Goal: Task Accomplishment & Management: Manage account settings

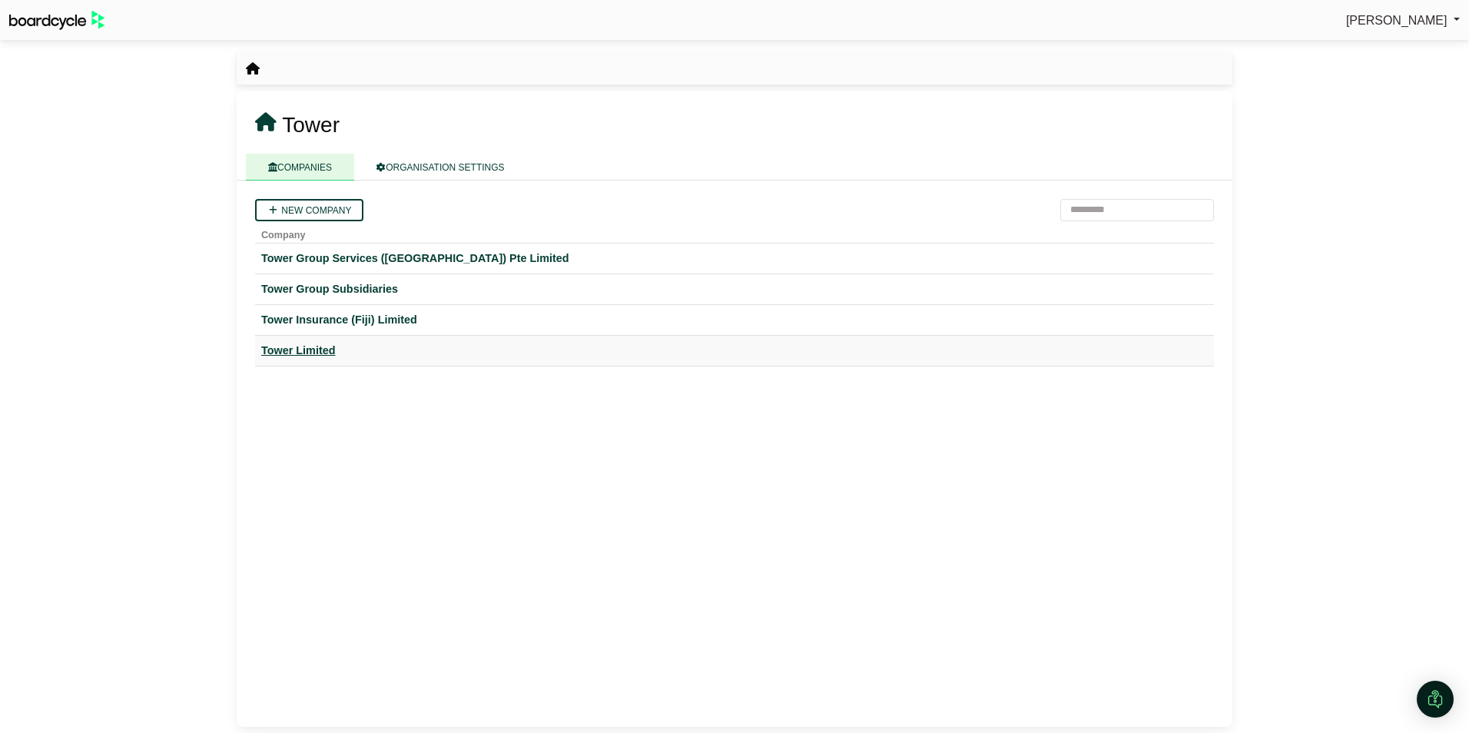
click at [304, 349] on div "Tower Limited" at bounding box center [734, 351] width 946 height 18
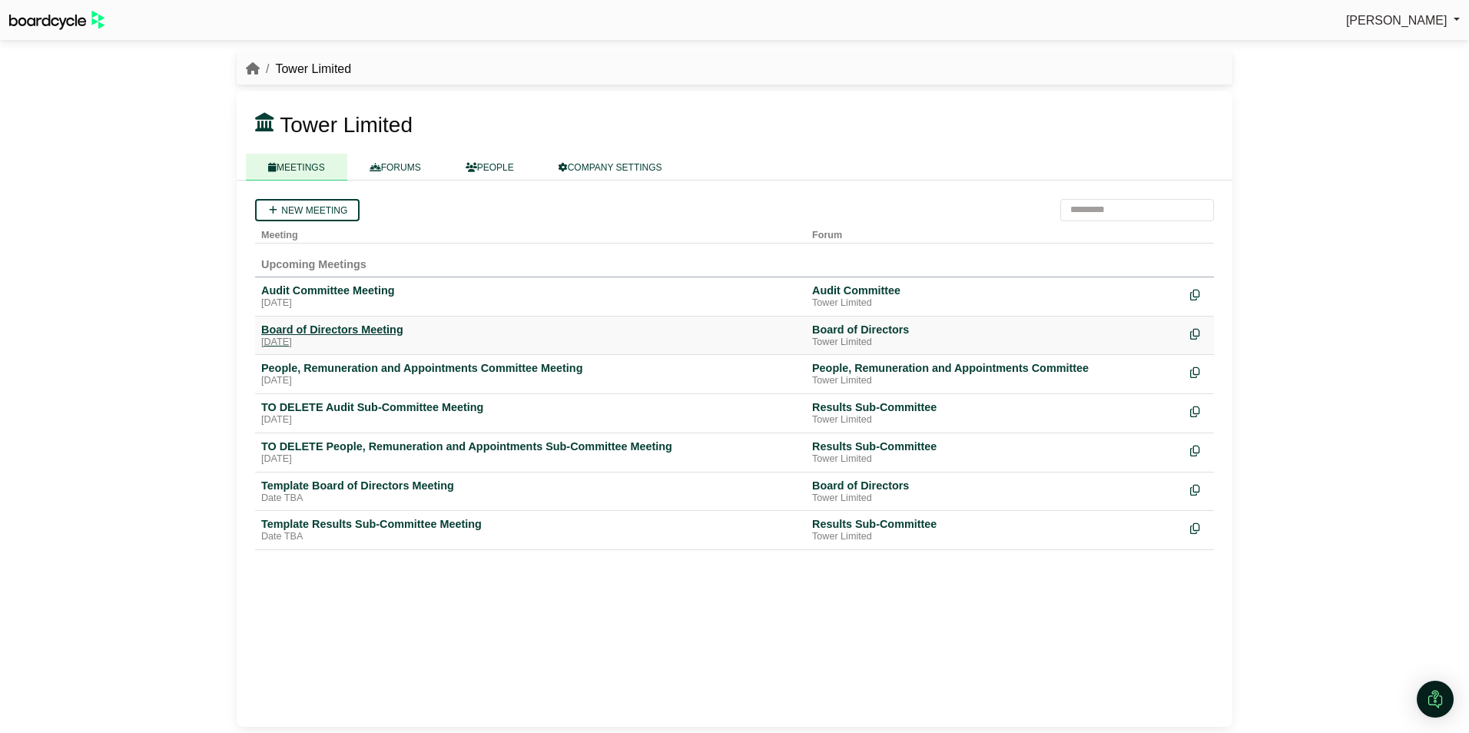
click at [333, 336] on div "[DATE]" at bounding box center [530, 342] width 539 height 12
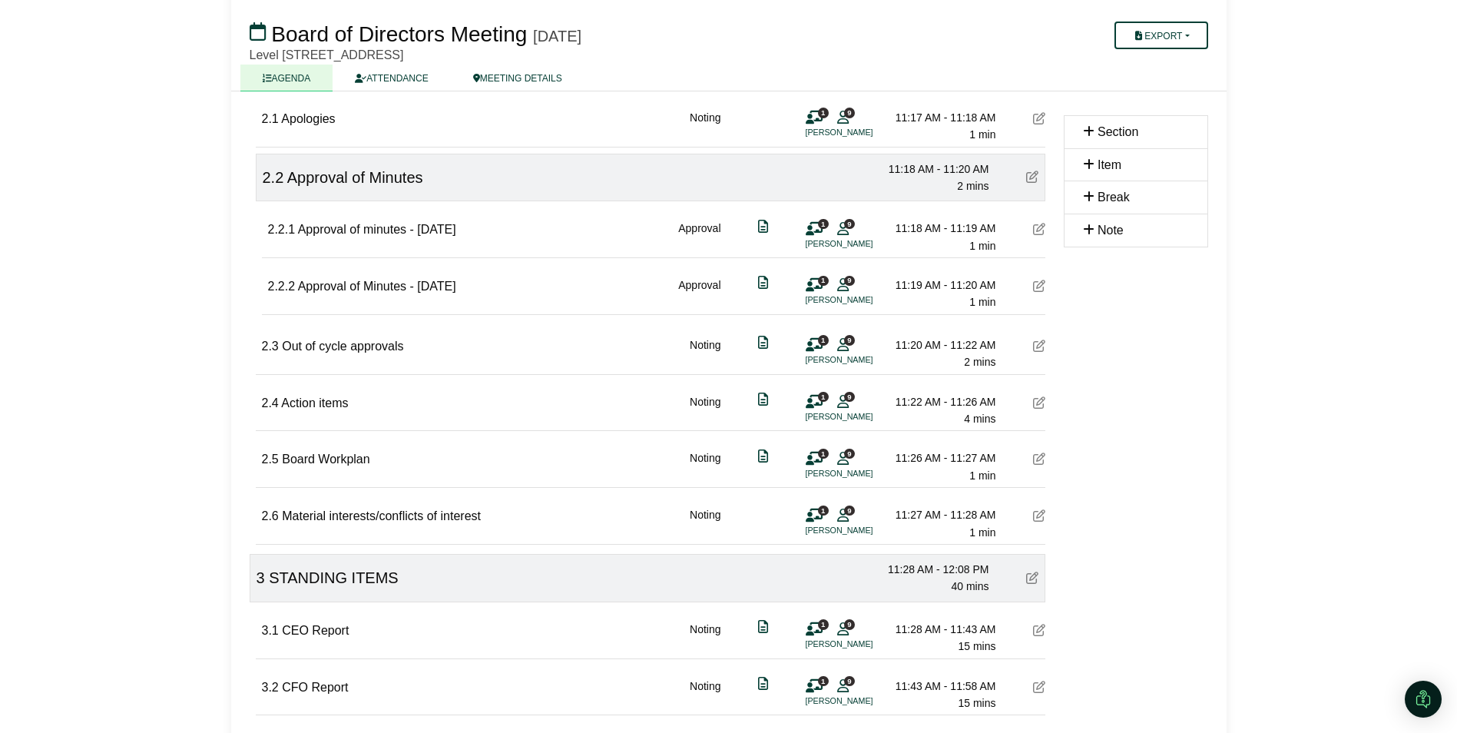
scroll to position [307, 0]
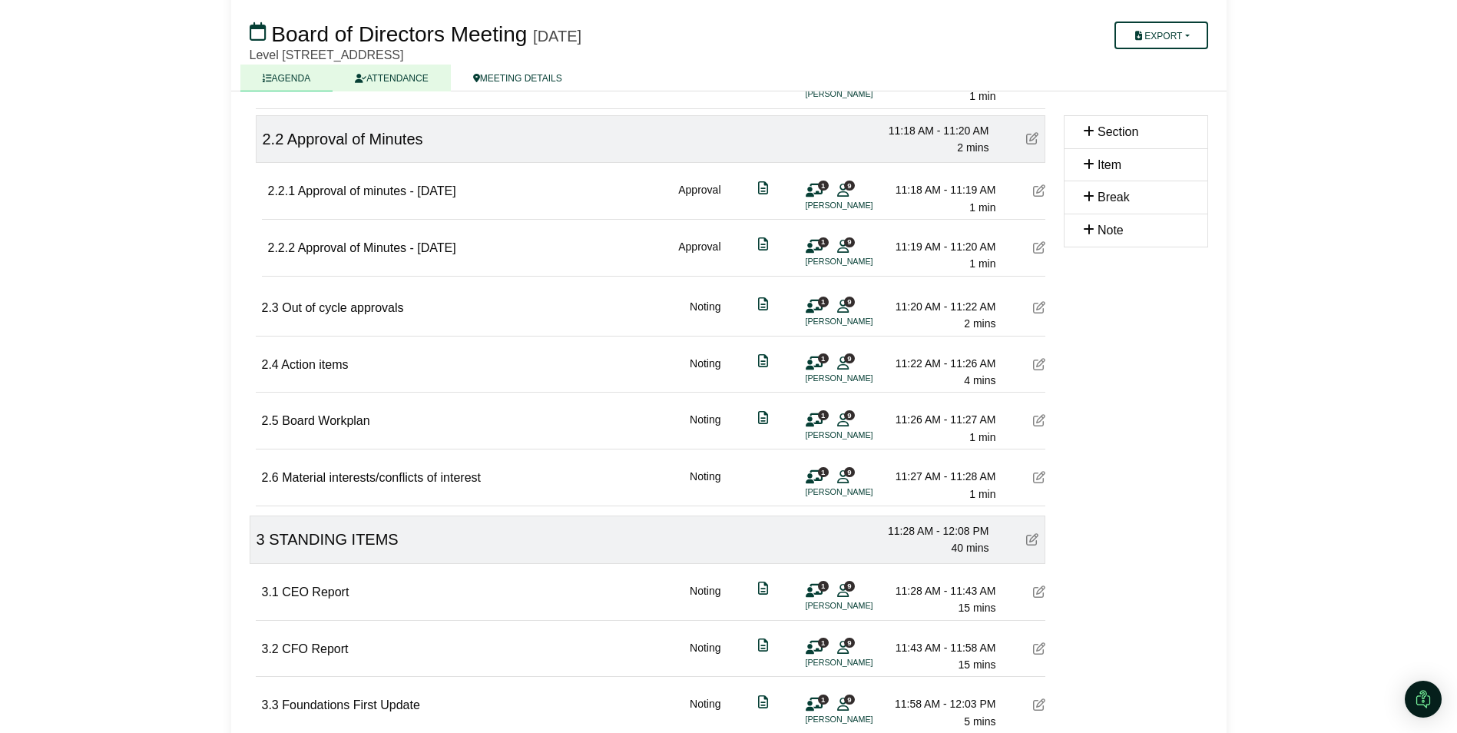
click at [396, 75] on link "ATTENDANCE" at bounding box center [392, 78] width 118 height 27
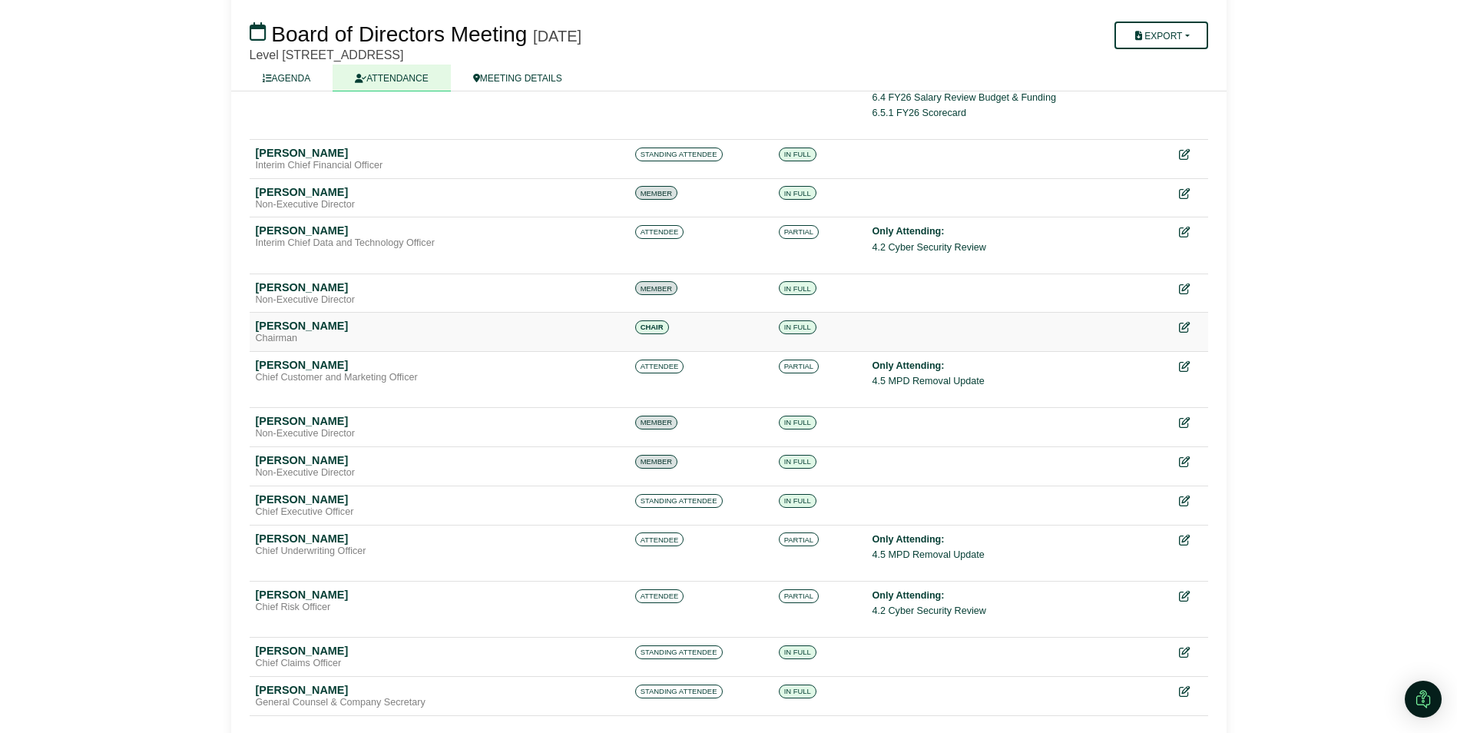
scroll to position [213, 0]
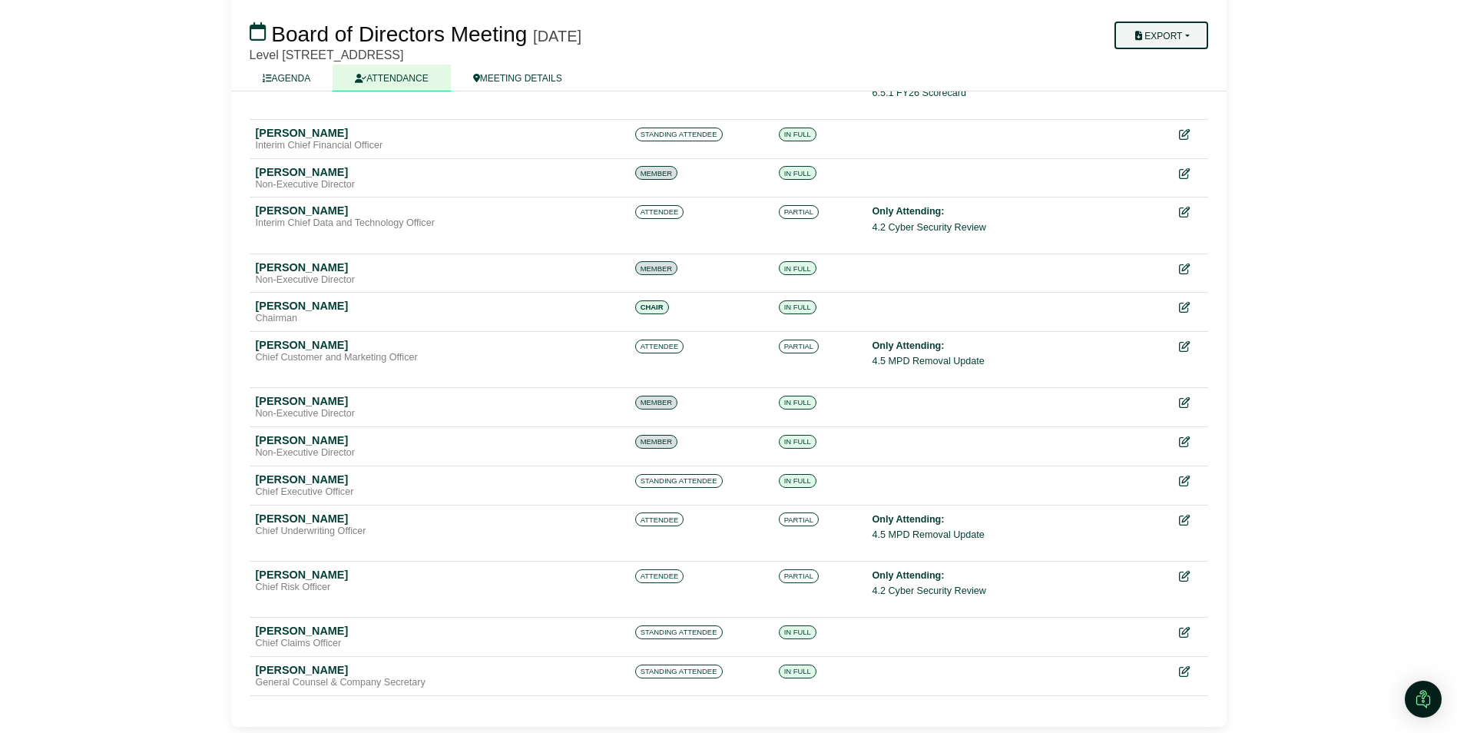
click at [1185, 35] on button "Export" at bounding box center [1161, 36] width 93 height 28
click at [1311, 237] on div "Avryl Silveira Sign Out Tower Limited Board of Directors Board of Directors Mee…" at bounding box center [728, 153] width 1457 height 733
click at [1186, 28] on button "Export" at bounding box center [1161, 36] width 93 height 28
click at [1165, 61] on link "Agenda" at bounding box center [1182, 62] width 134 height 23
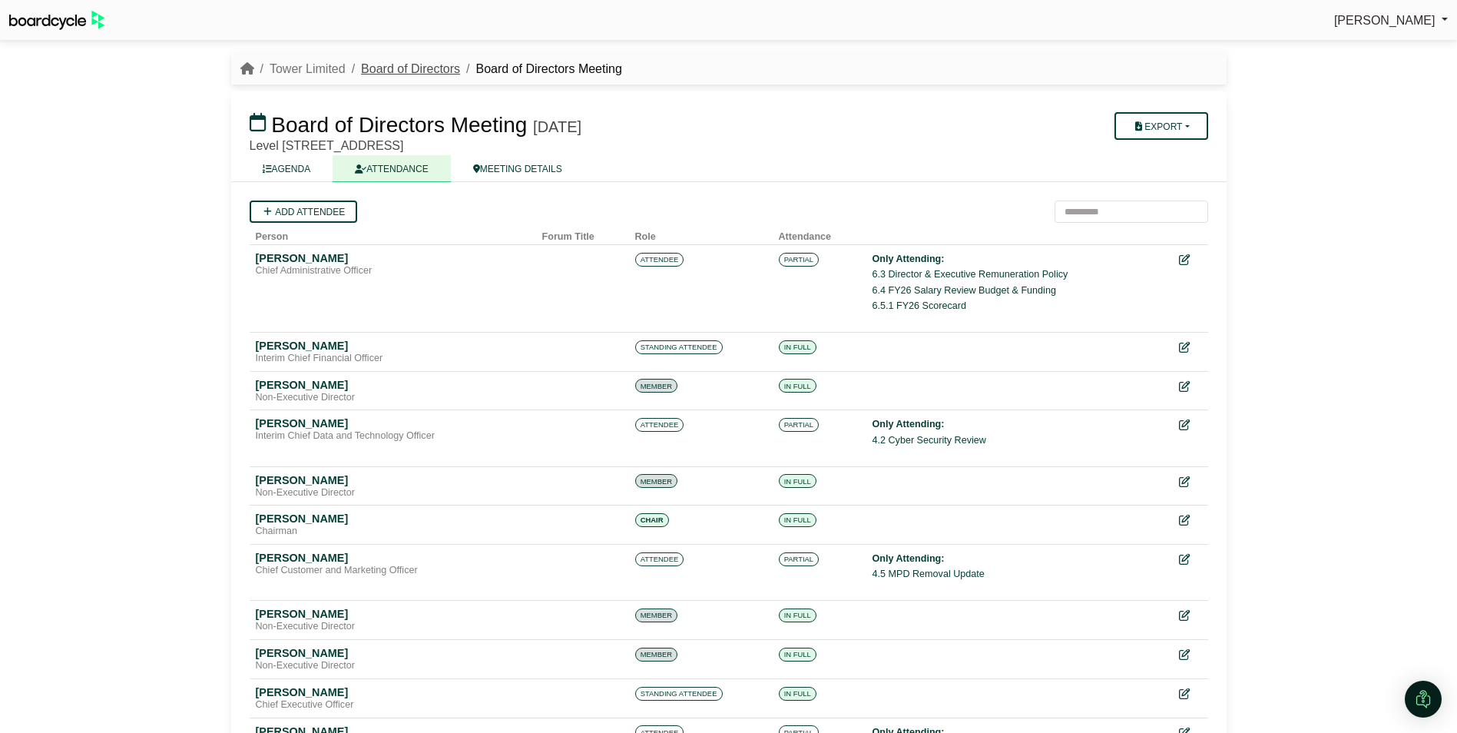
click at [432, 70] on link "Board of Directors" at bounding box center [410, 68] width 99 height 13
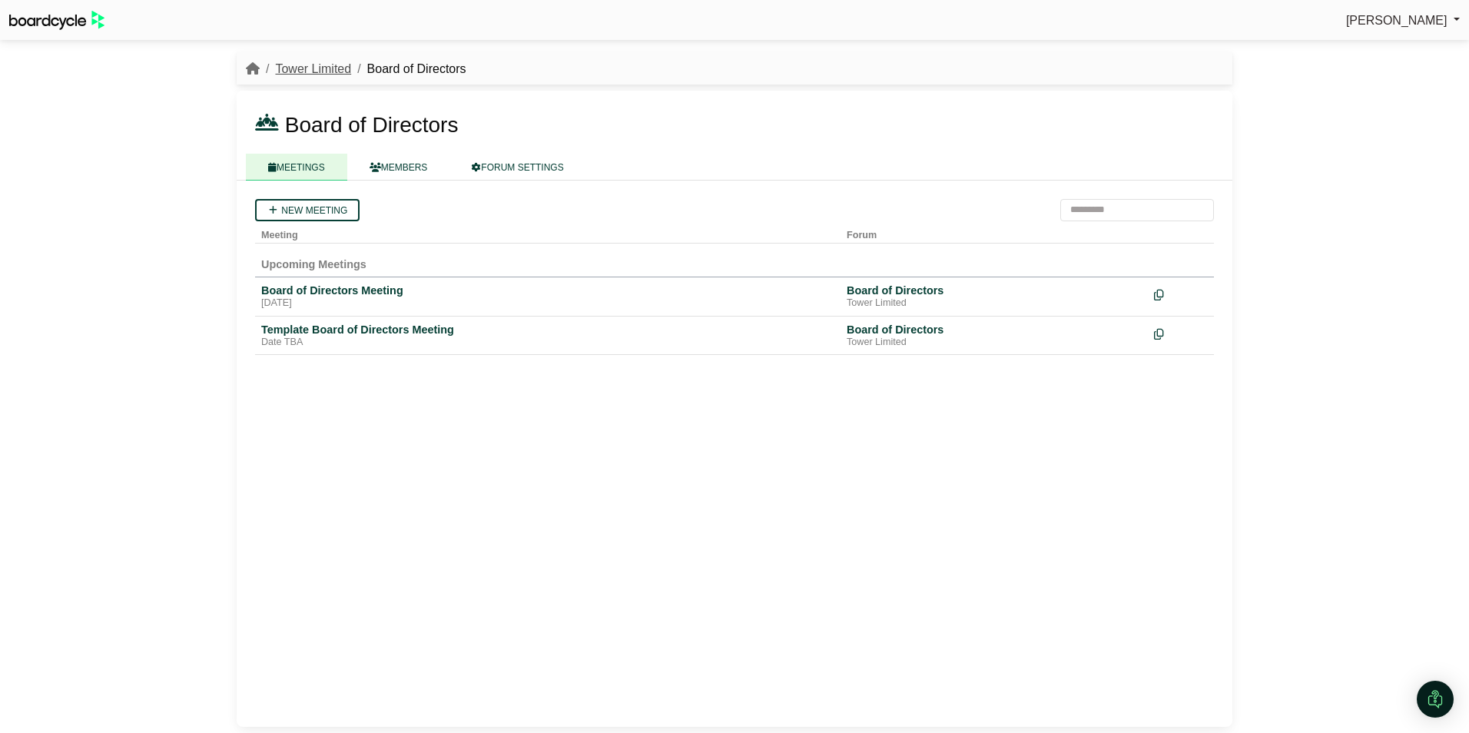
click at [313, 62] on link "Tower Limited" at bounding box center [313, 68] width 76 height 13
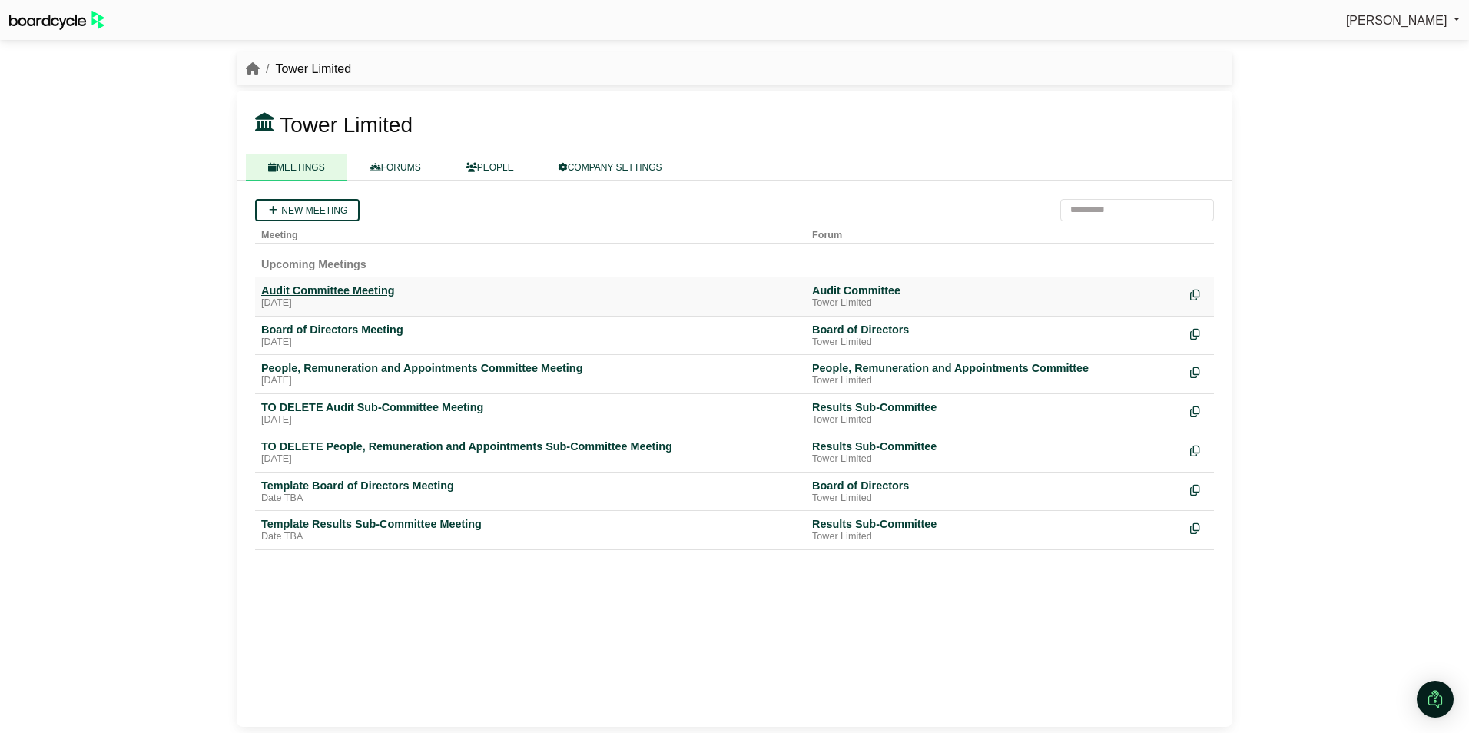
click at [320, 291] on div "Audit Committee Meeting" at bounding box center [530, 290] width 539 height 14
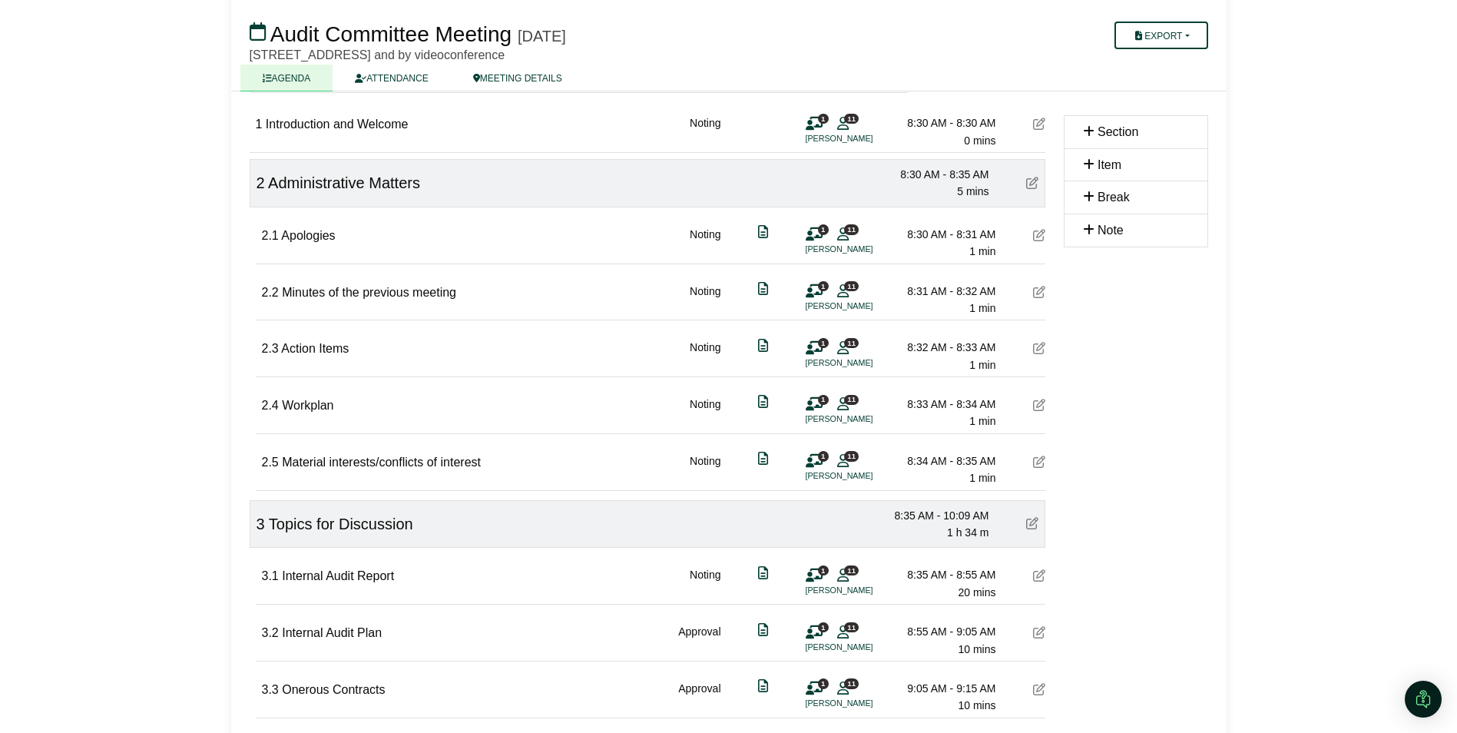
scroll to position [154, 0]
click at [1192, 35] on button "Export" at bounding box center [1161, 36] width 93 height 28
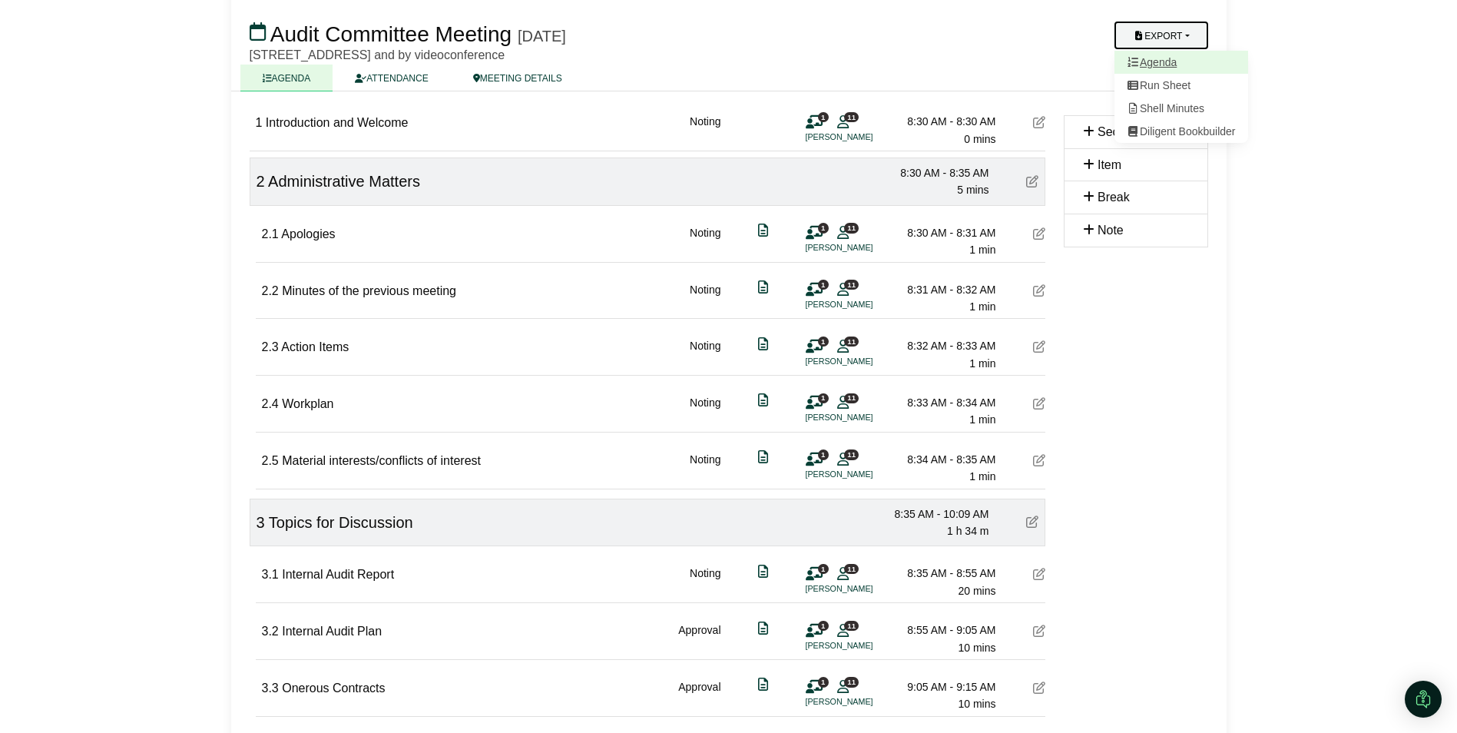
click at [1165, 60] on link "Agenda" at bounding box center [1182, 62] width 134 height 23
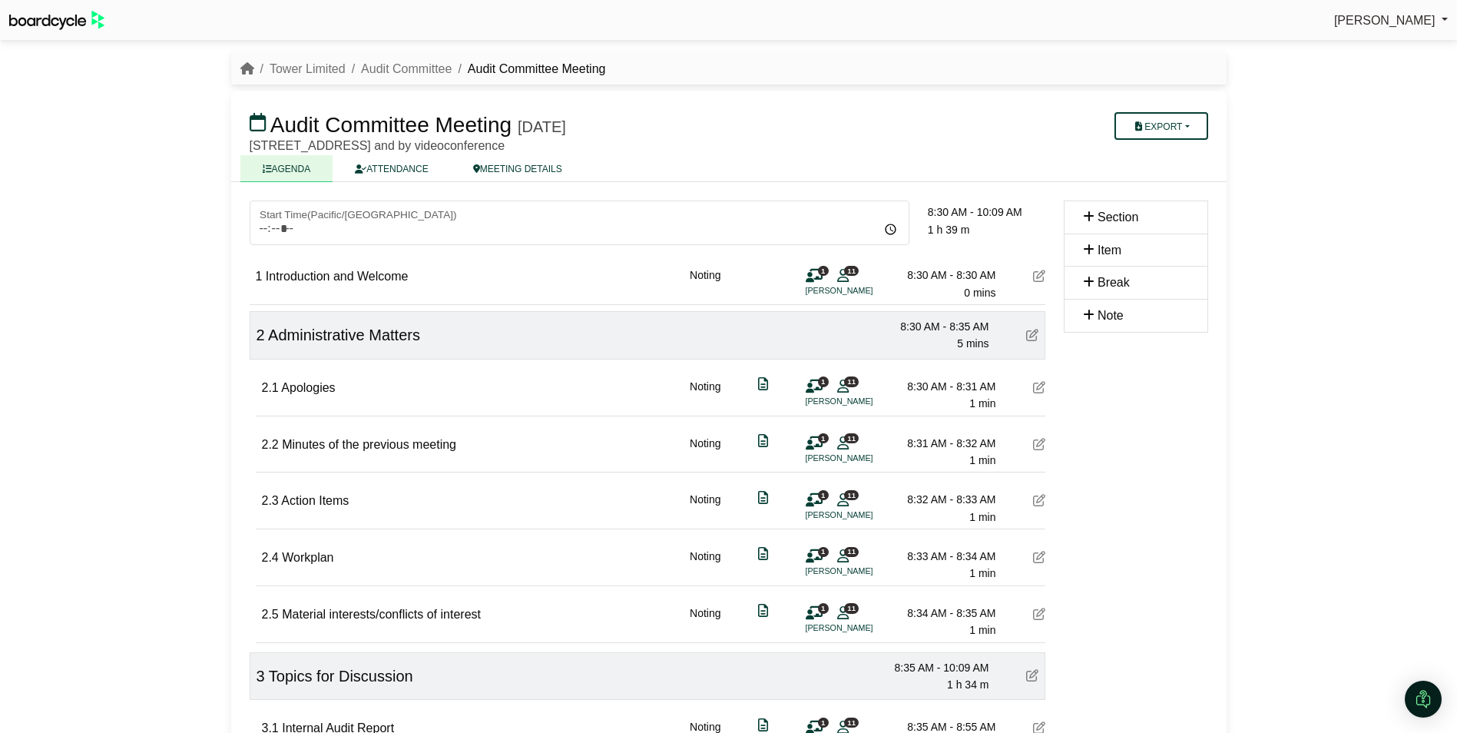
click at [1420, 203] on div "Avryl Silveira Sign Out Tower Limited Audit Committee Audit Committee Meeting A…" at bounding box center [728, 366] width 1457 height 733
click at [308, 66] on link "Tower Limited" at bounding box center [308, 68] width 76 height 13
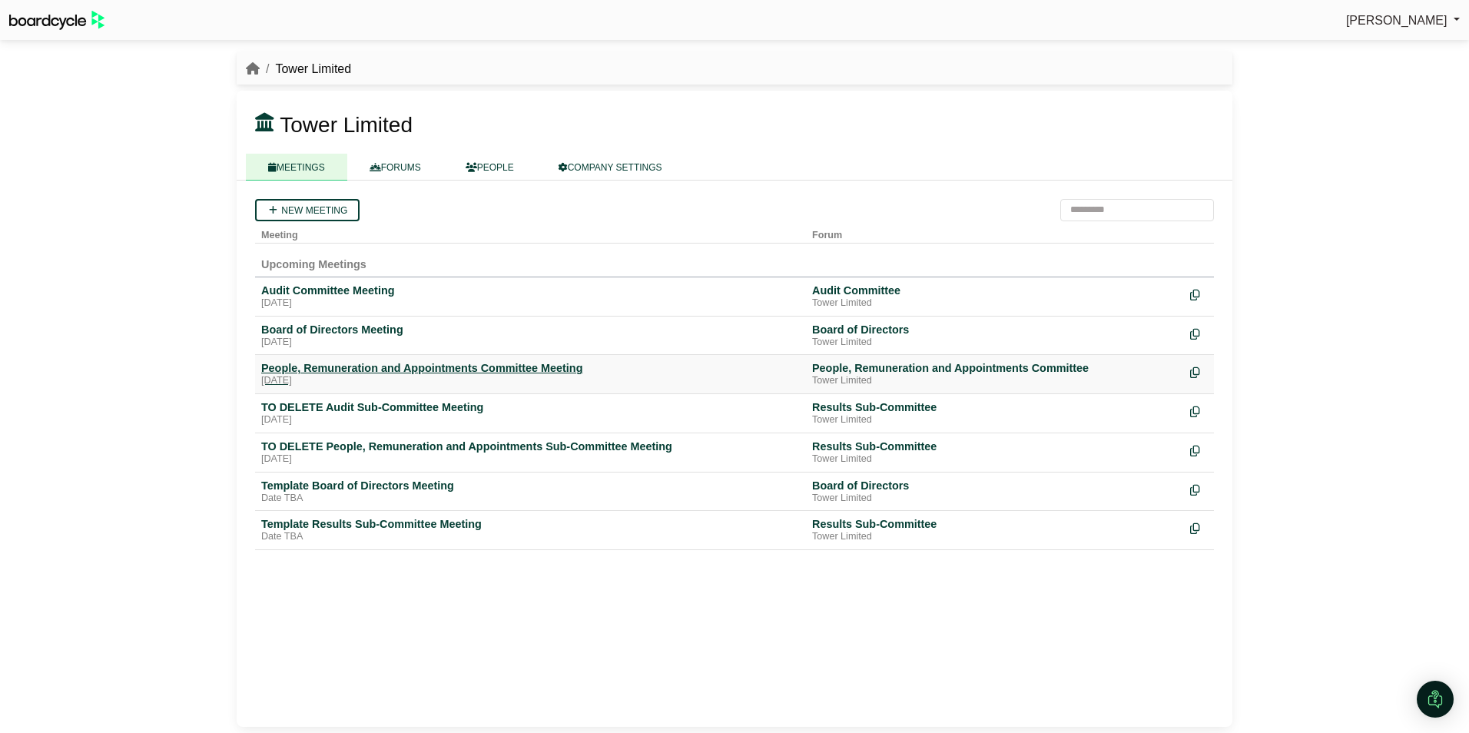
click at [346, 372] on div "People, Remuneration and Appointments Committee Meeting" at bounding box center [530, 368] width 539 height 14
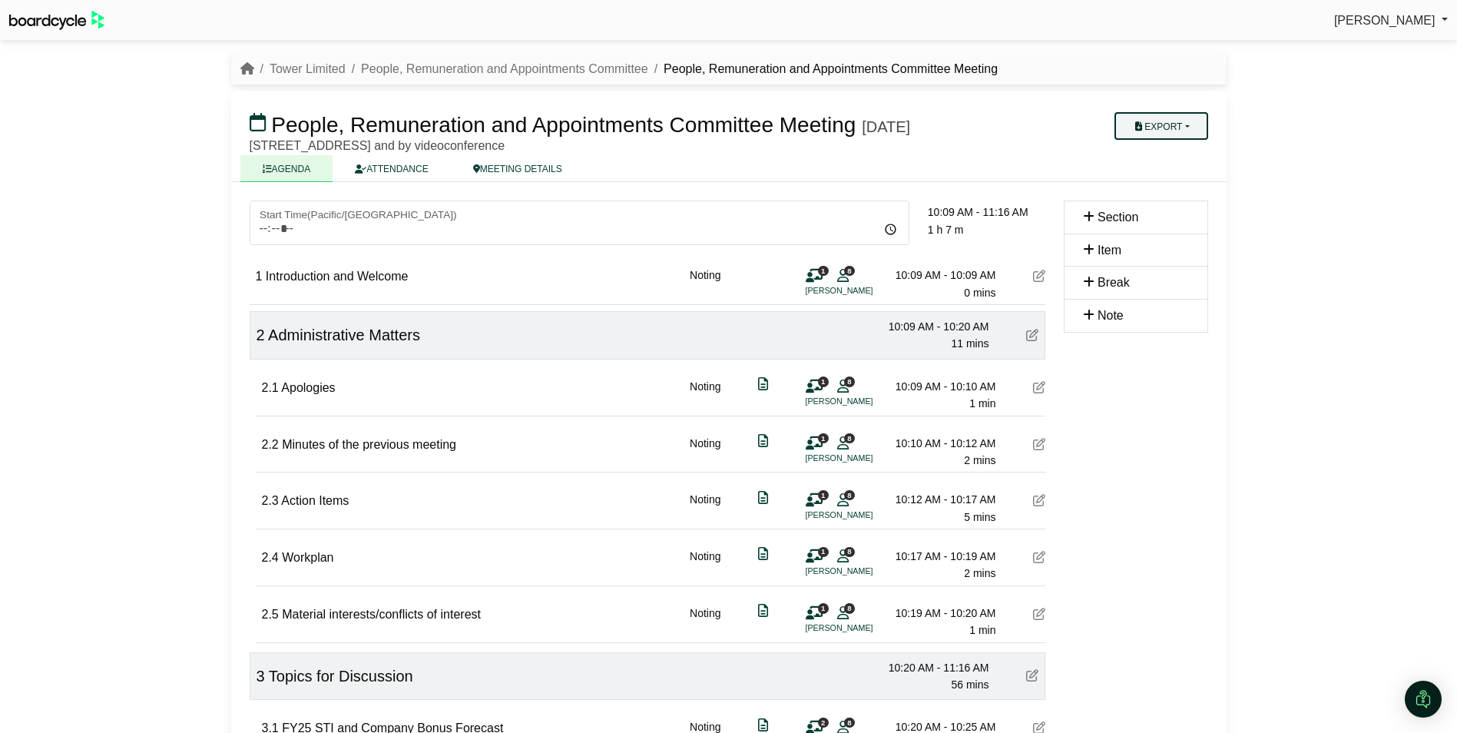
click at [1190, 123] on button "Export" at bounding box center [1161, 126] width 93 height 28
click at [1165, 154] on link "Agenda" at bounding box center [1182, 152] width 134 height 23
click at [320, 68] on link "Tower Limited" at bounding box center [308, 68] width 76 height 13
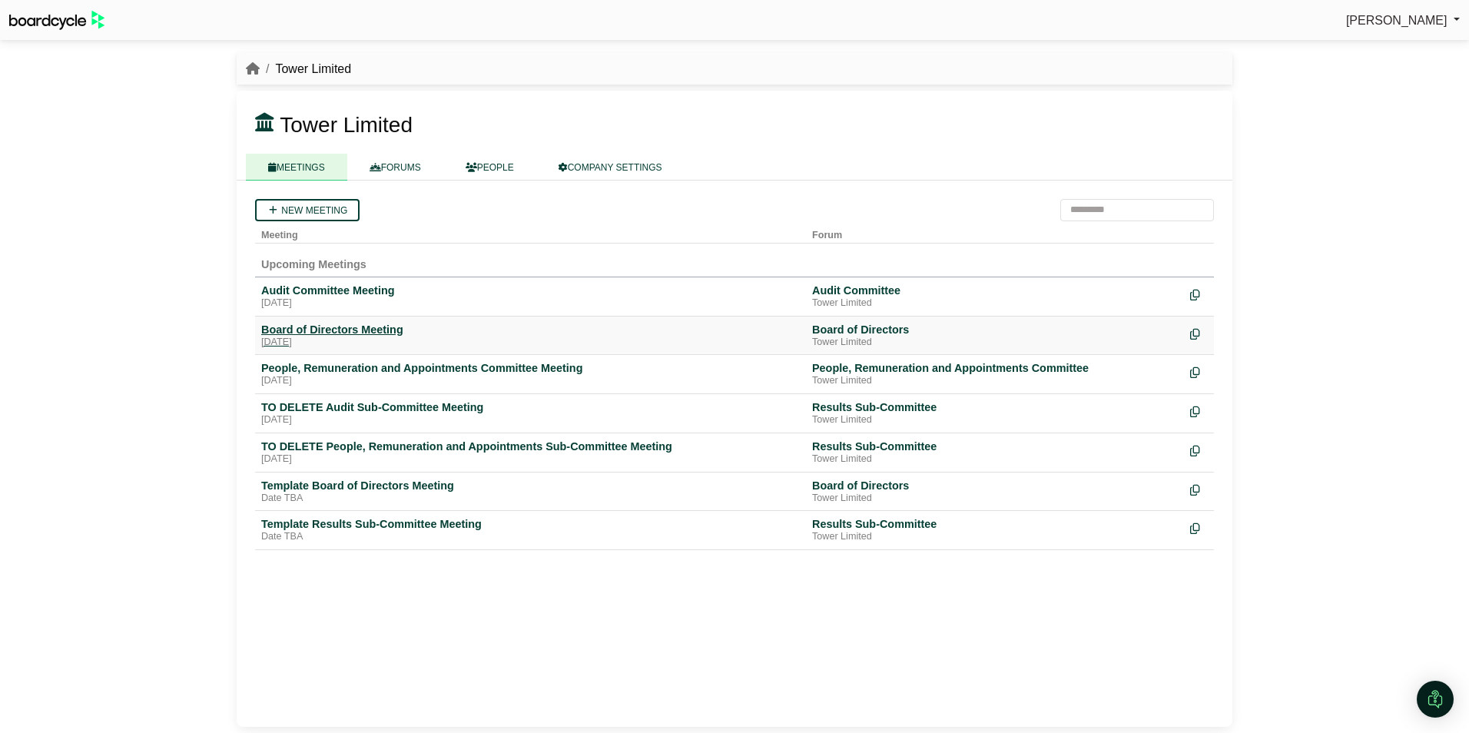
click at [342, 327] on div "Board of Directors Meeting" at bounding box center [530, 330] width 539 height 14
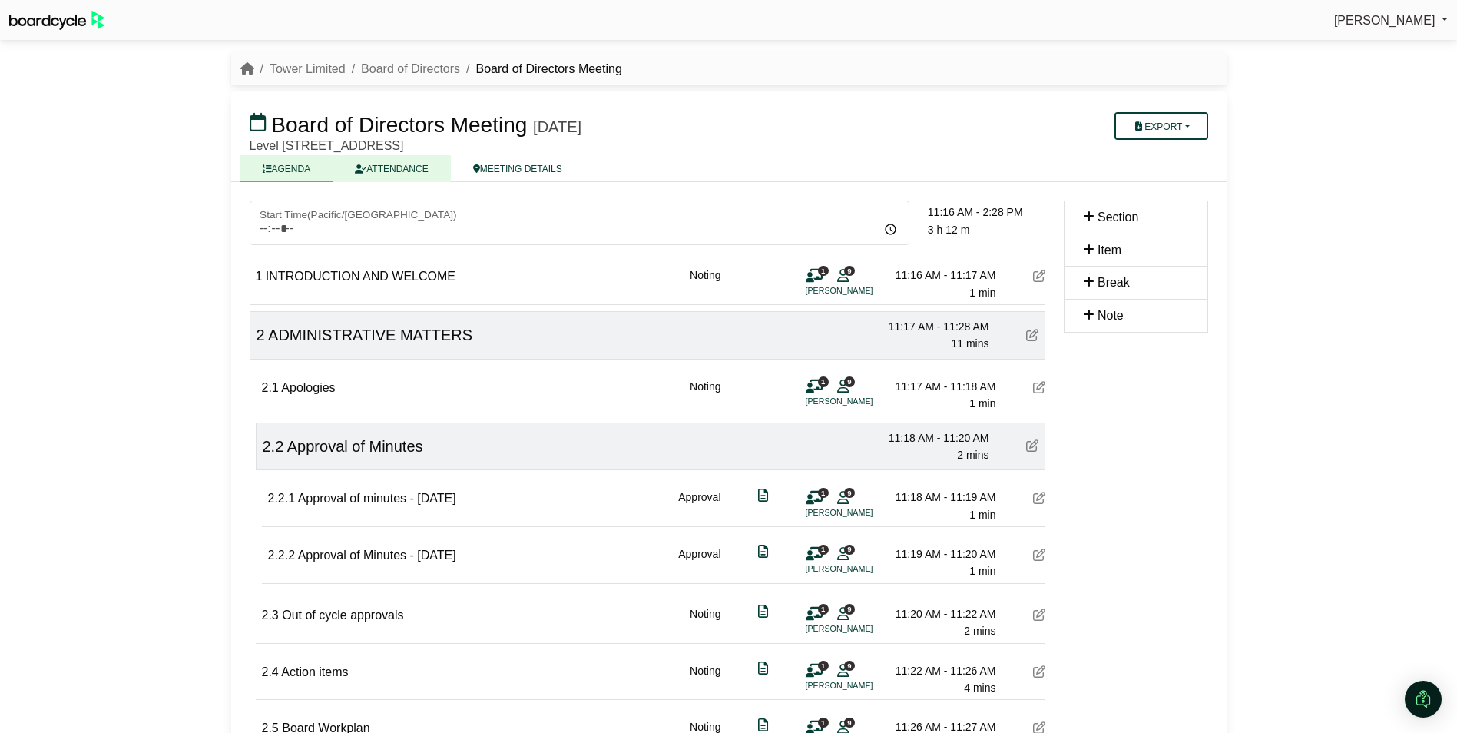
click at [398, 163] on link "ATTENDANCE" at bounding box center [392, 168] width 118 height 27
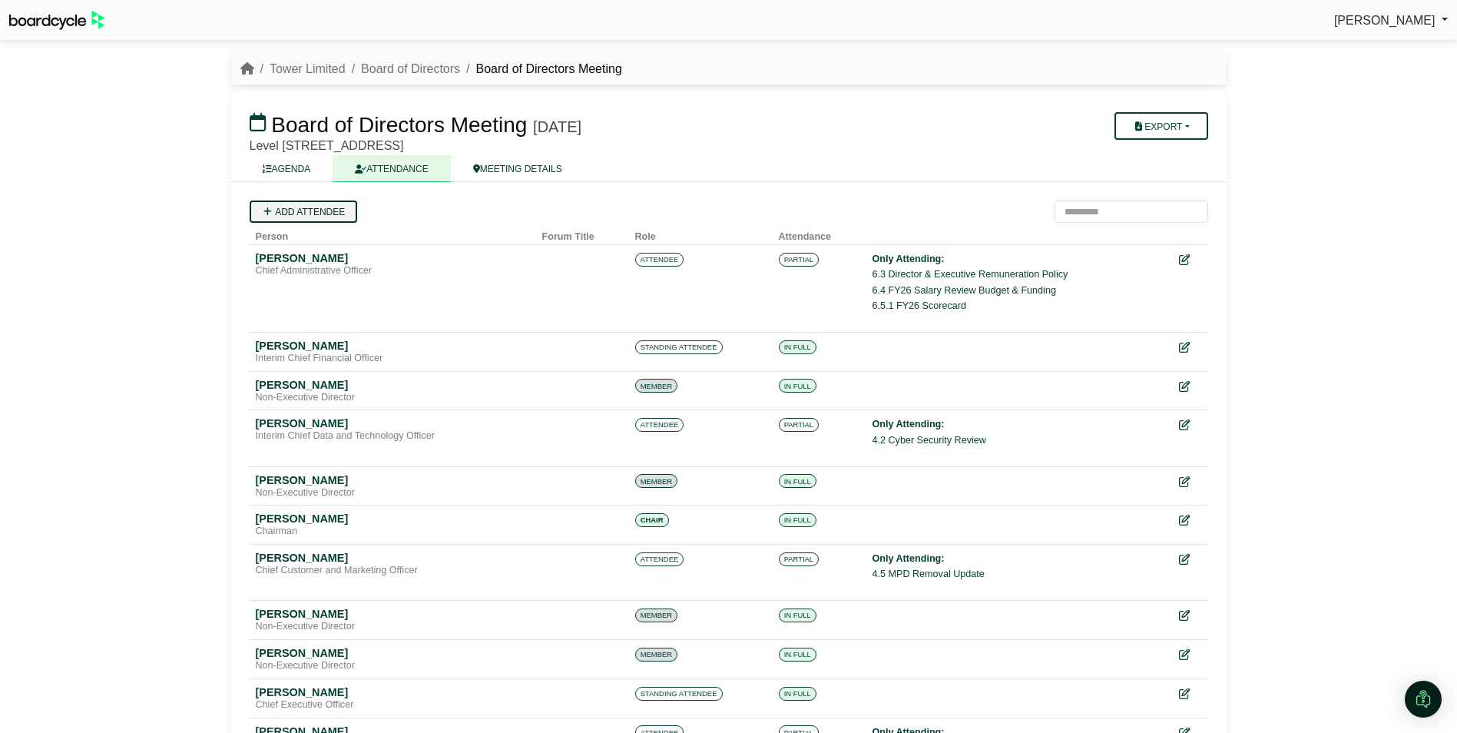
click at [335, 207] on link "Add attendee" at bounding box center [304, 212] width 108 height 22
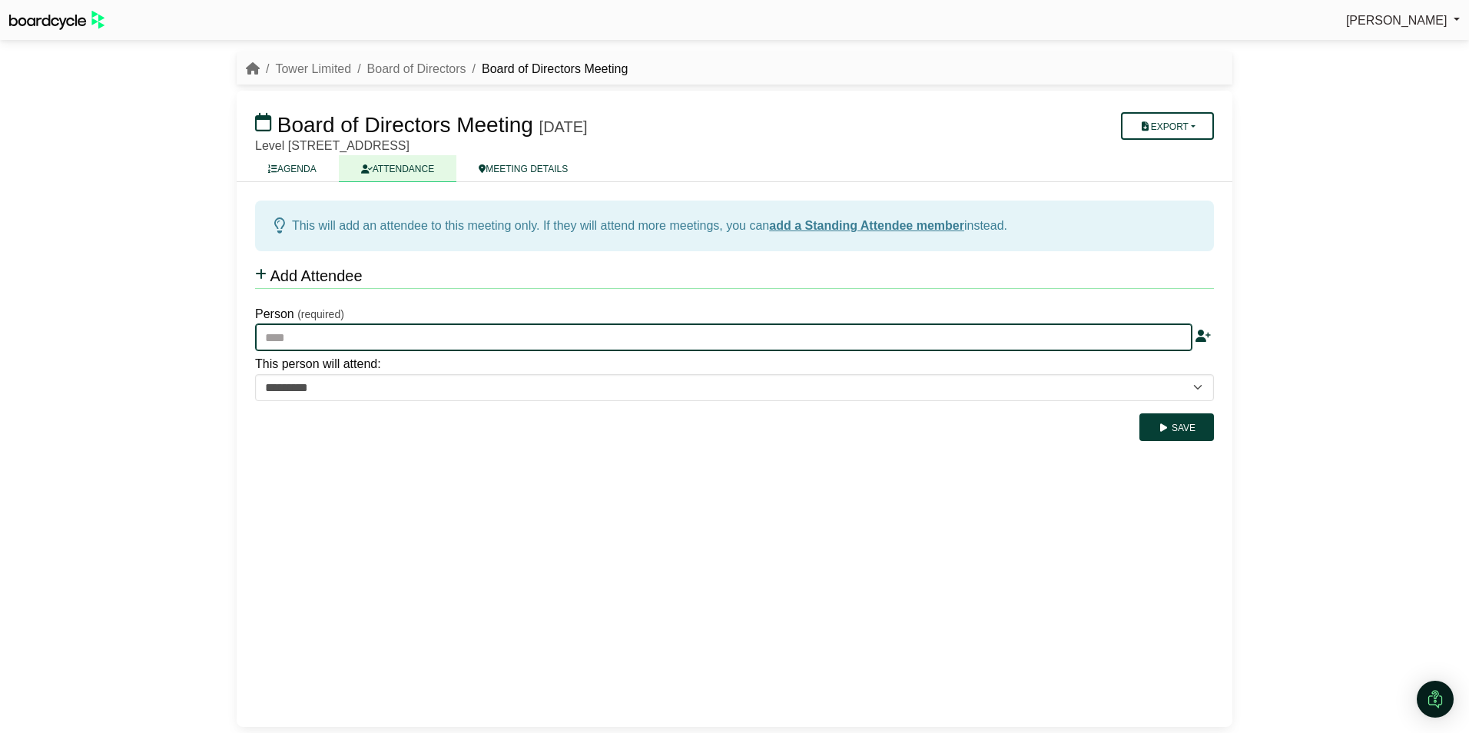
click at [321, 343] on input "text" at bounding box center [723, 337] width 937 height 28
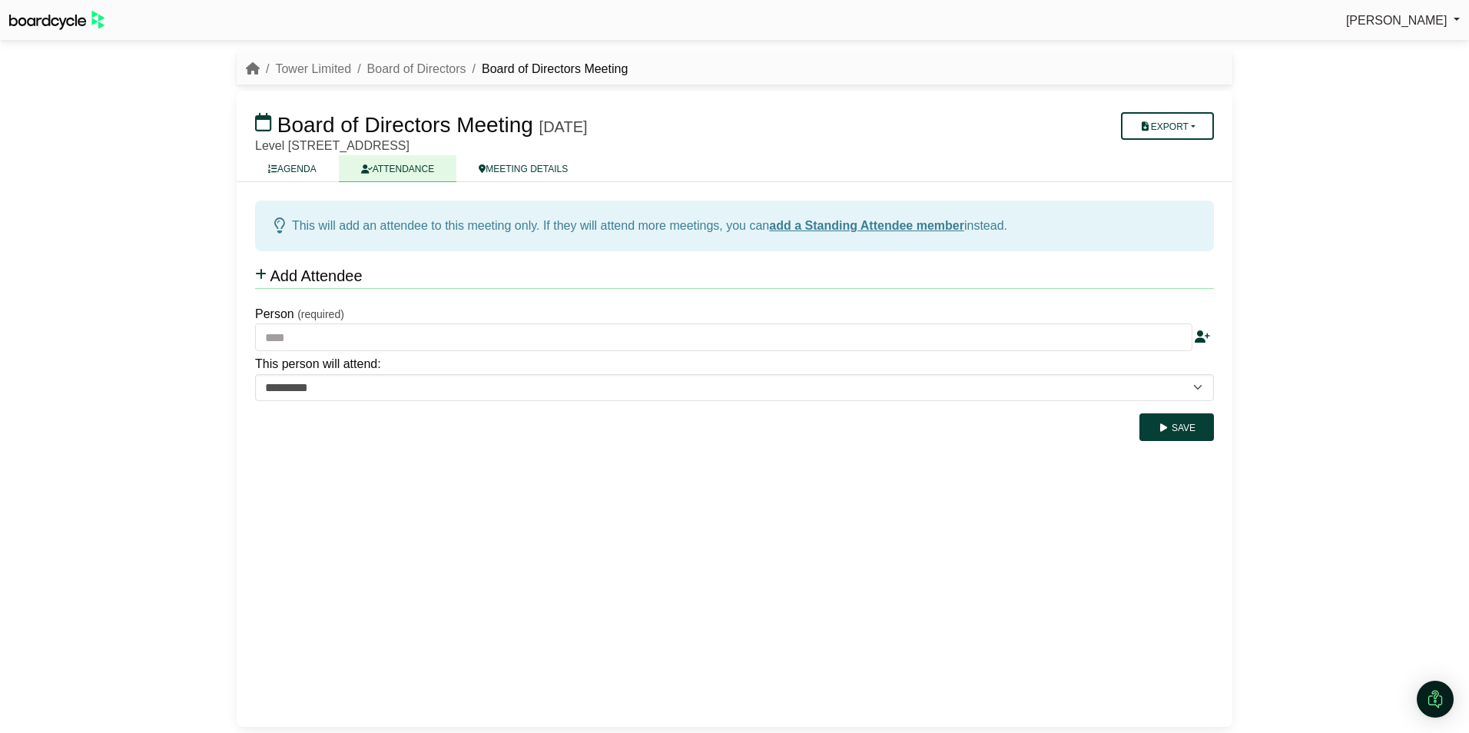
click at [1205, 335] on icon at bounding box center [1202, 336] width 15 height 12
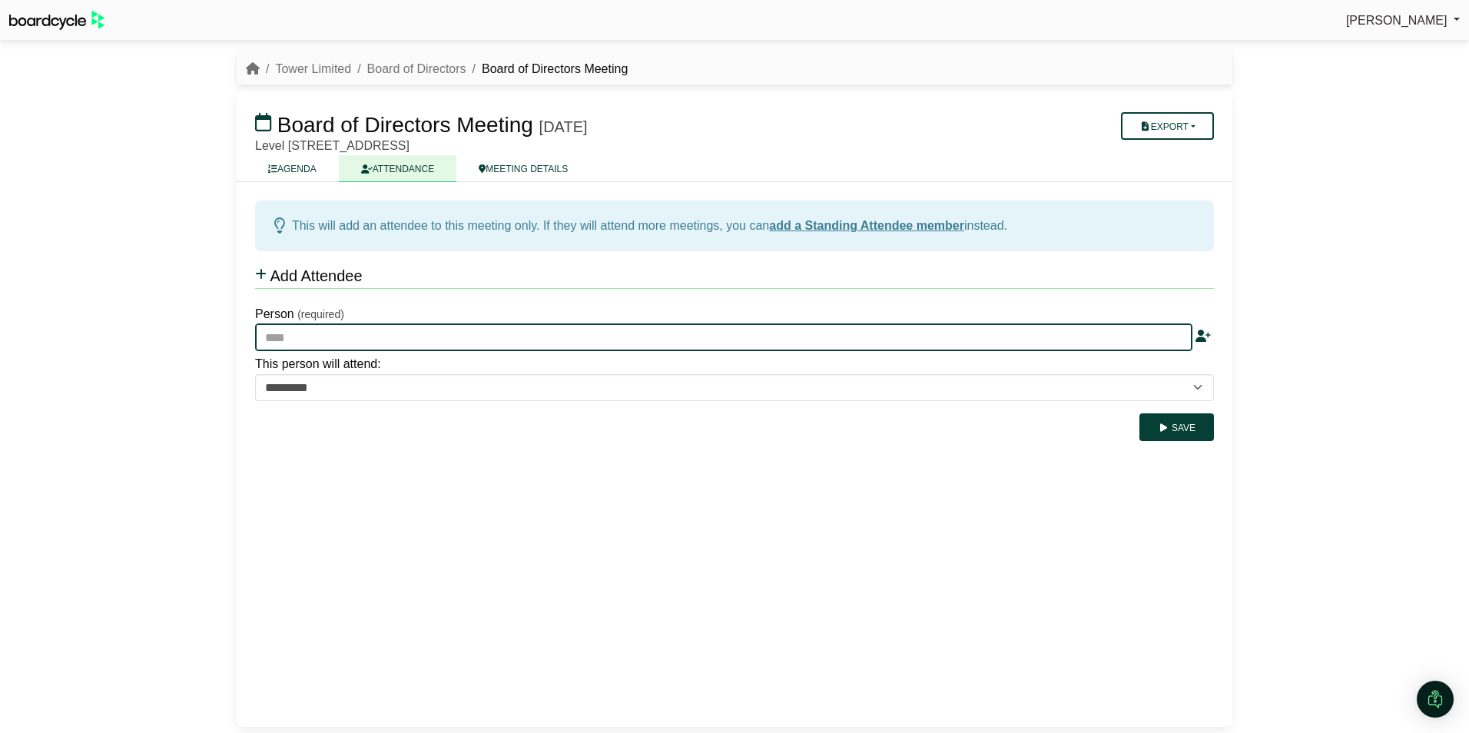
click at [317, 327] on input "text" at bounding box center [723, 337] width 937 height 28
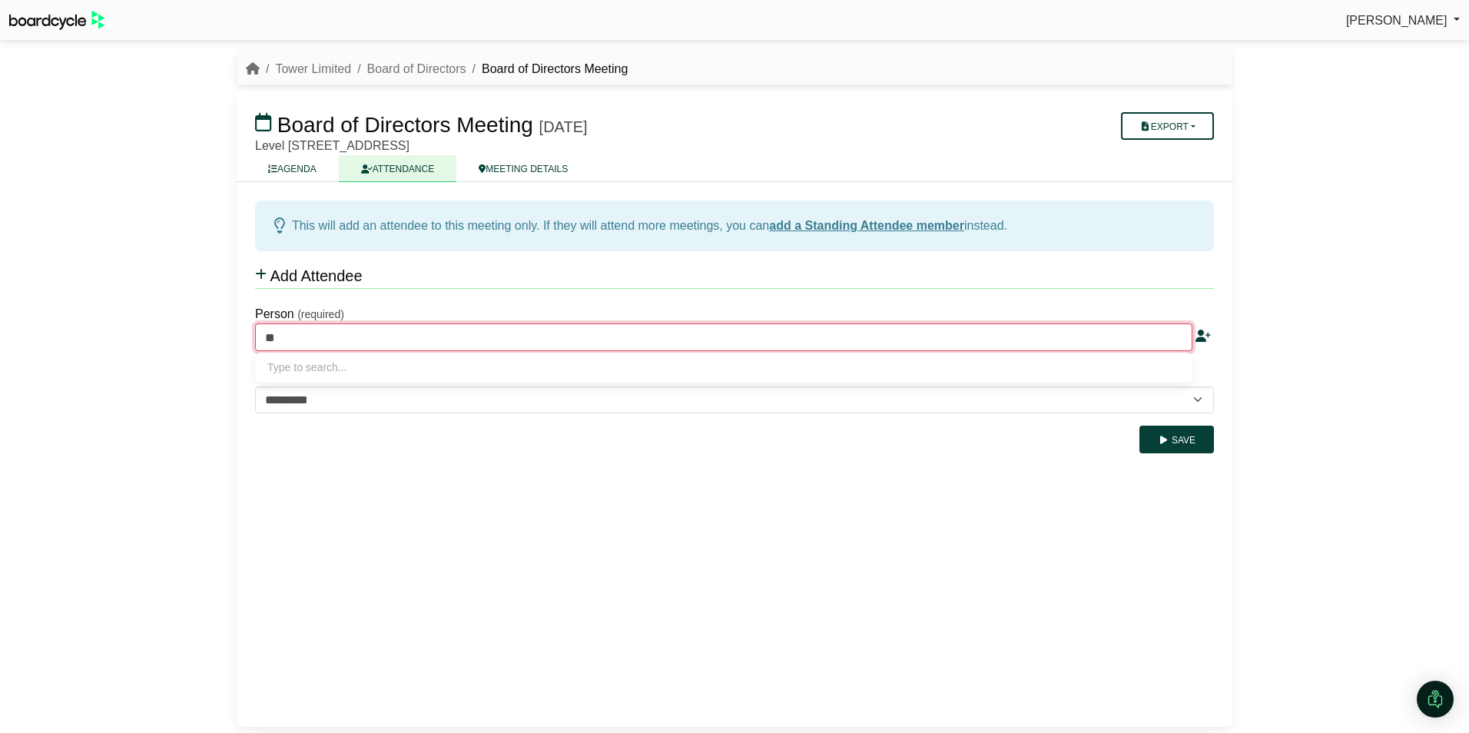
type input "***"
type input "**********"
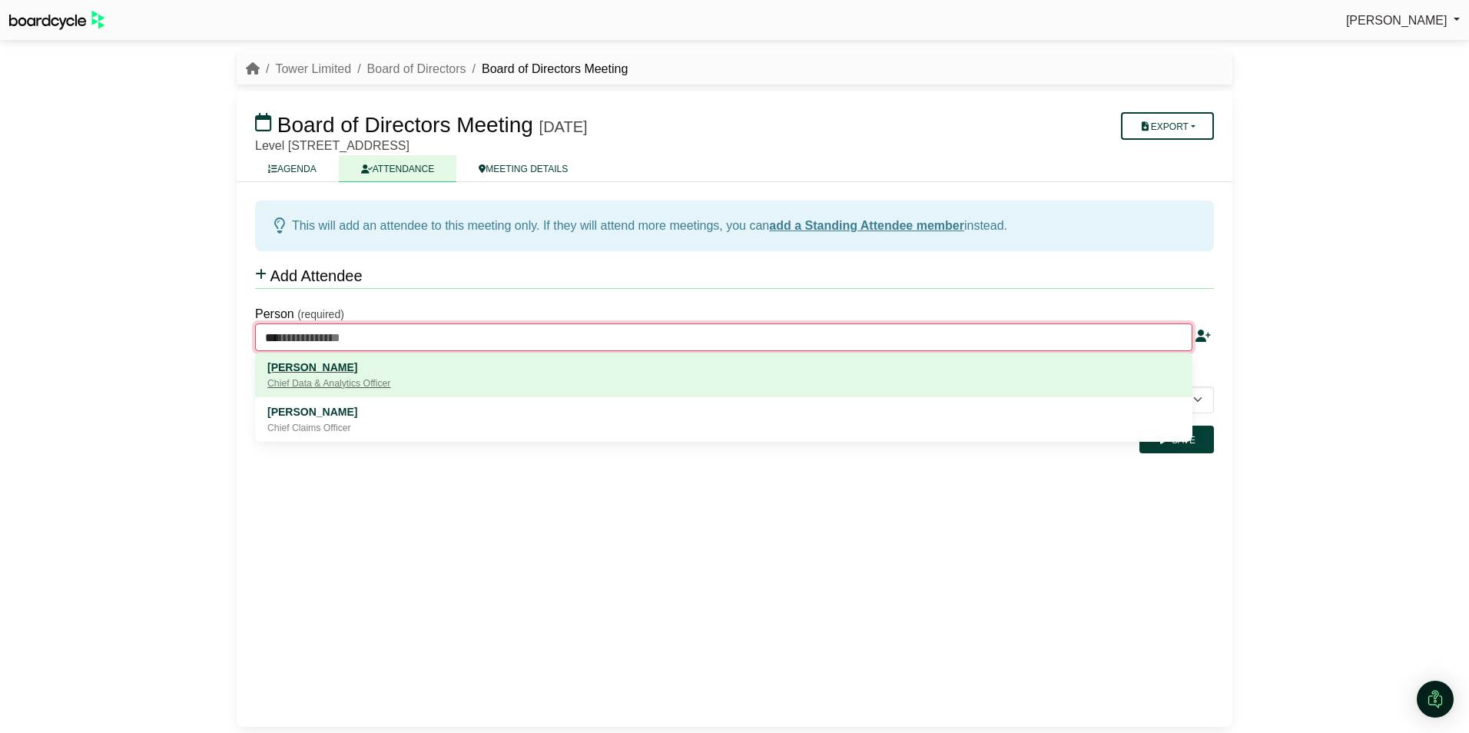
click at [320, 385] on div "Chief Data & Analytics Officer" at bounding box center [723, 383] width 913 height 15
type input "**********"
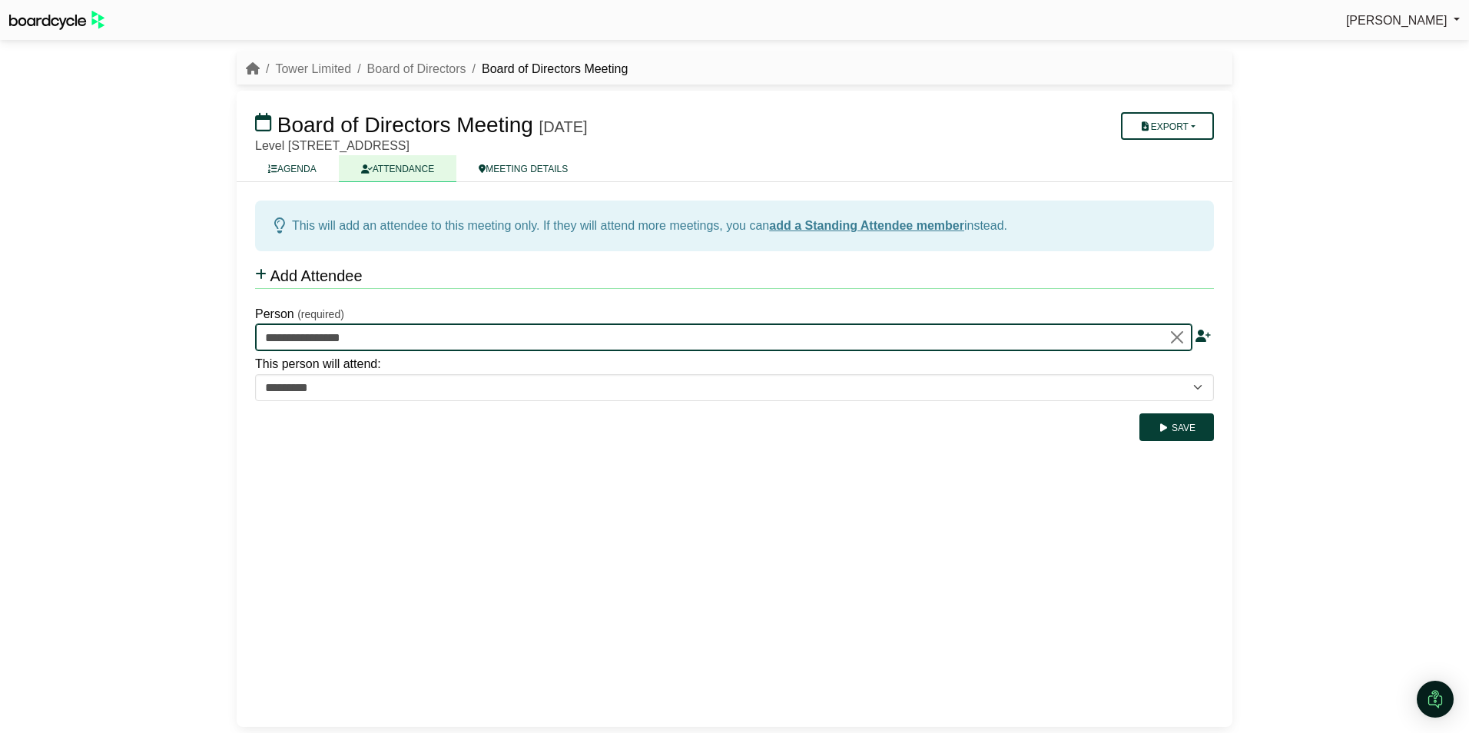
type input "**********"
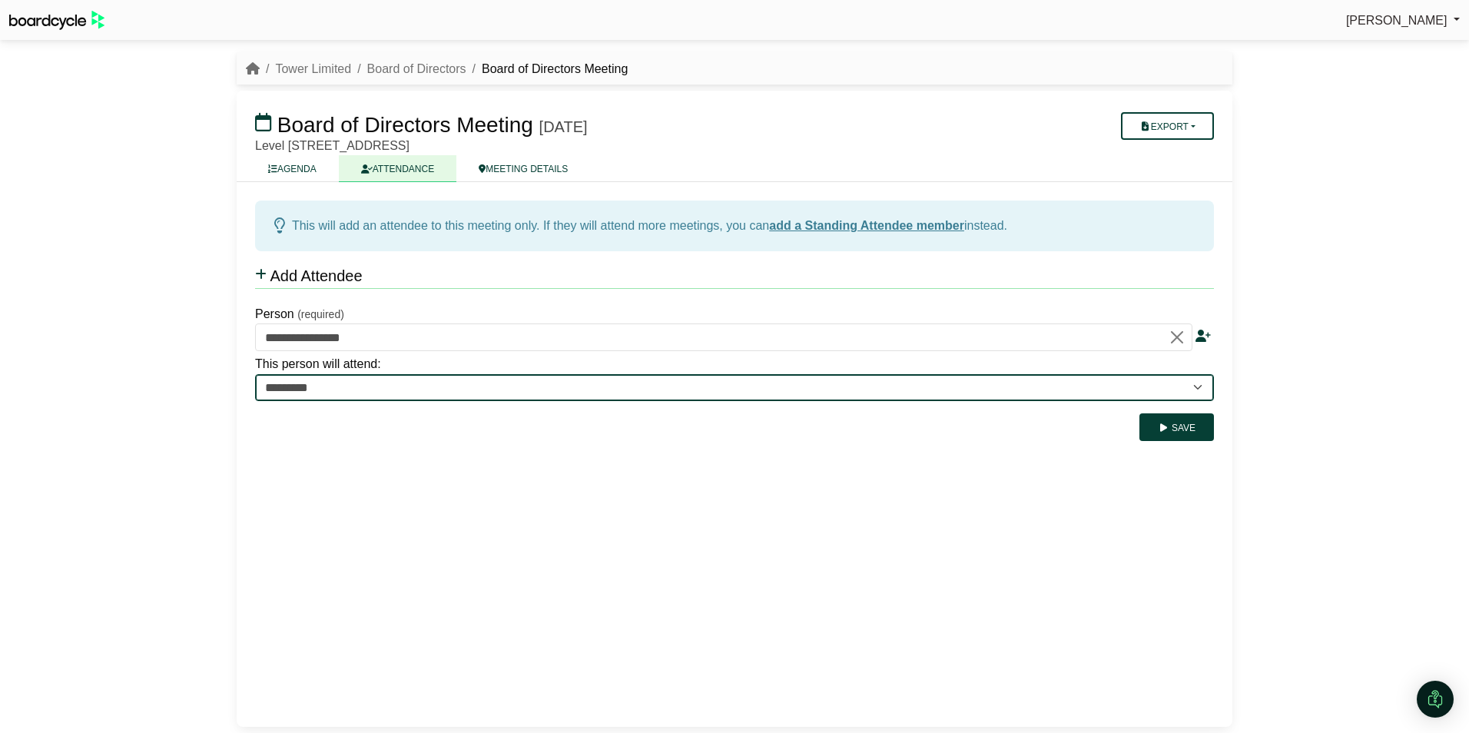
click at [306, 387] on select "**********" at bounding box center [734, 388] width 959 height 28
click at [255, 374] on select "**********" at bounding box center [734, 388] width 959 height 28
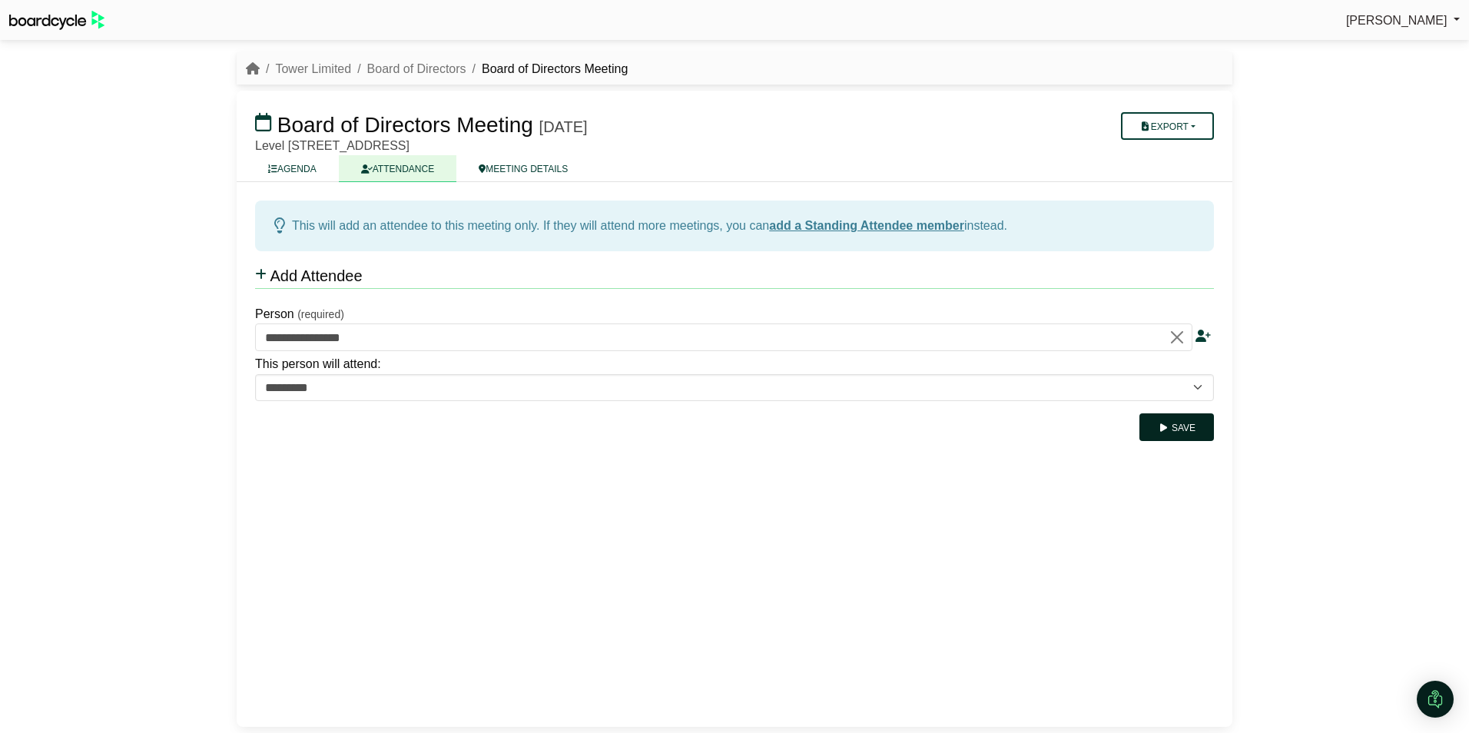
click at [1155, 433] on button "Save" at bounding box center [1176, 427] width 75 height 28
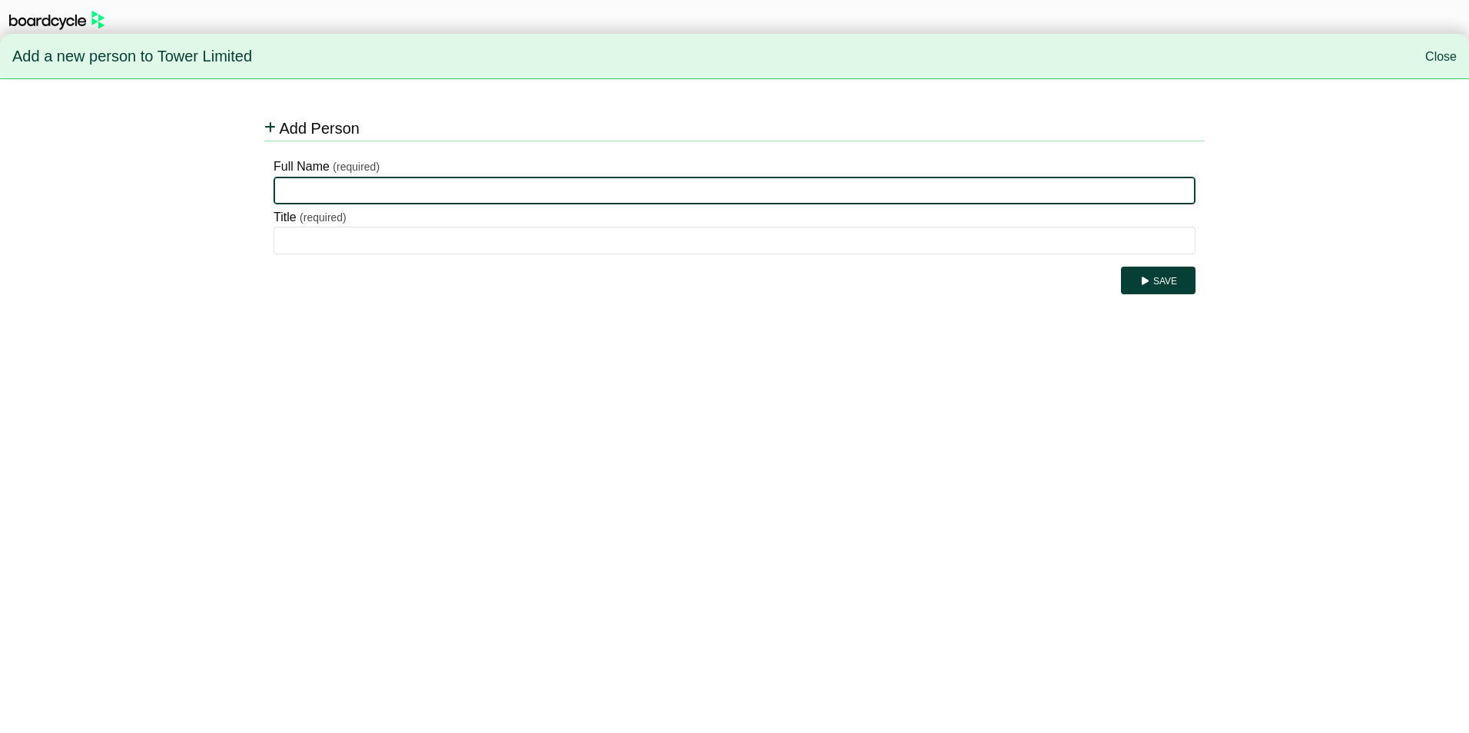
click at [671, 194] on input "Full Name" at bounding box center [734, 191] width 922 height 28
click at [313, 191] on input "Full Name" at bounding box center [734, 191] width 922 height 28
type input "**********"
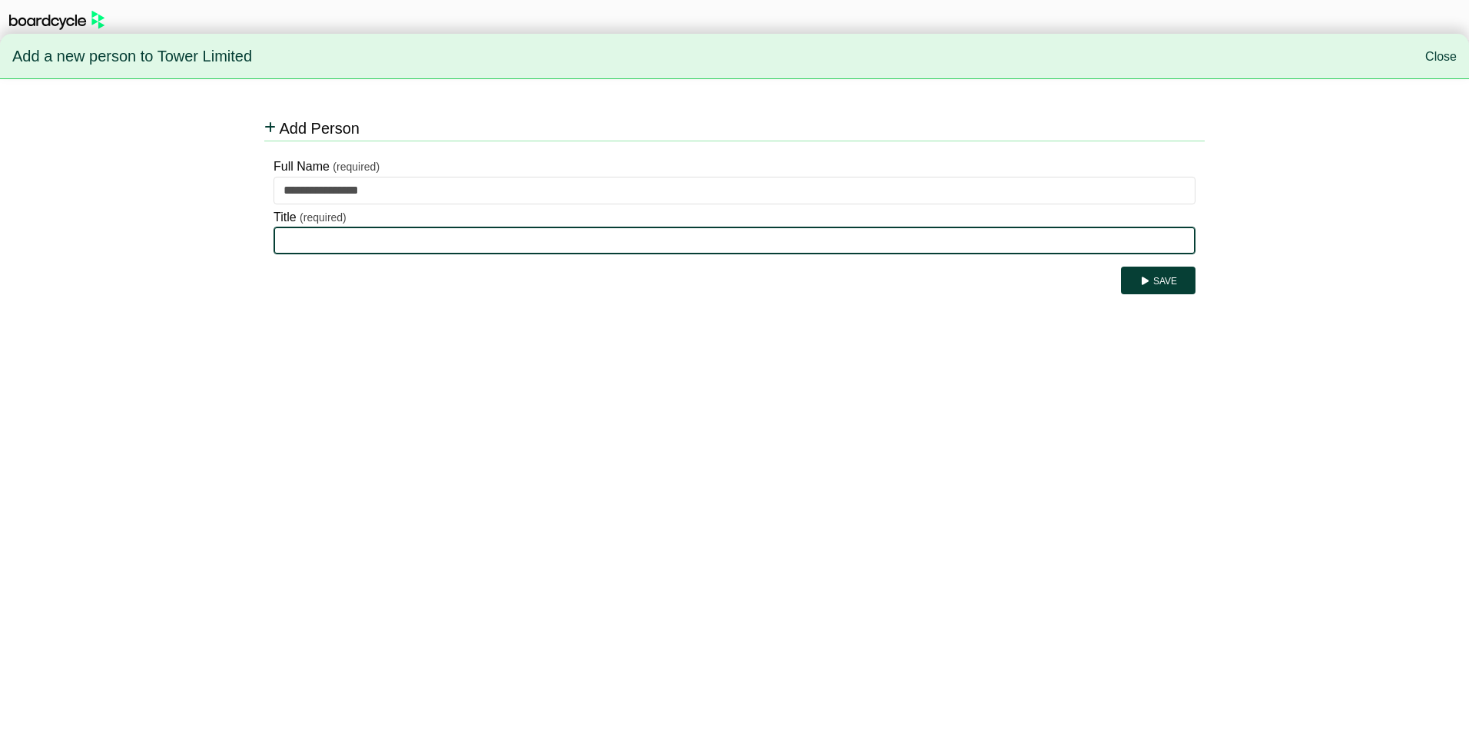
click at [333, 237] on input "Title" at bounding box center [734, 241] width 922 height 28
type input "**********"
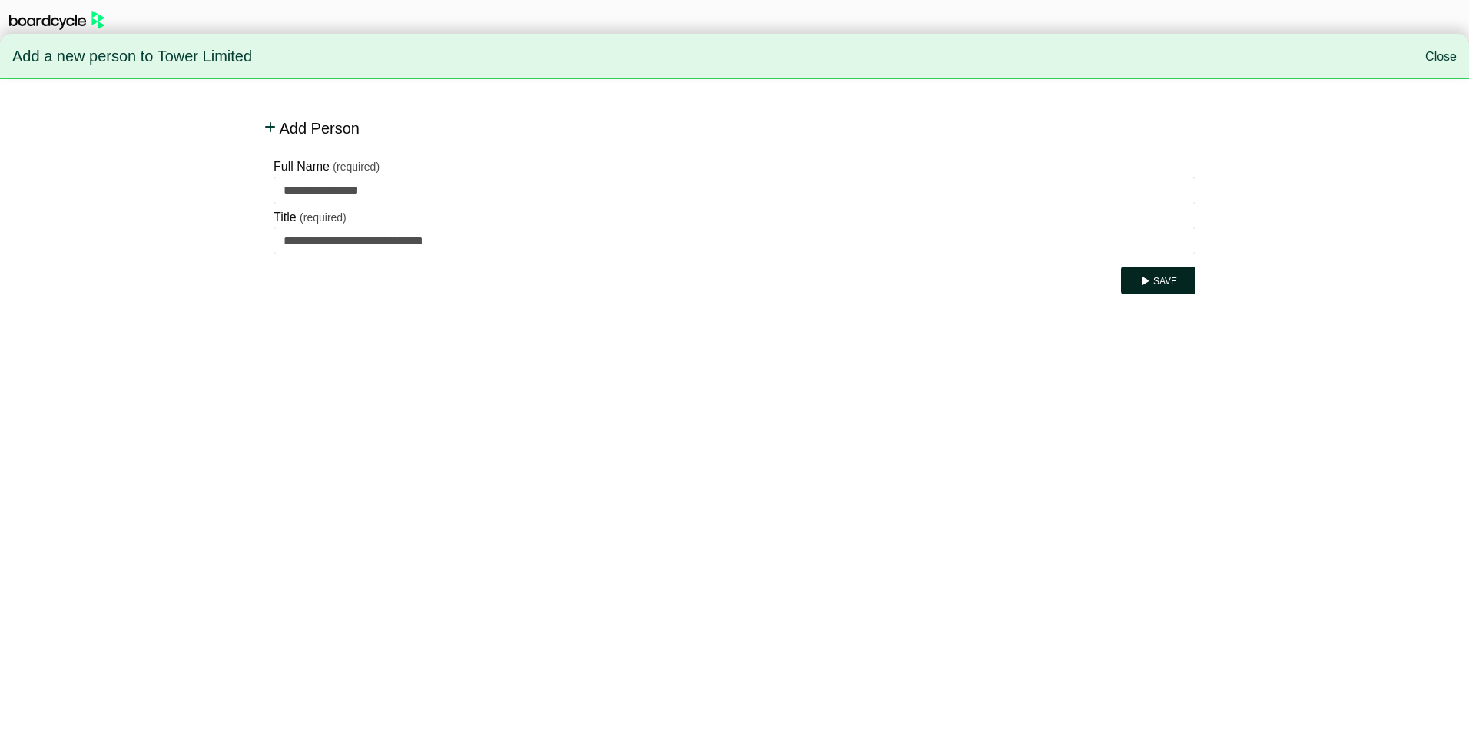
click at [1164, 277] on button "Save" at bounding box center [1158, 281] width 75 height 28
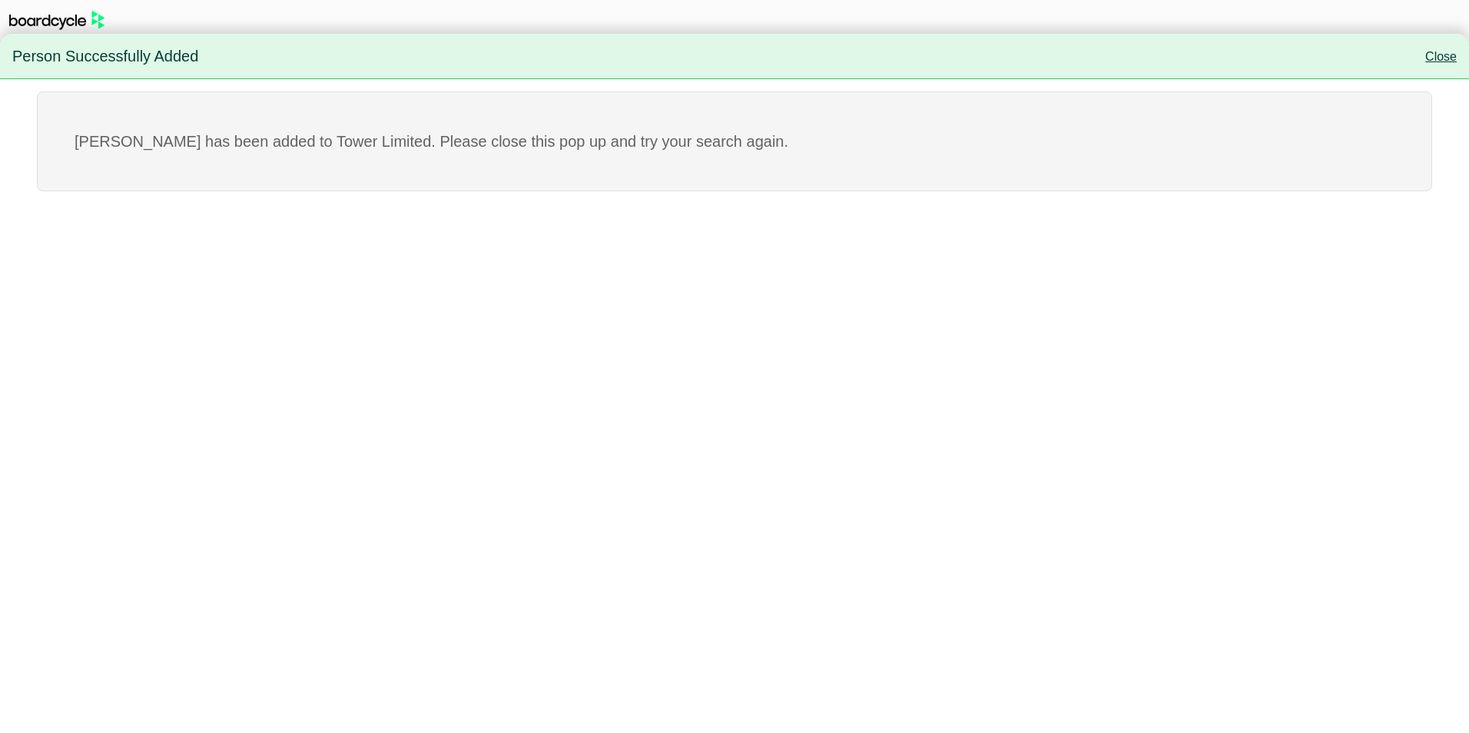
click at [1436, 57] on link "Close" at bounding box center [1440, 56] width 31 height 13
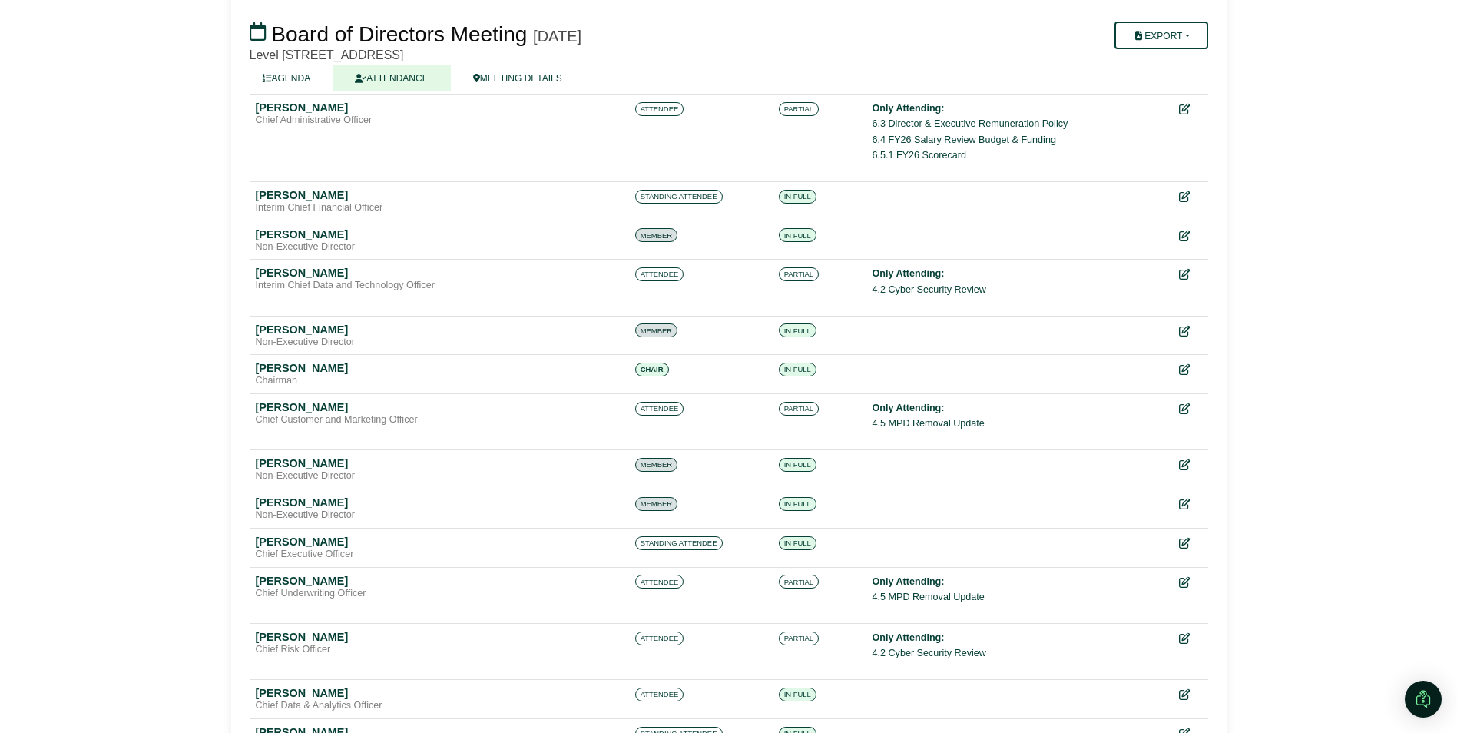
scroll to position [21, 0]
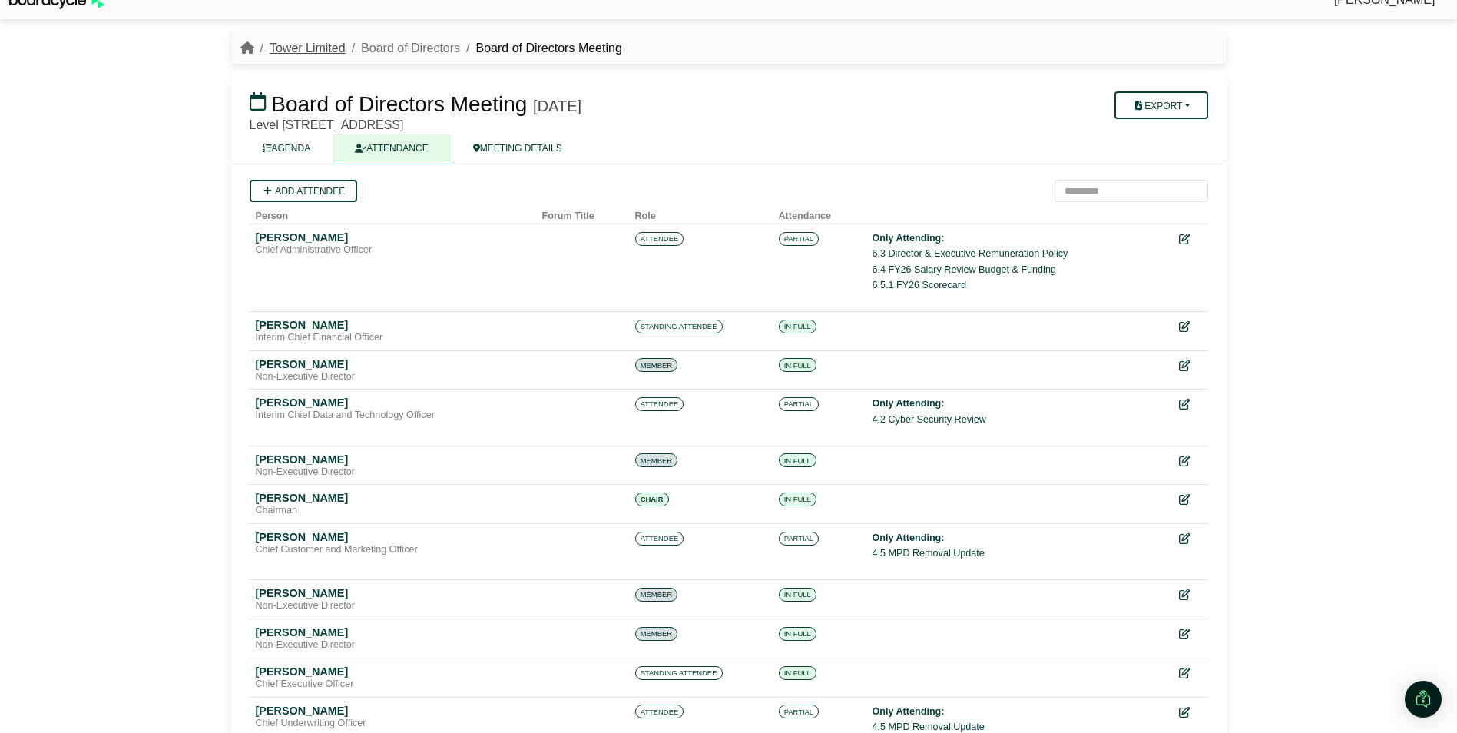
click at [310, 50] on link "Tower Limited" at bounding box center [308, 47] width 76 height 13
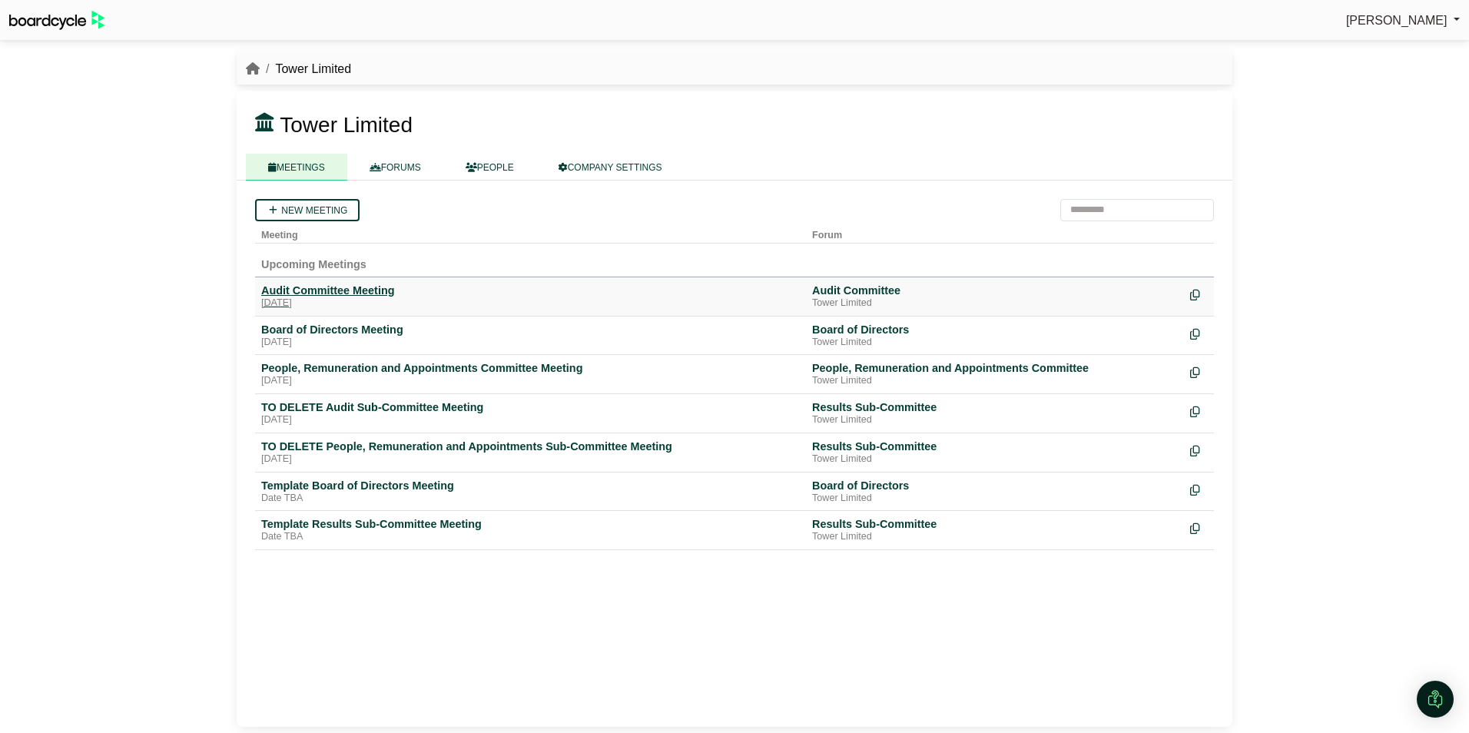
click at [307, 294] on div "Audit Committee Meeting" at bounding box center [530, 290] width 539 height 14
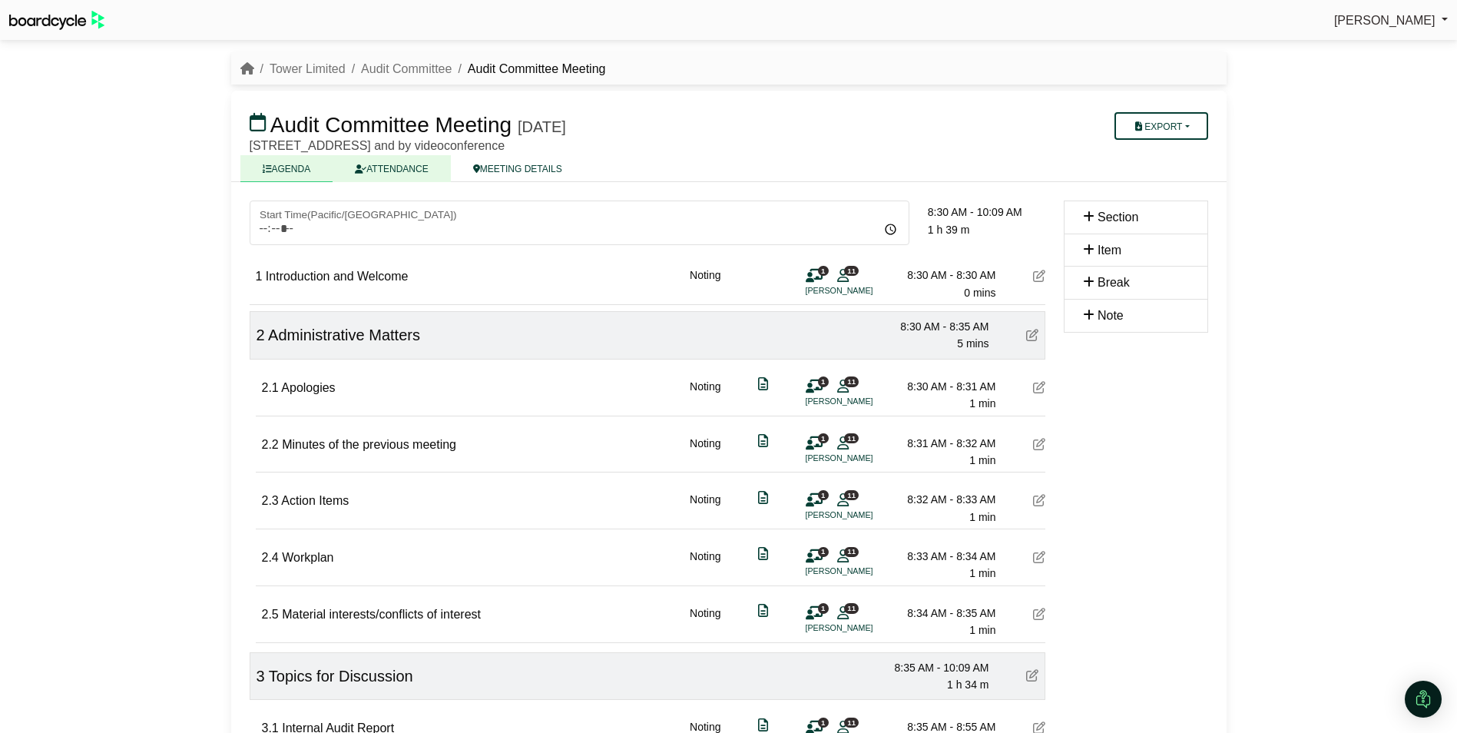
click at [384, 165] on link "ATTENDANCE" at bounding box center [392, 168] width 118 height 27
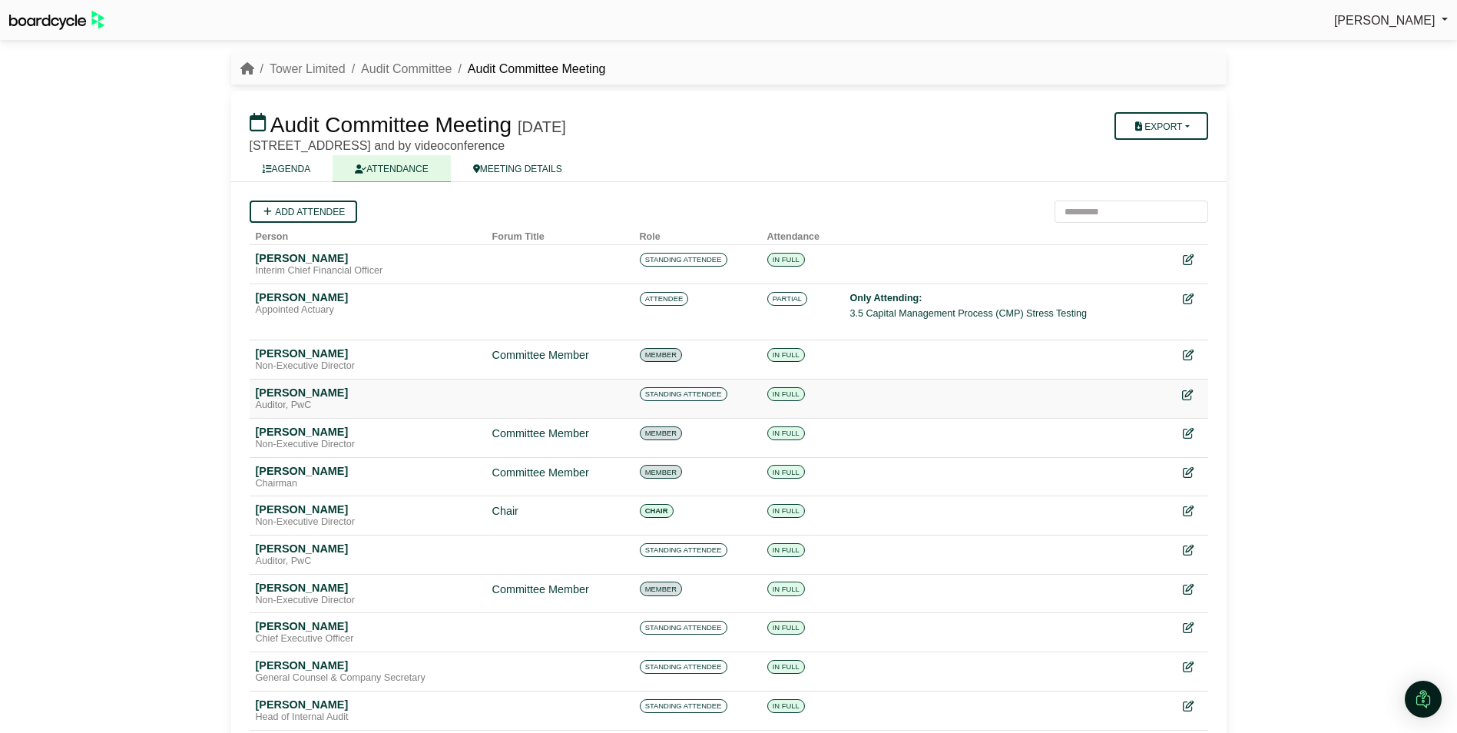
click at [1185, 393] on icon at bounding box center [1187, 395] width 11 height 11
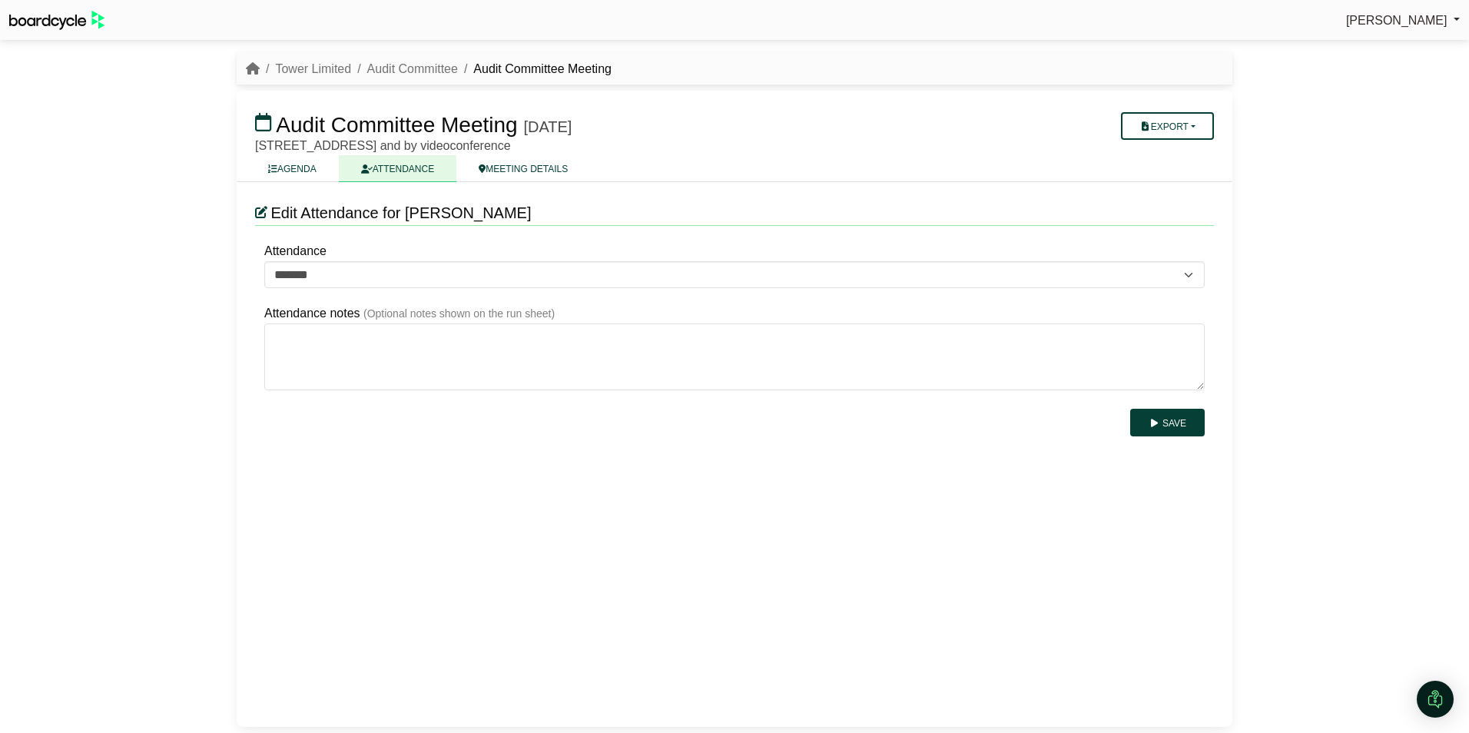
click at [260, 211] on icon at bounding box center [261, 212] width 12 height 12
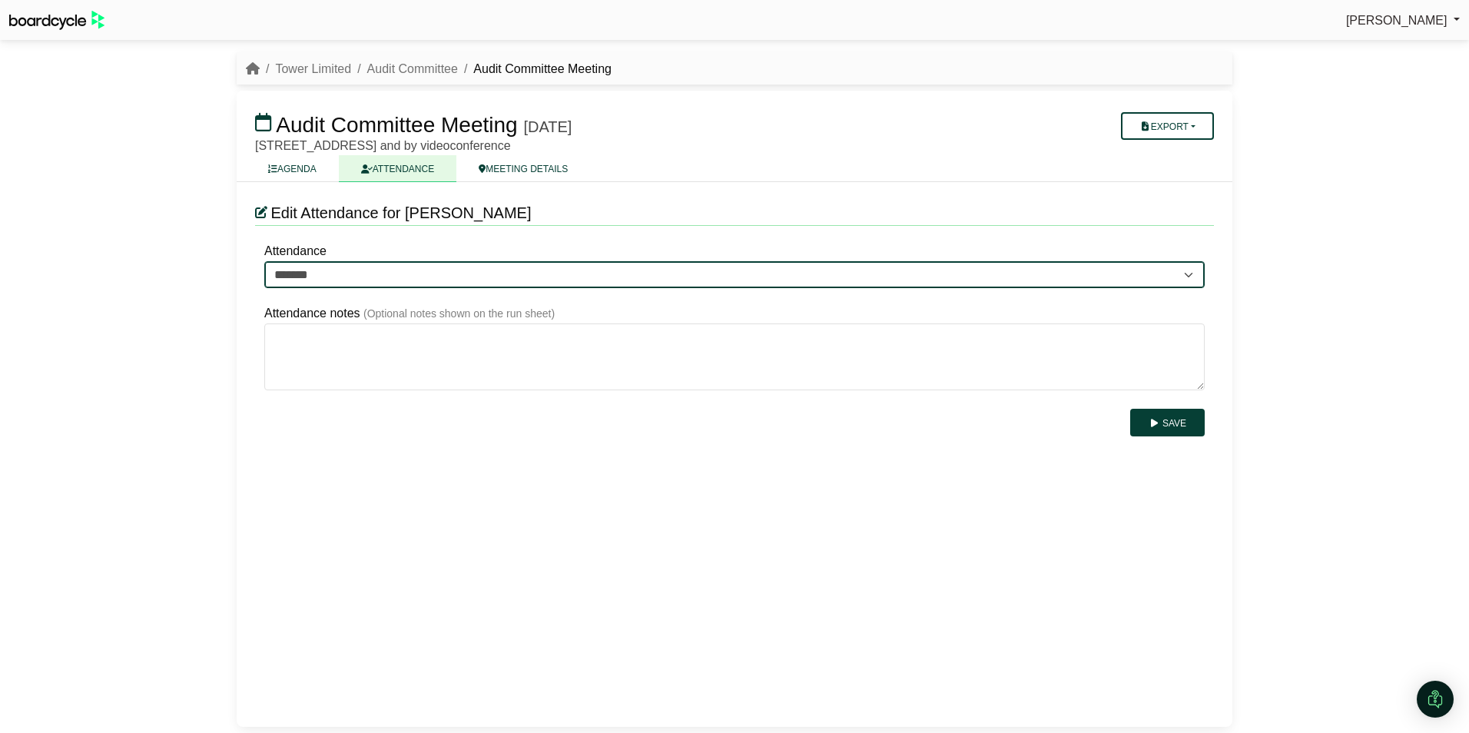
click at [333, 277] on select "******* ******* *******" at bounding box center [734, 275] width 940 height 28
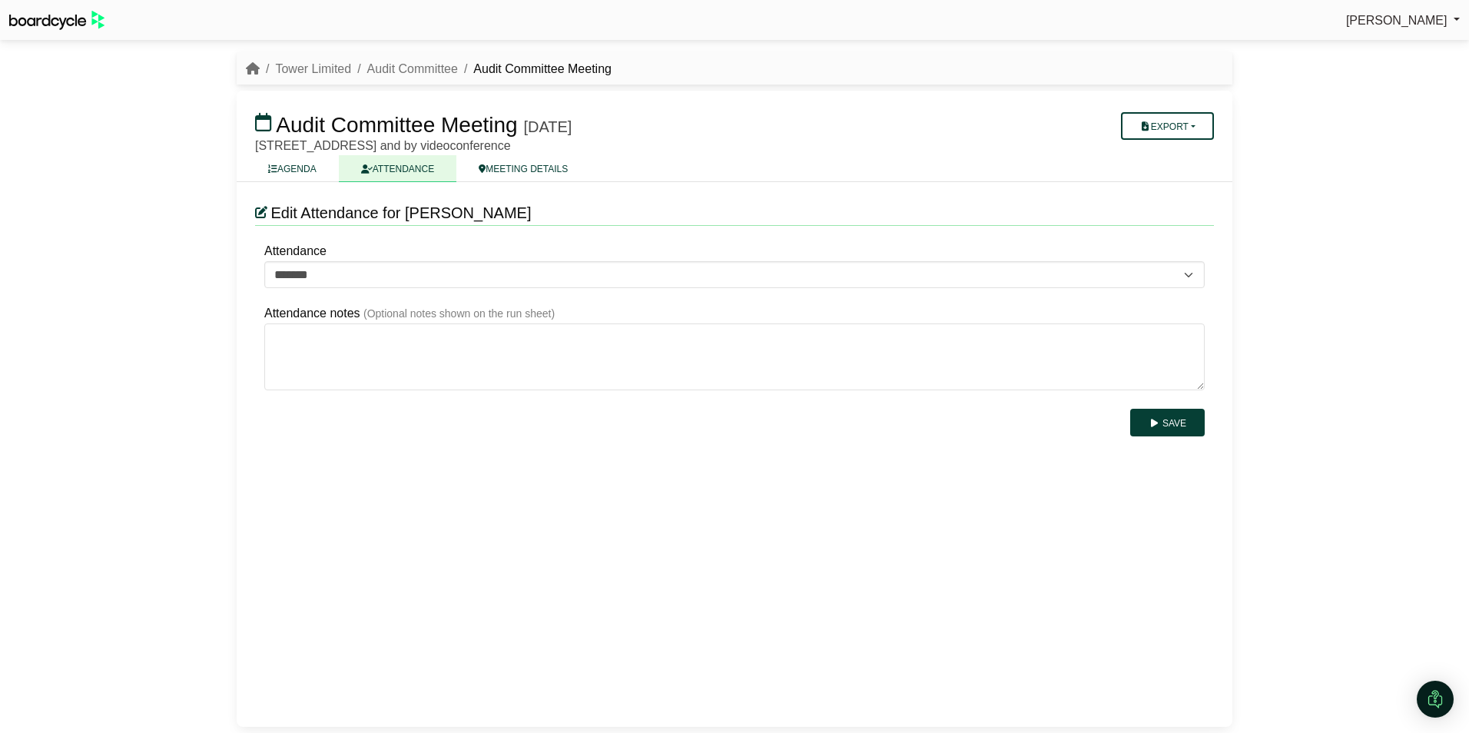
click at [1331, 298] on div "[PERSON_NAME] Sign Out Tower Limited Audit Committee Audit Committee Meeting Au…" at bounding box center [734, 366] width 1469 height 733
click at [407, 167] on link "ATTENDANCE" at bounding box center [398, 168] width 118 height 27
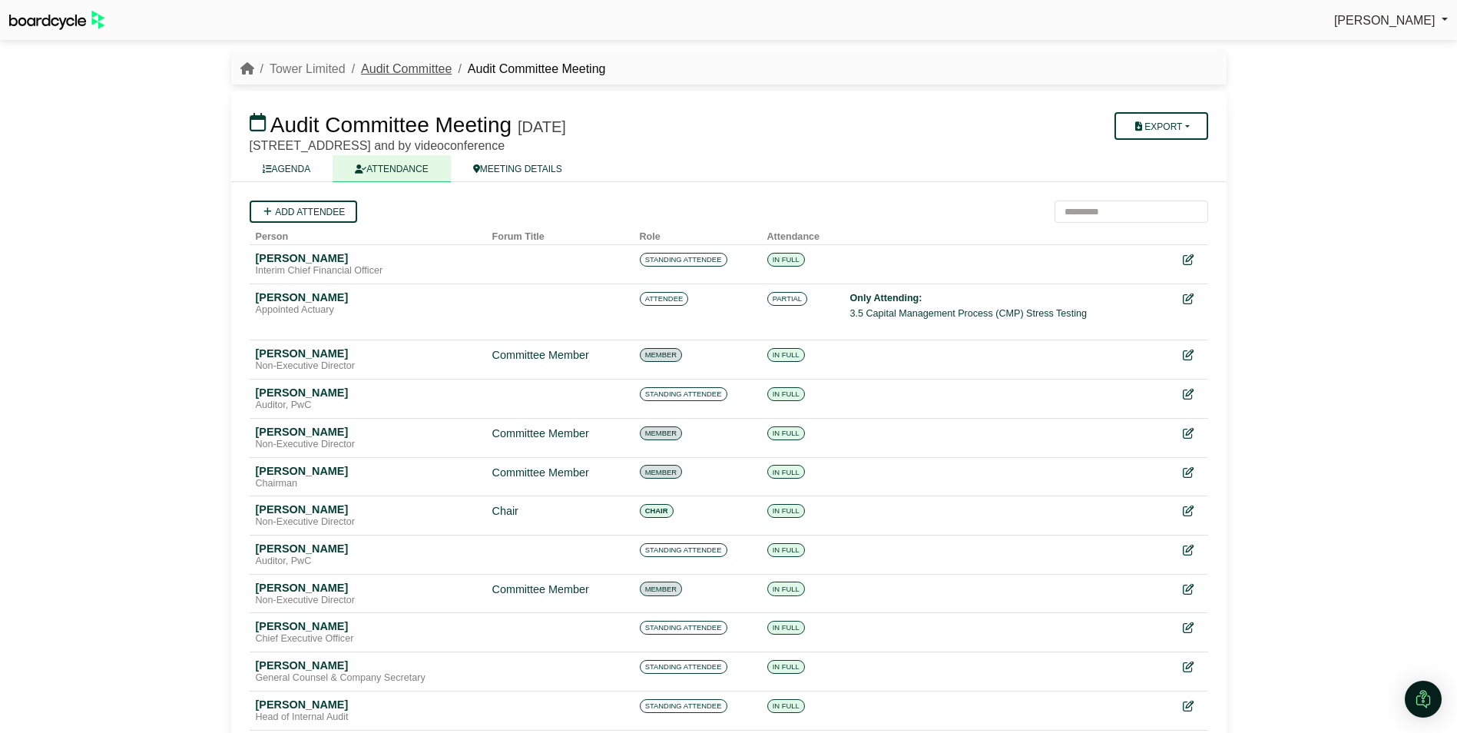
click at [396, 65] on link "Audit Committee" at bounding box center [406, 68] width 91 height 13
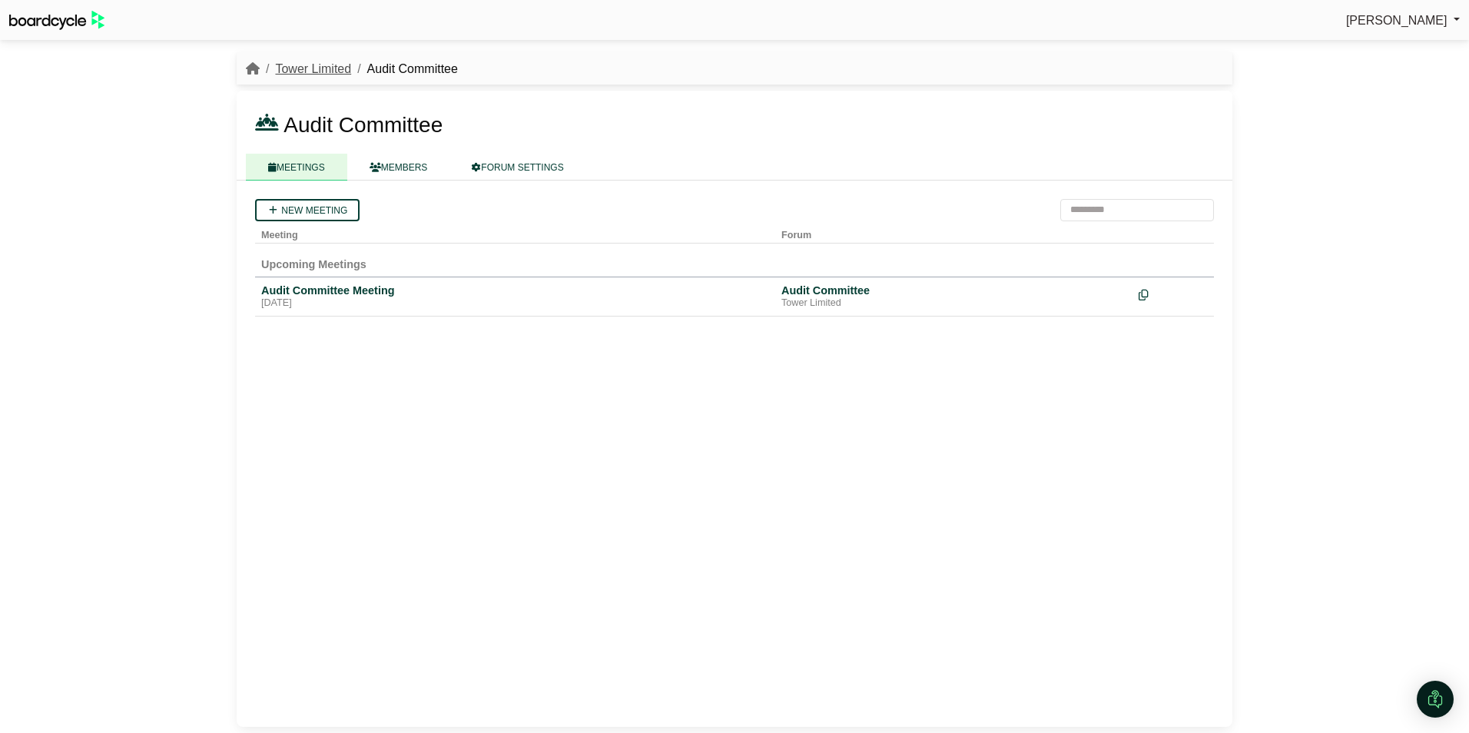
click at [311, 69] on link "Tower Limited" at bounding box center [313, 68] width 76 height 13
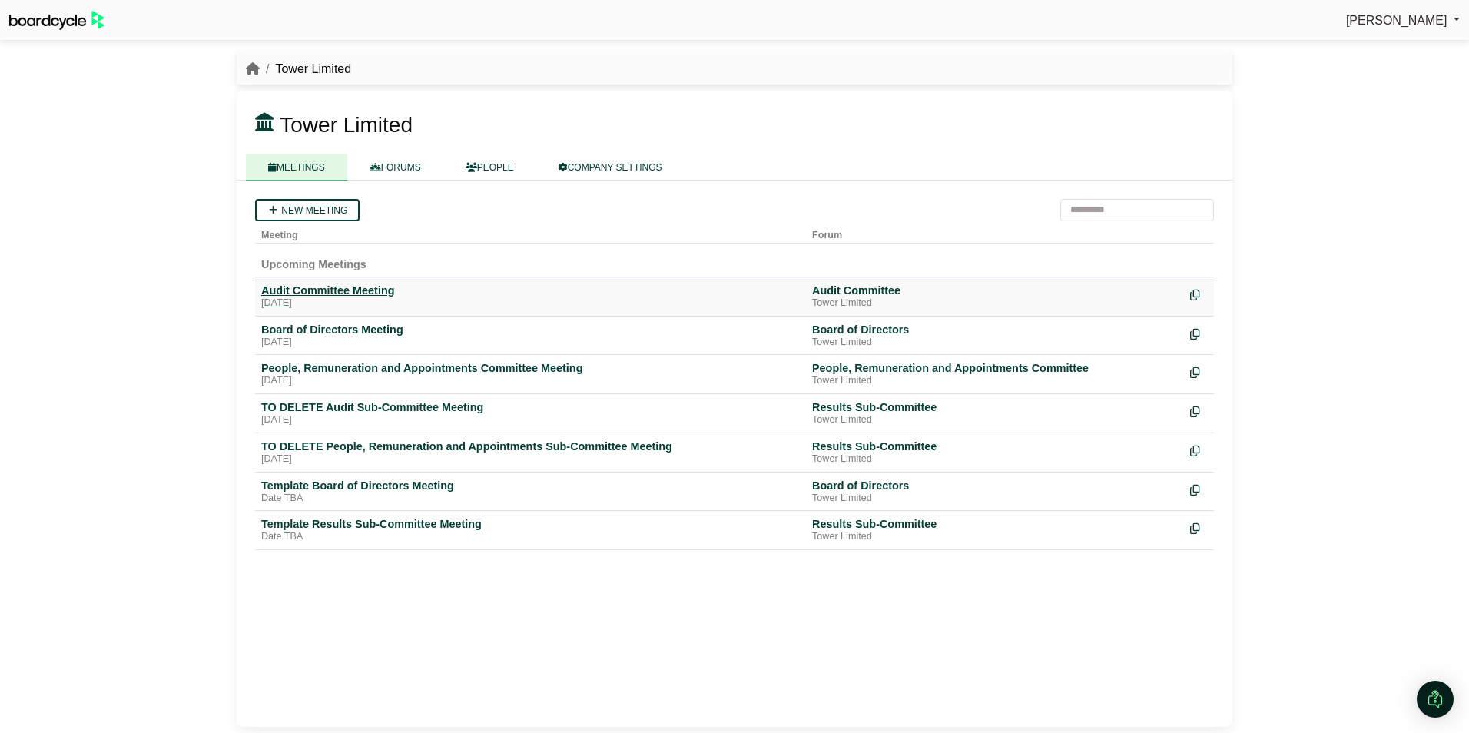
click at [313, 290] on div "Audit Committee Meeting" at bounding box center [530, 290] width 539 height 14
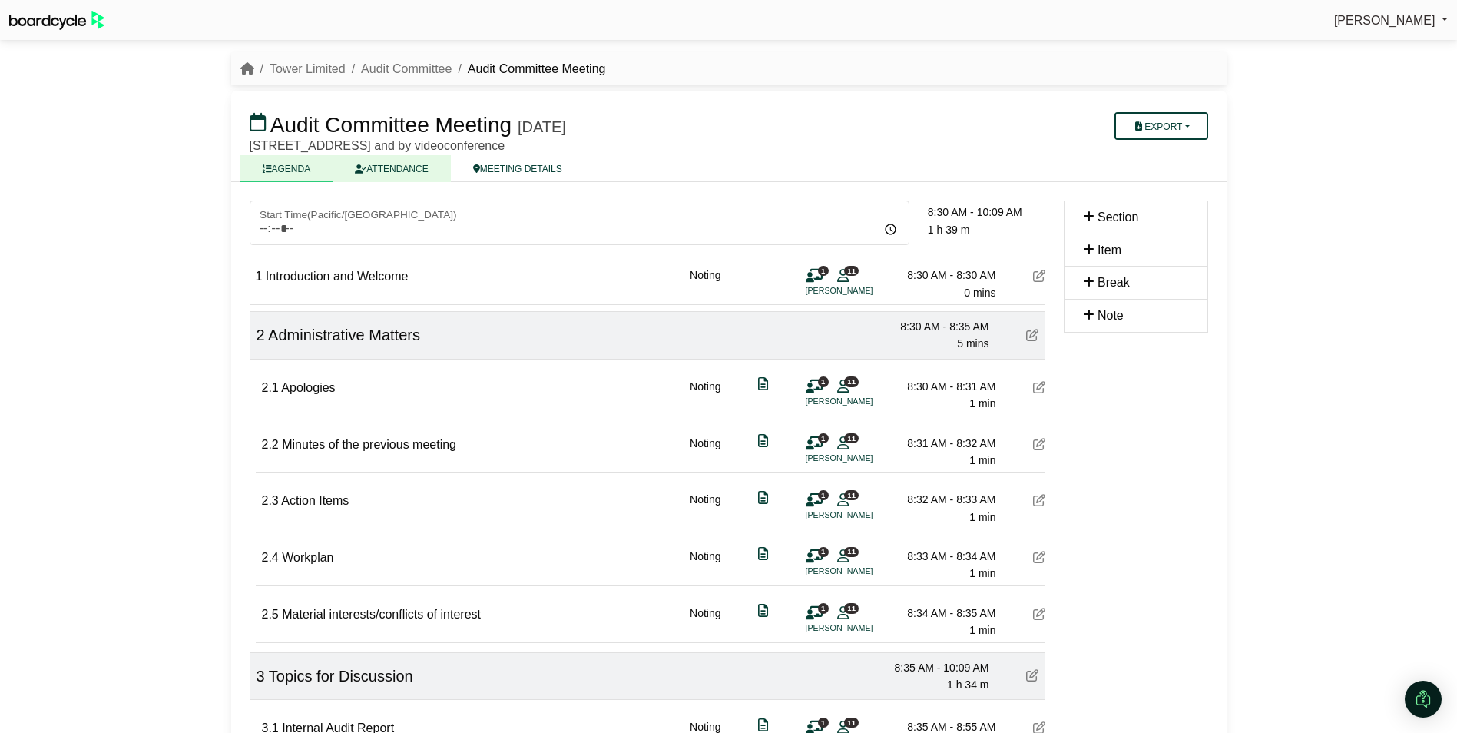
click at [404, 166] on link "ATTENDANCE" at bounding box center [392, 168] width 118 height 27
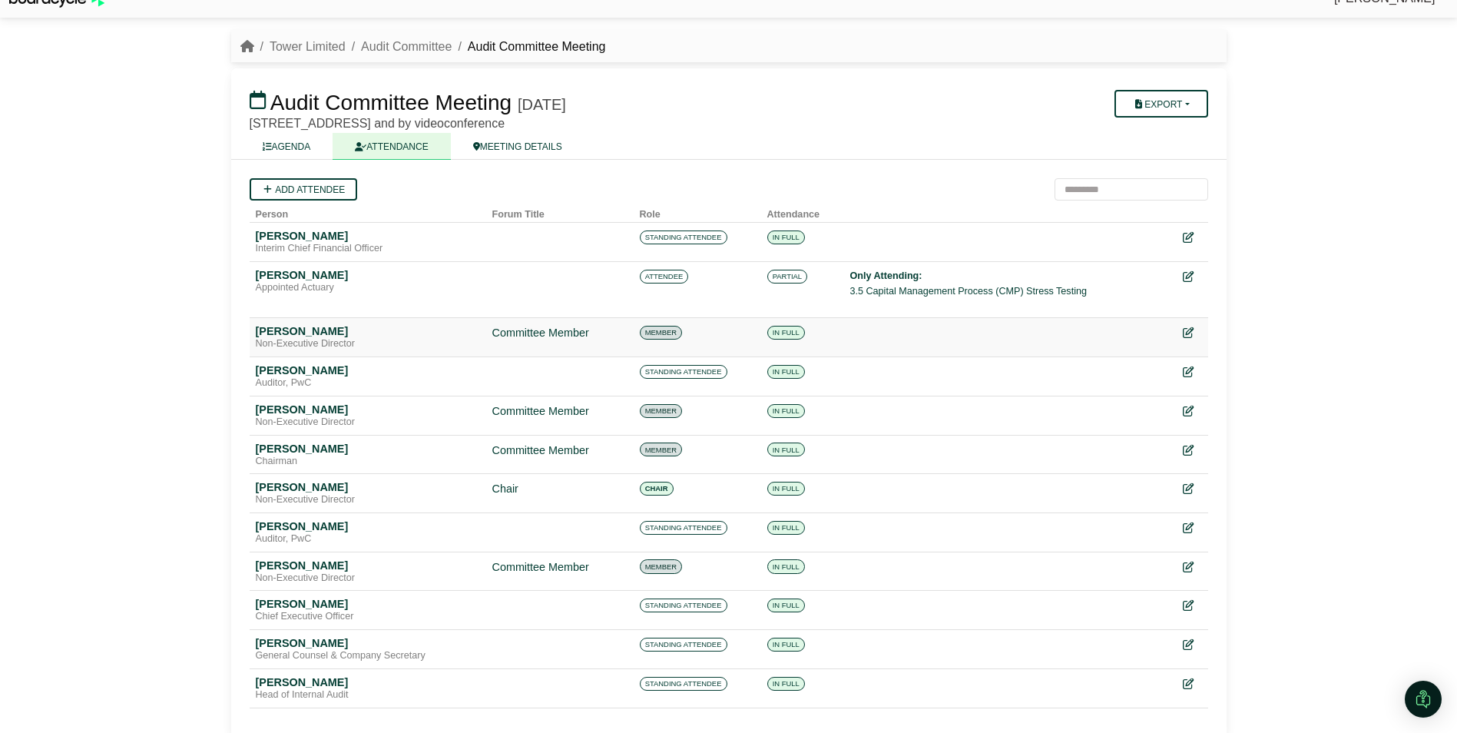
scroll to position [35, 0]
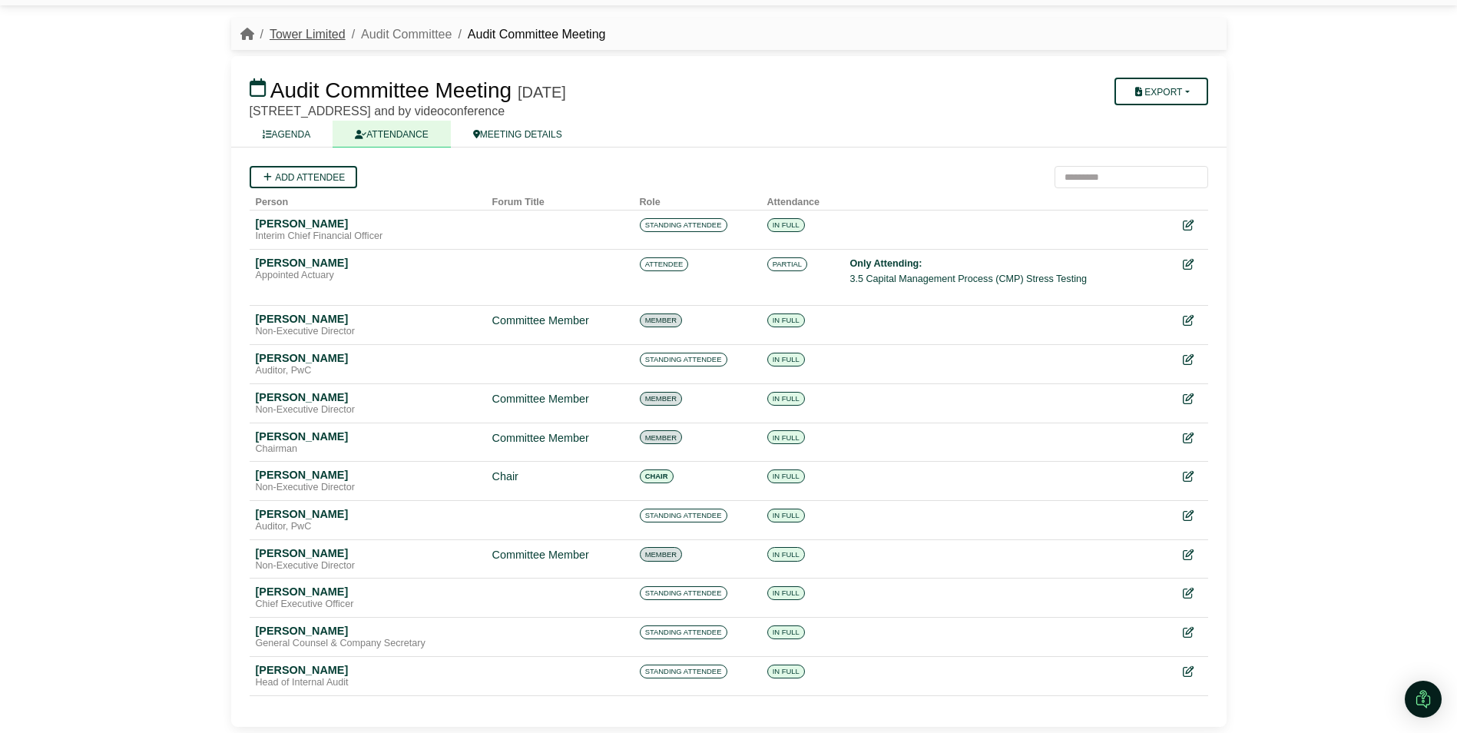
click at [298, 35] on link "Tower Limited" at bounding box center [308, 34] width 76 height 13
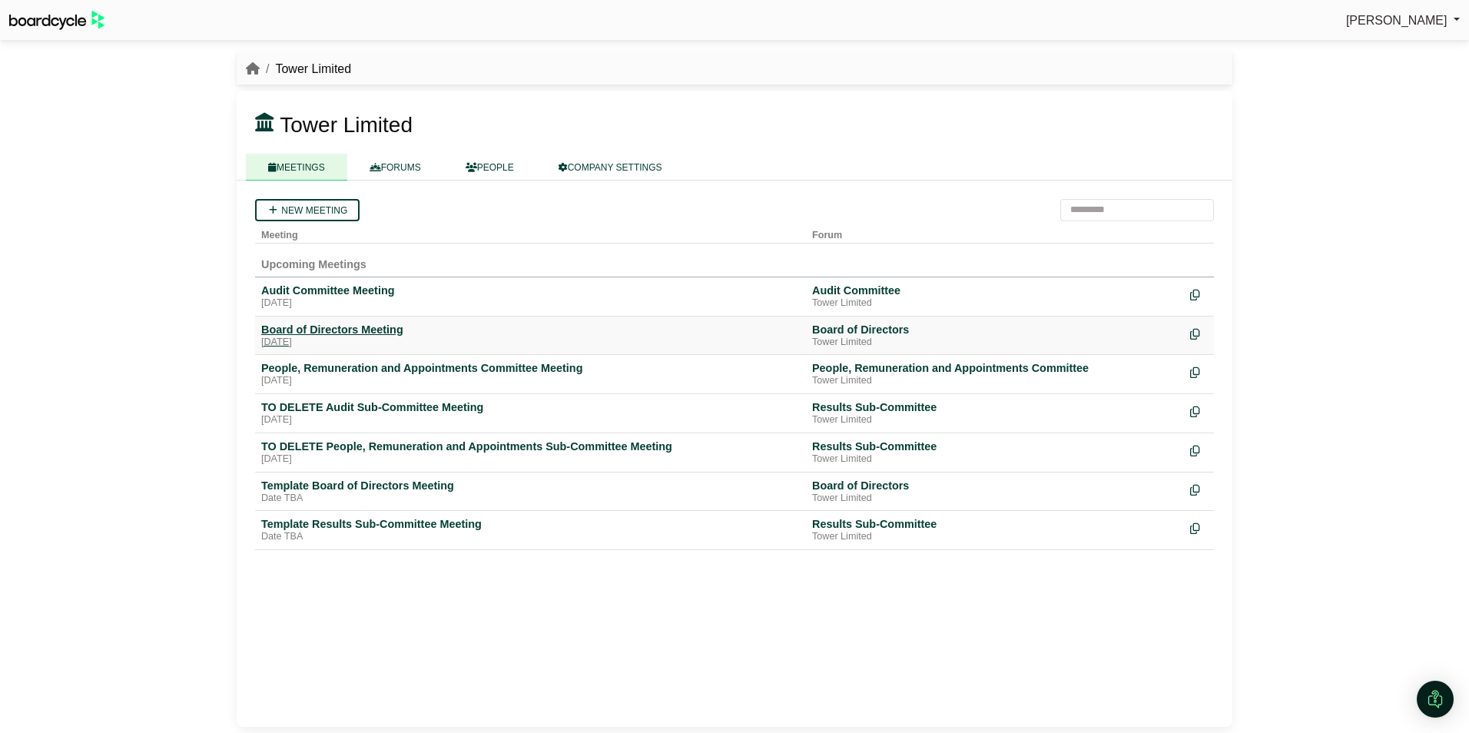
click at [292, 324] on div "Board of Directors Meeting" at bounding box center [530, 330] width 539 height 14
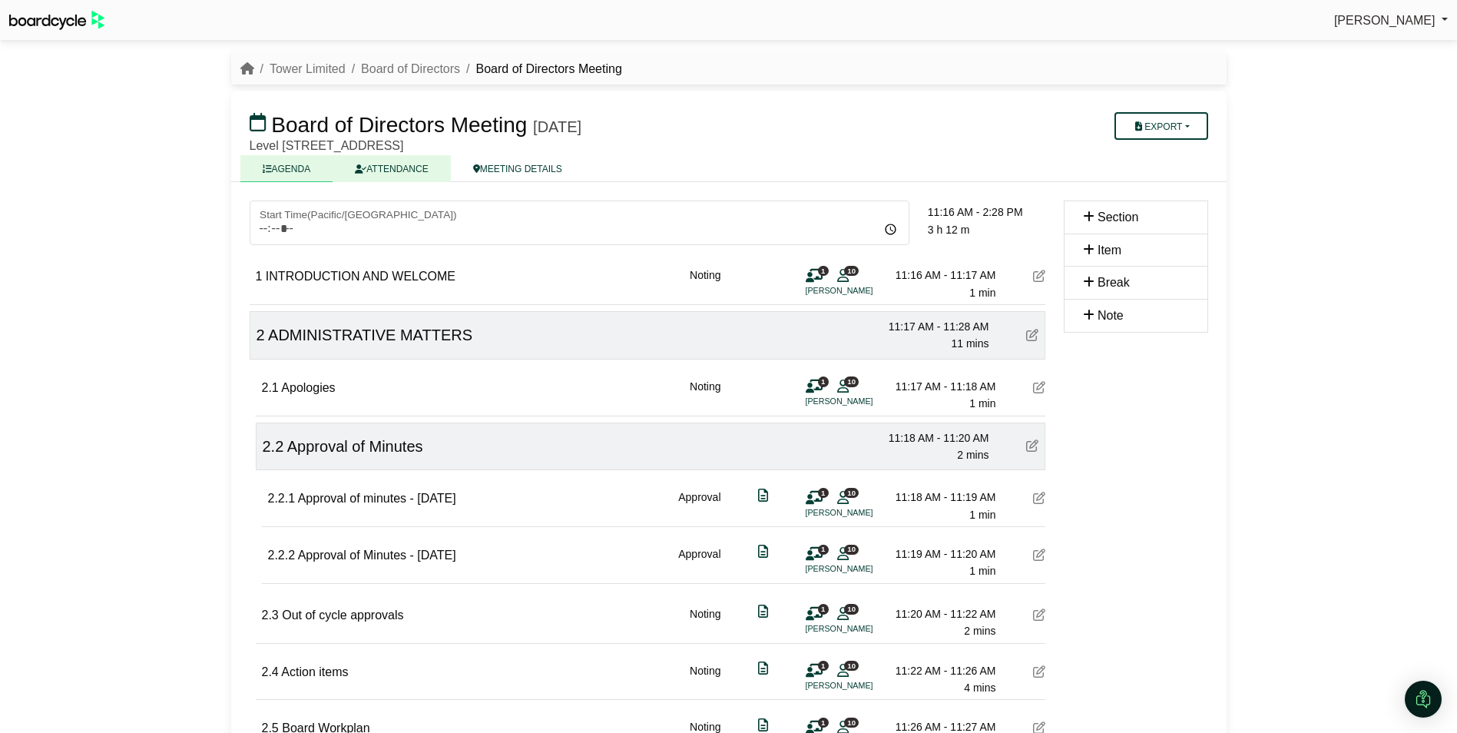
click at [419, 173] on link "ATTENDANCE" at bounding box center [392, 168] width 118 height 27
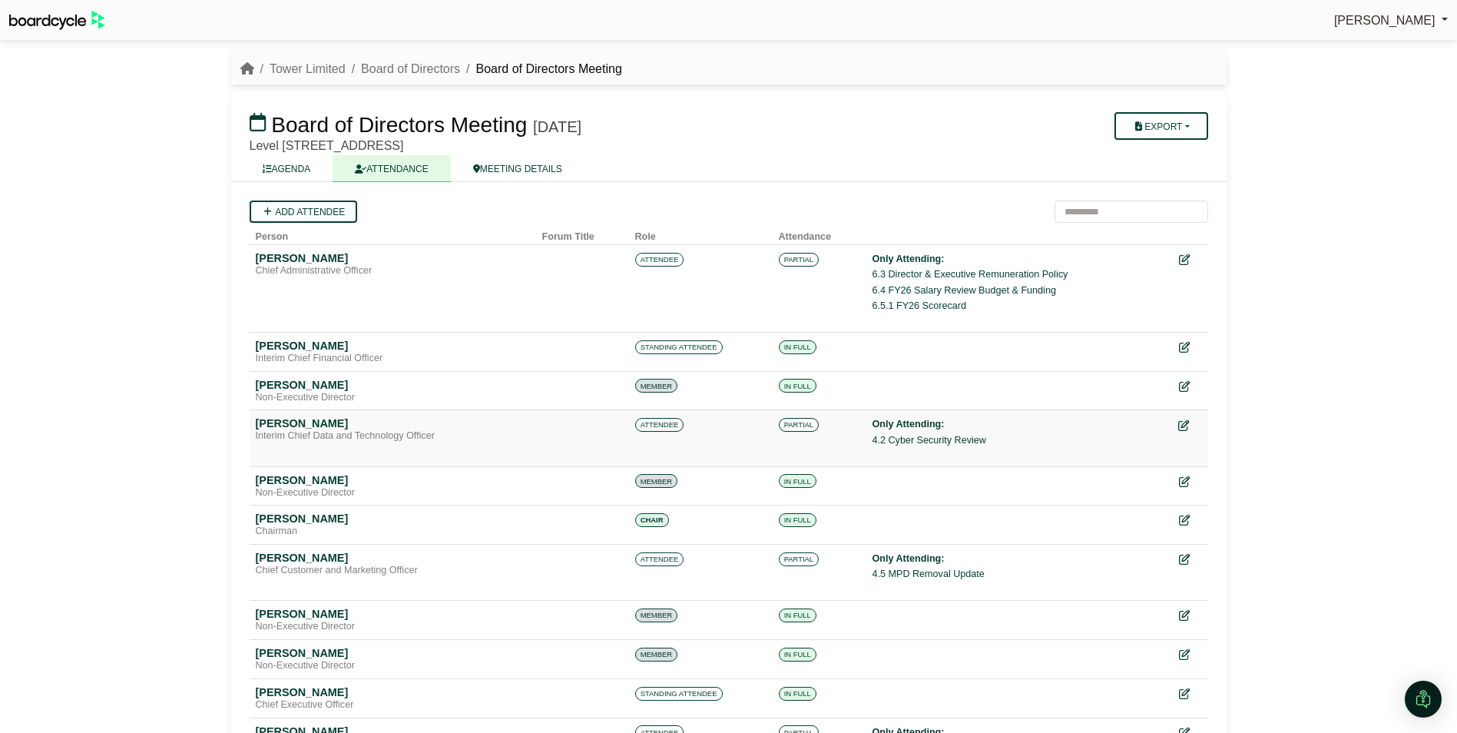
click at [1187, 424] on icon at bounding box center [1183, 425] width 11 height 11
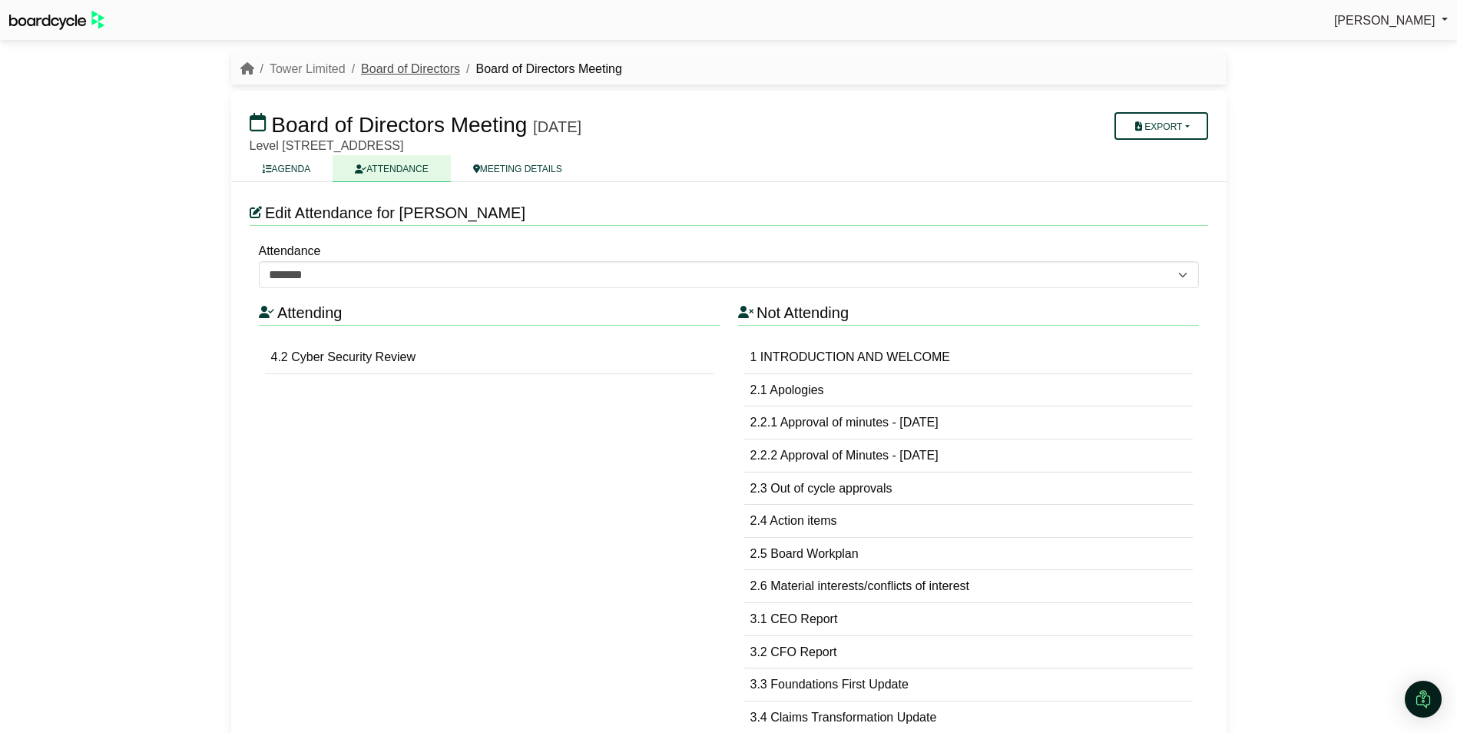
click at [414, 65] on link "Board of Directors" at bounding box center [410, 68] width 99 height 13
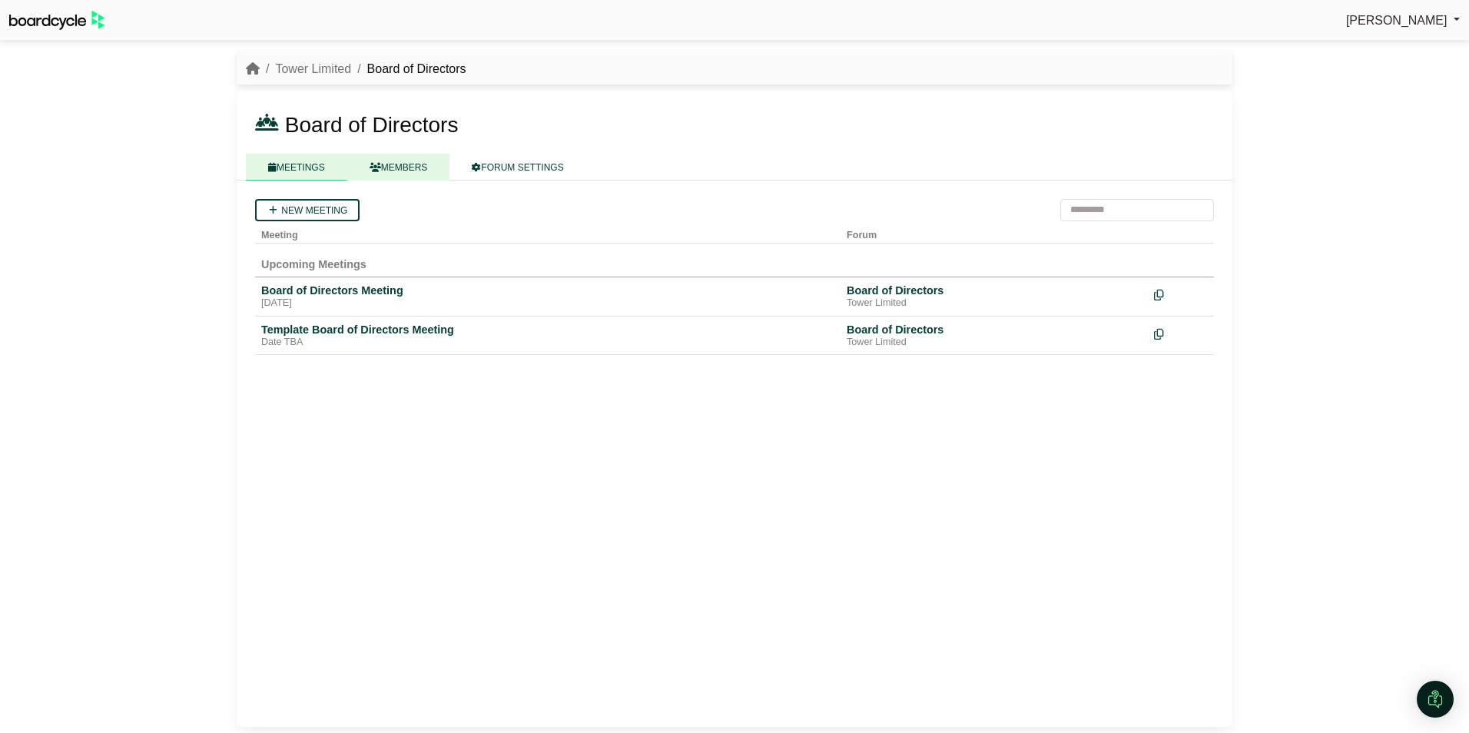
click at [396, 162] on link "MEMBERS" at bounding box center [398, 167] width 103 height 27
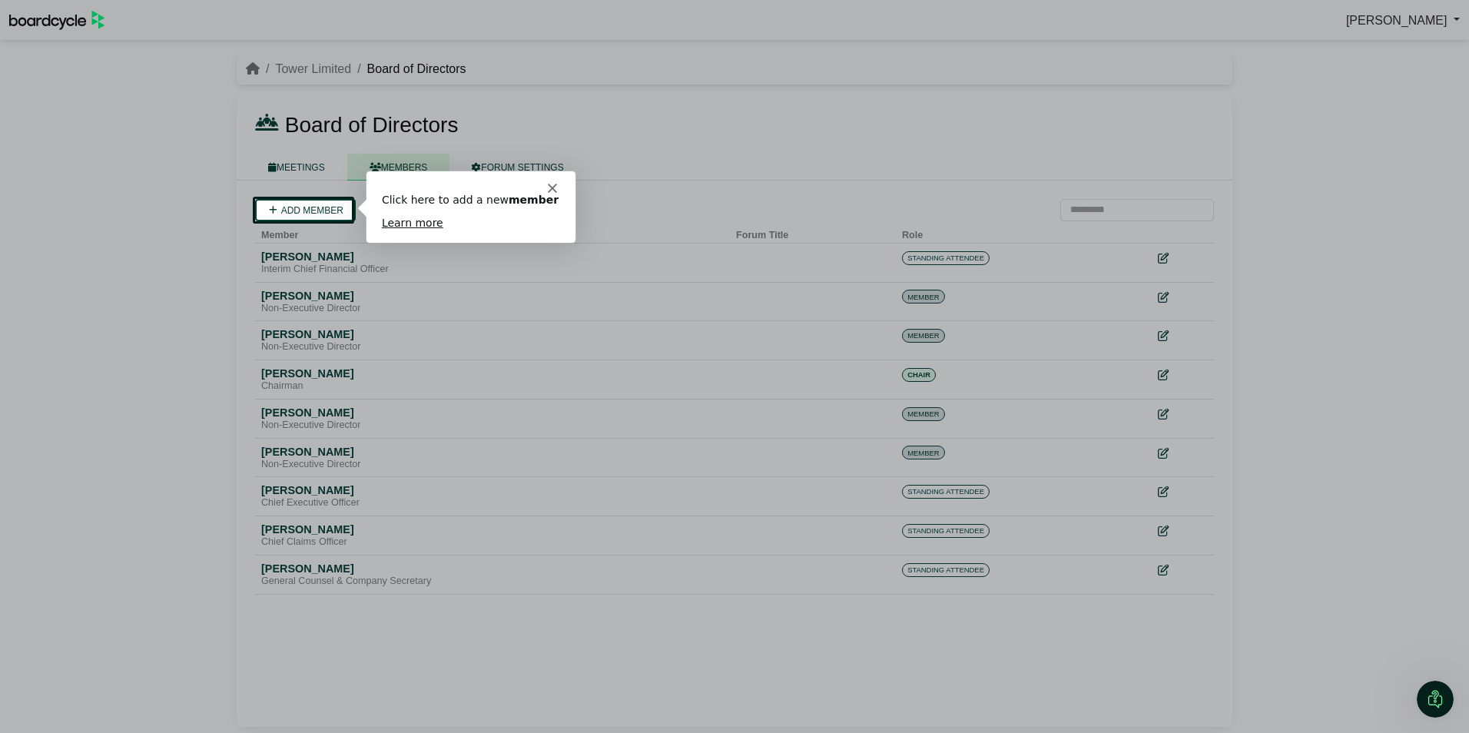
click at [71, 415] on div "Product tour overlay" at bounding box center [734, 366] width 1469 height 733
click at [549, 184] on icon "Close" at bounding box center [550, 187] width 9 height 9
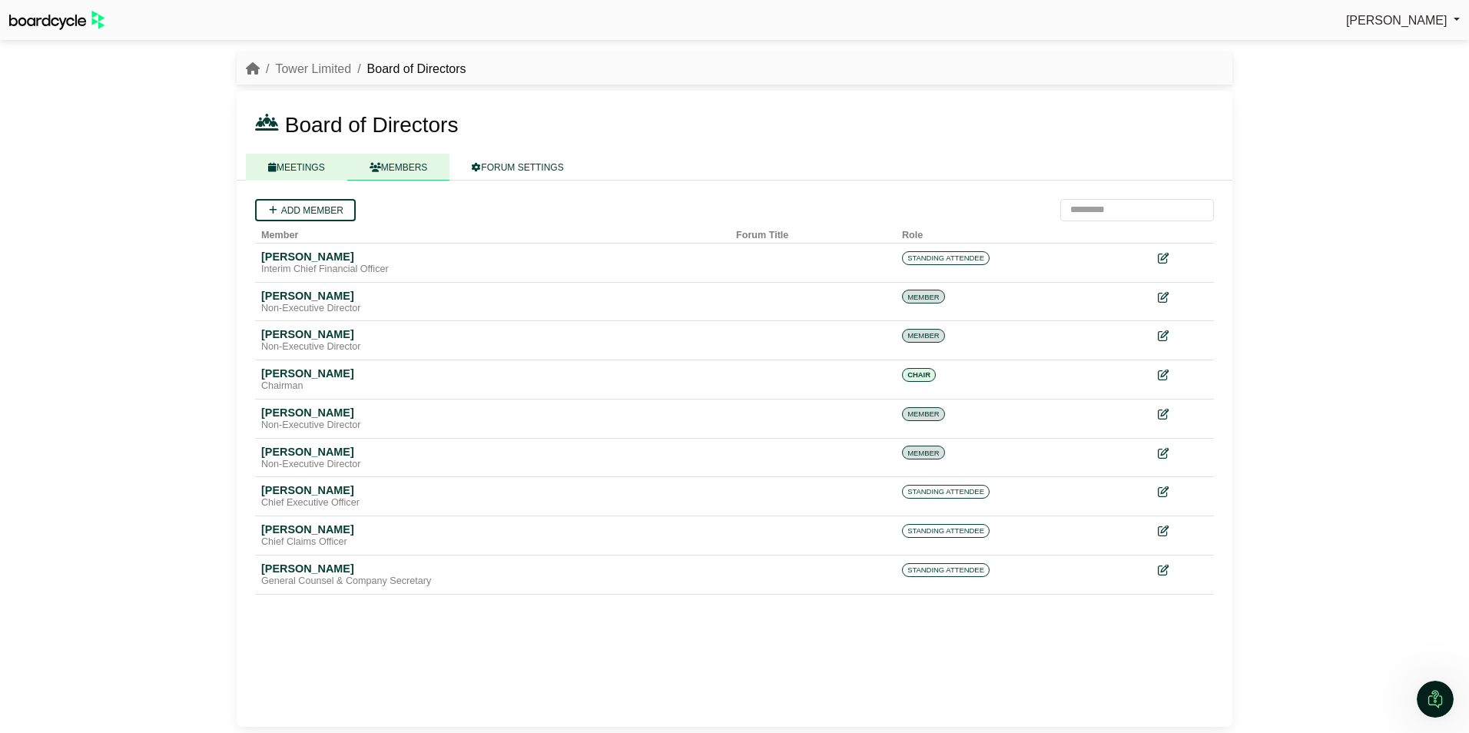
click at [311, 161] on link "MEETINGS" at bounding box center [296, 167] width 101 height 27
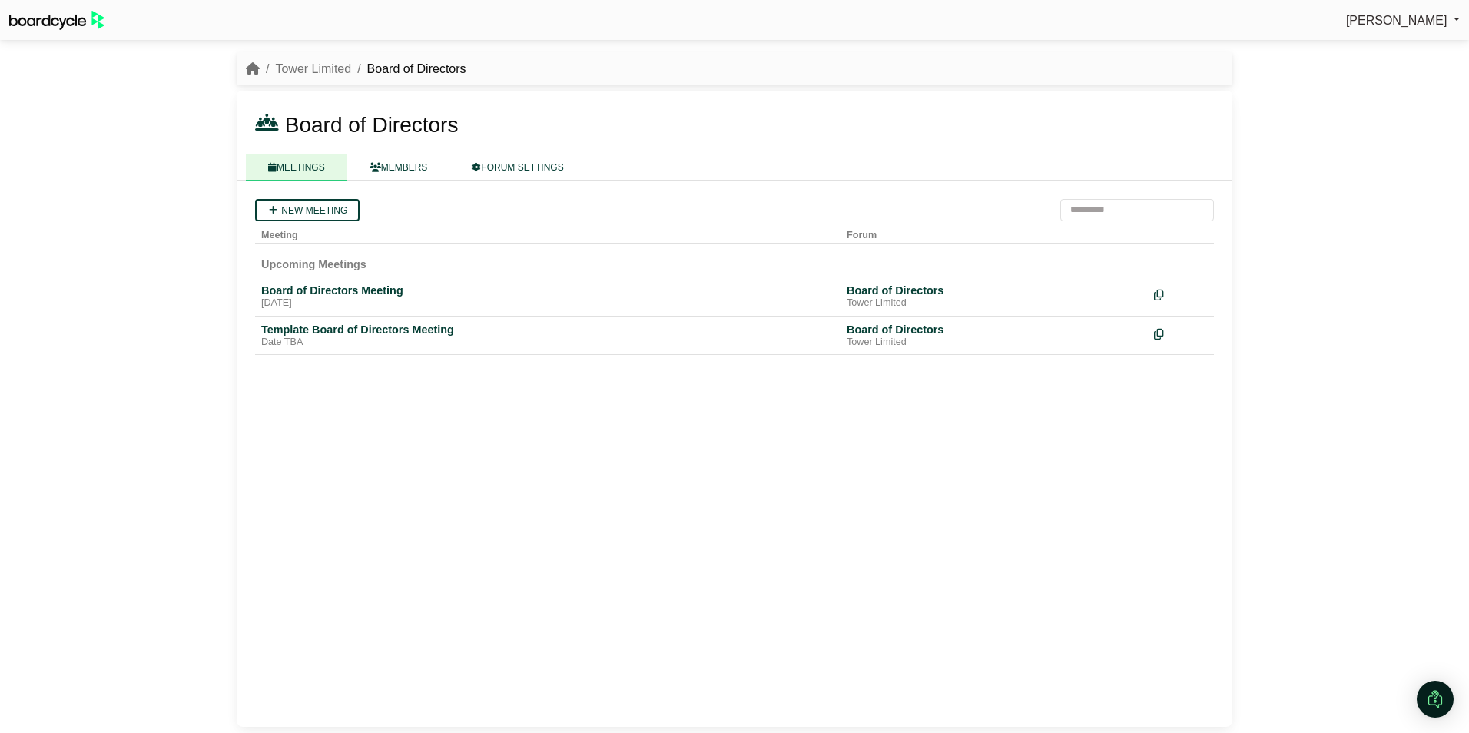
click at [313, 56] on nav "Tower Limited Board of Directors" at bounding box center [735, 68] width 996 height 33
click at [314, 73] on link "Tower Limited" at bounding box center [313, 68] width 76 height 13
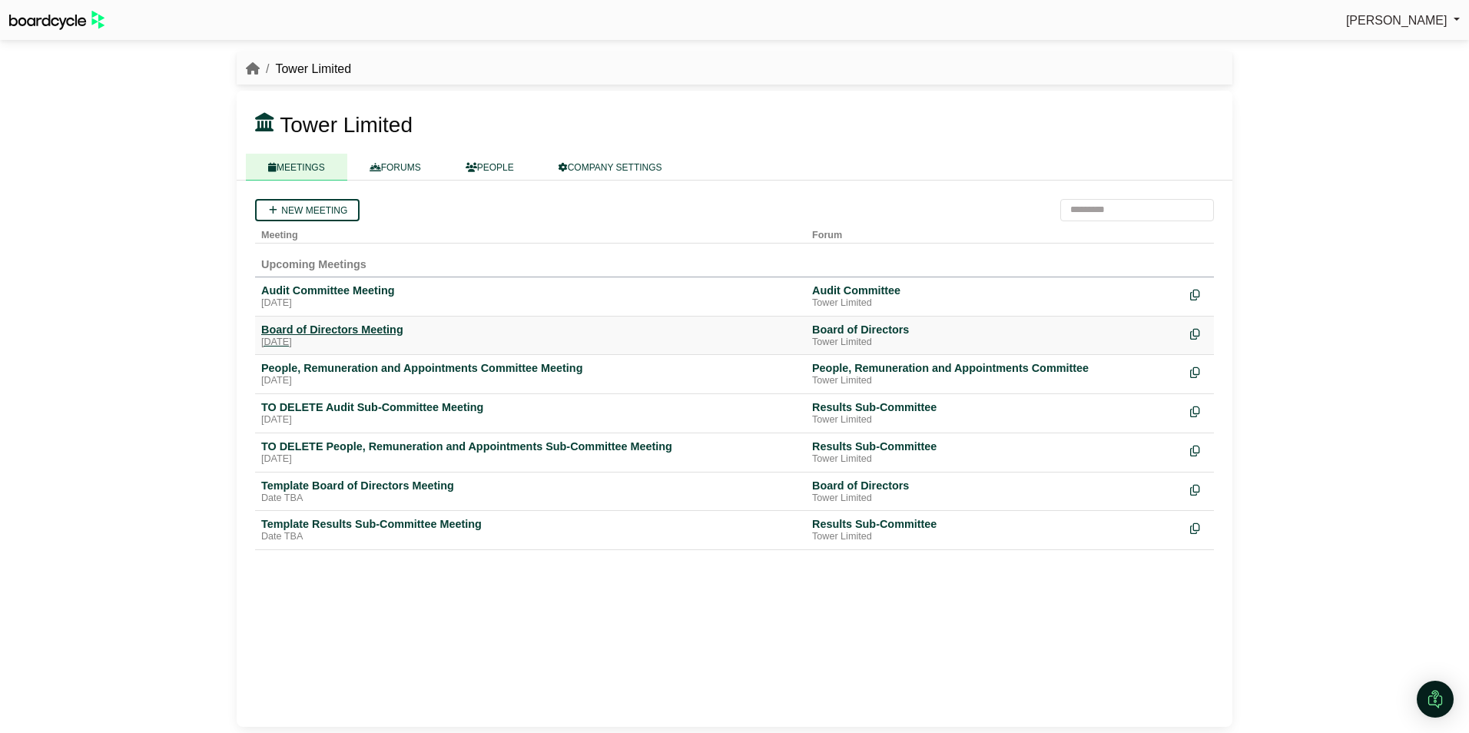
click at [323, 331] on div "Board of Directors Meeting" at bounding box center [530, 330] width 539 height 14
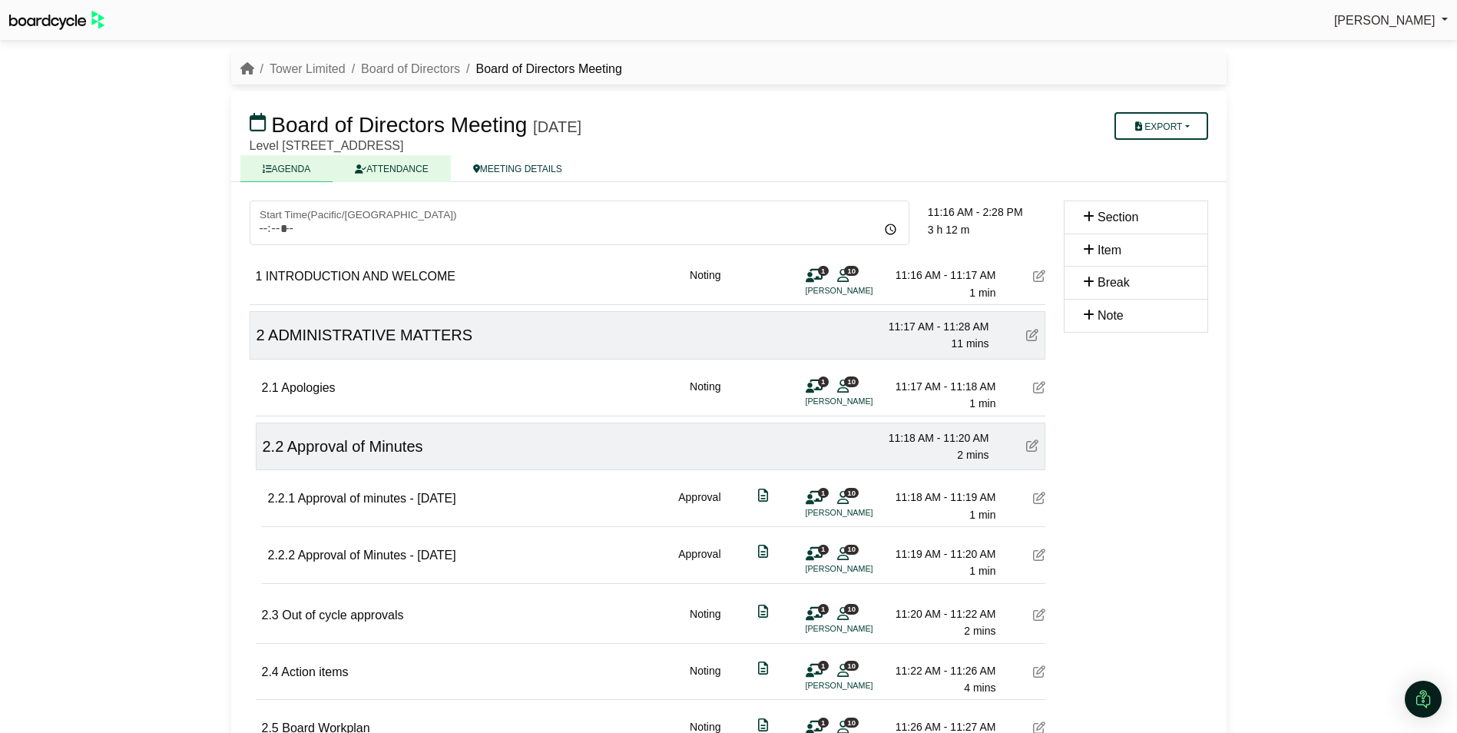
click at [379, 168] on link "ATTENDANCE" at bounding box center [392, 168] width 118 height 27
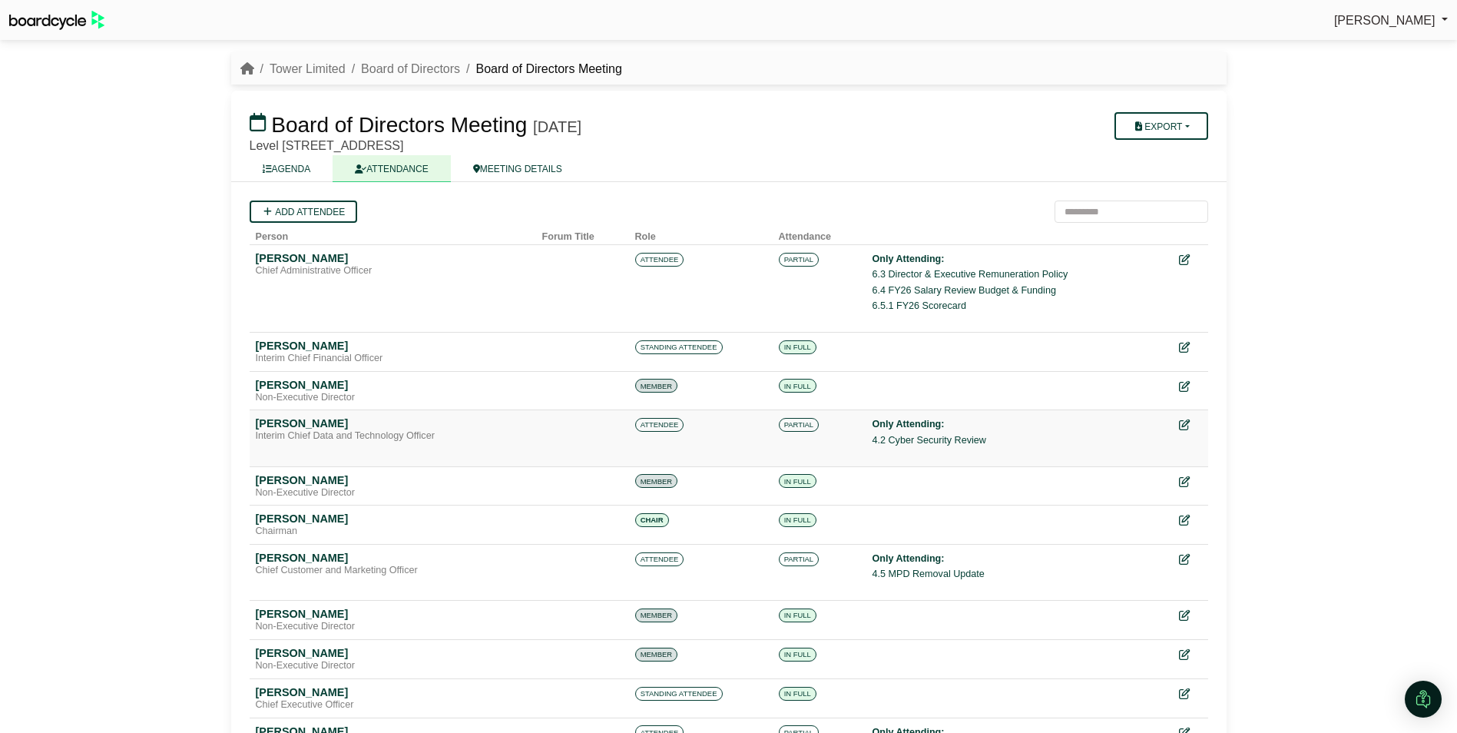
click at [662, 423] on span "ATTENDEE" at bounding box center [659, 425] width 49 height 14
click at [1181, 424] on icon at bounding box center [1183, 425] width 11 height 11
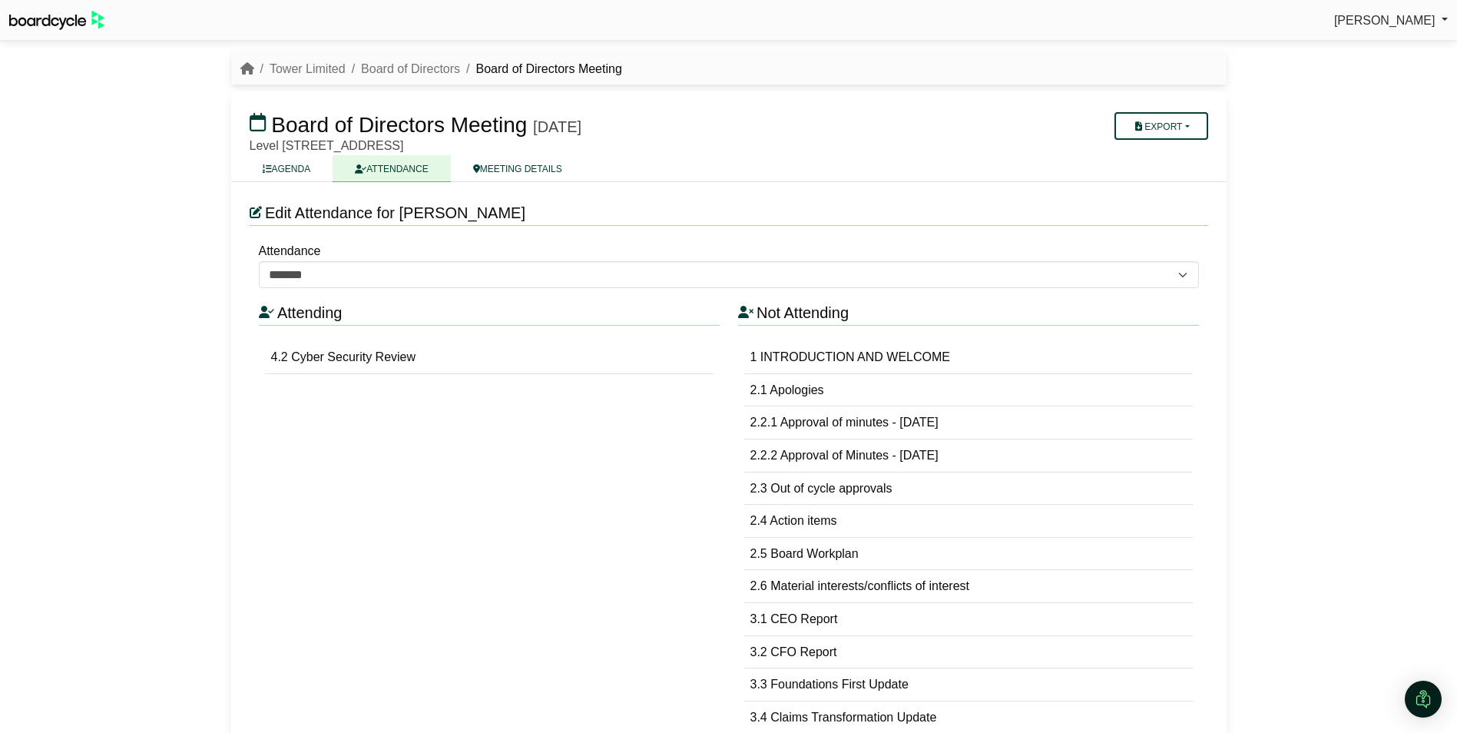
click at [340, 211] on span "Edit Attendance for [PERSON_NAME]" at bounding box center [395, 212] width 260 height 17
click at [309, 67] on link "Tower Limited" at bounding box center [308, 68] width 76 height 13
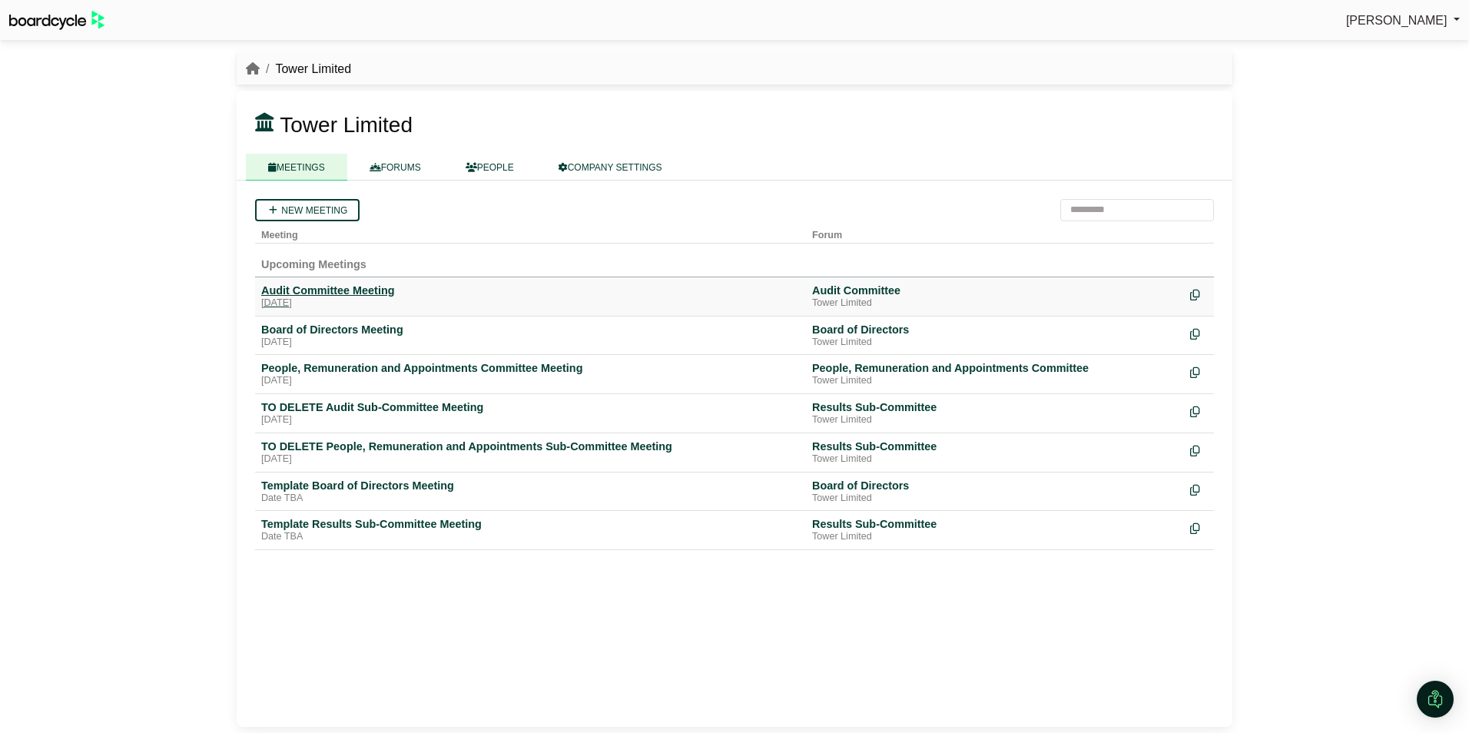
click at [297, 293] on div "Audit Committee Meeting" at bounding box center [530, 290] width 539 height 14
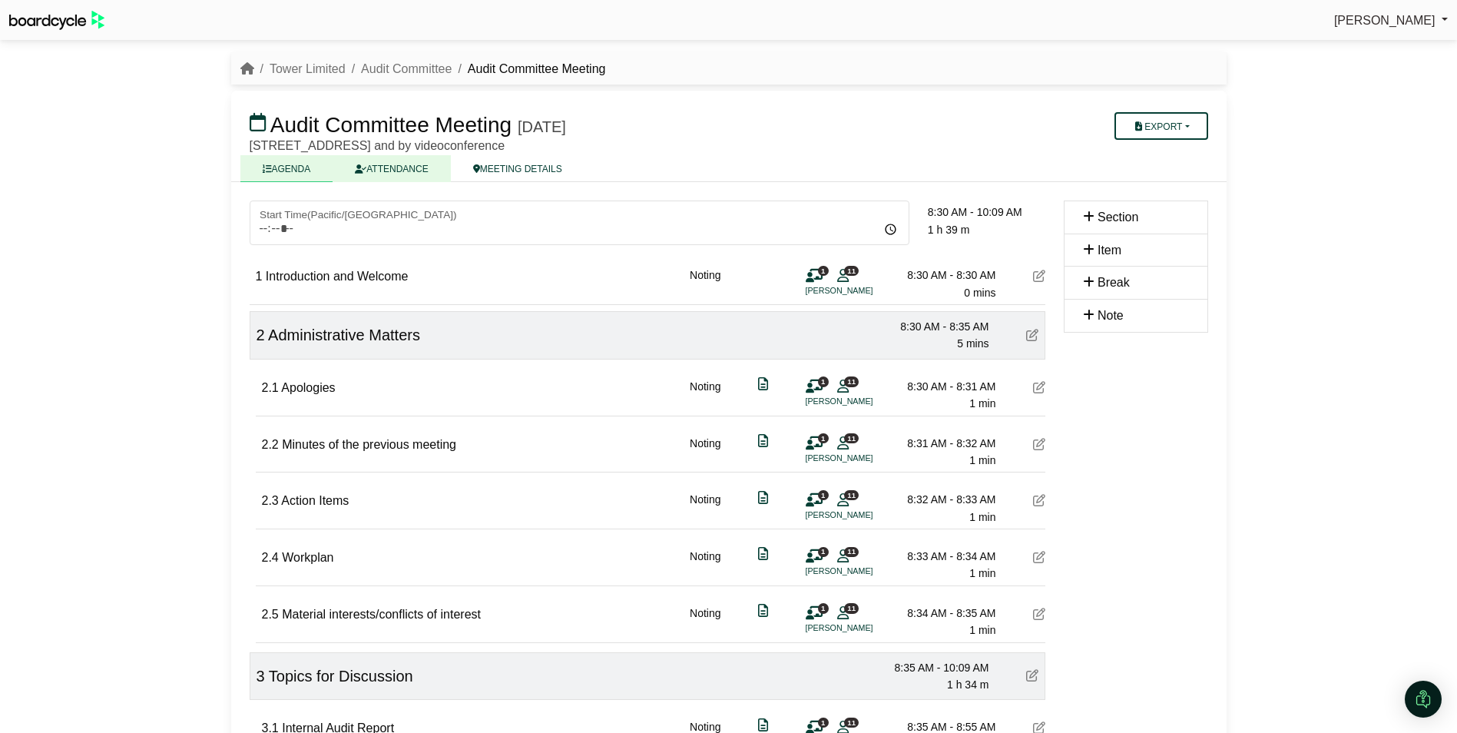
click at [397, 171] on link "ATTENDANCE" at bounding box center [392, 168] width 118 height 27
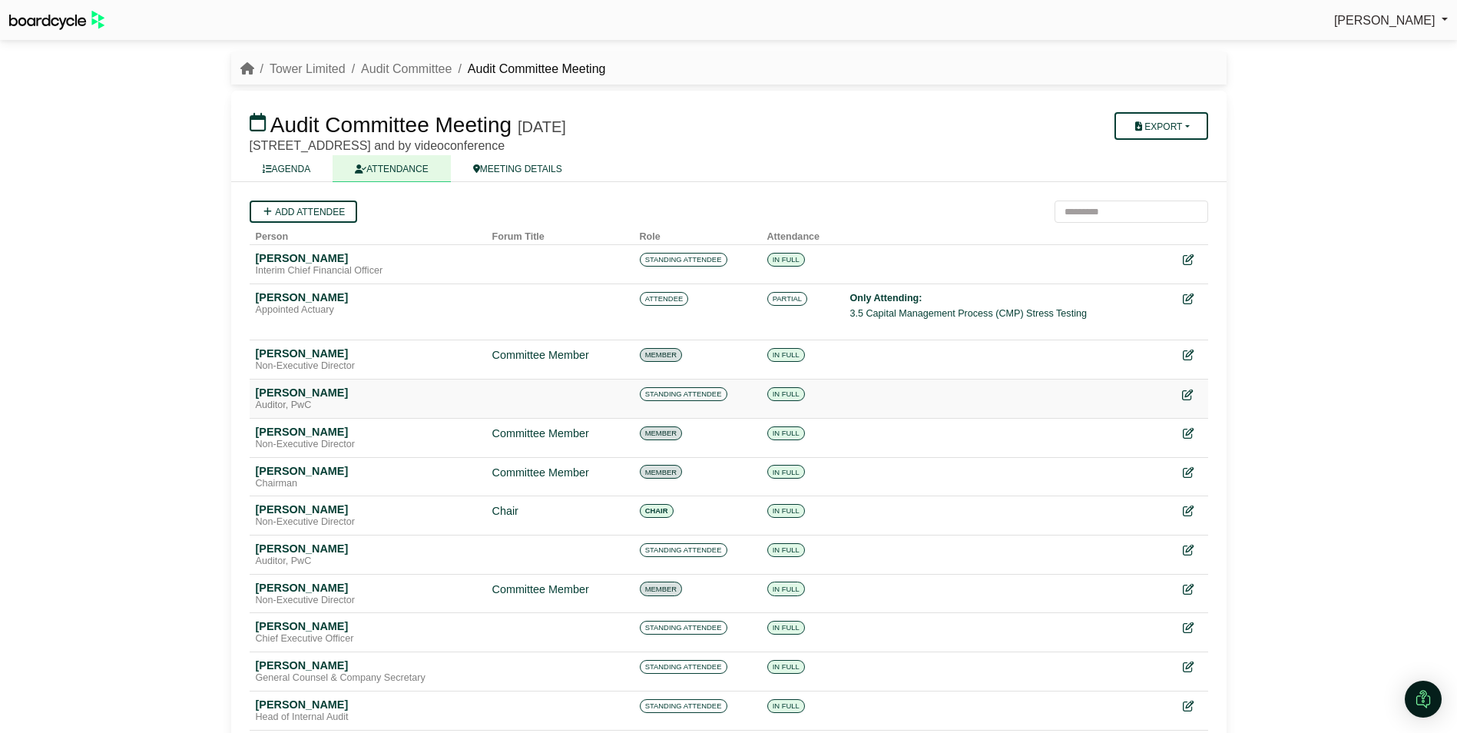
click at [1187, 394] on icon at bounding box center [1187, 395] width 11 height 11
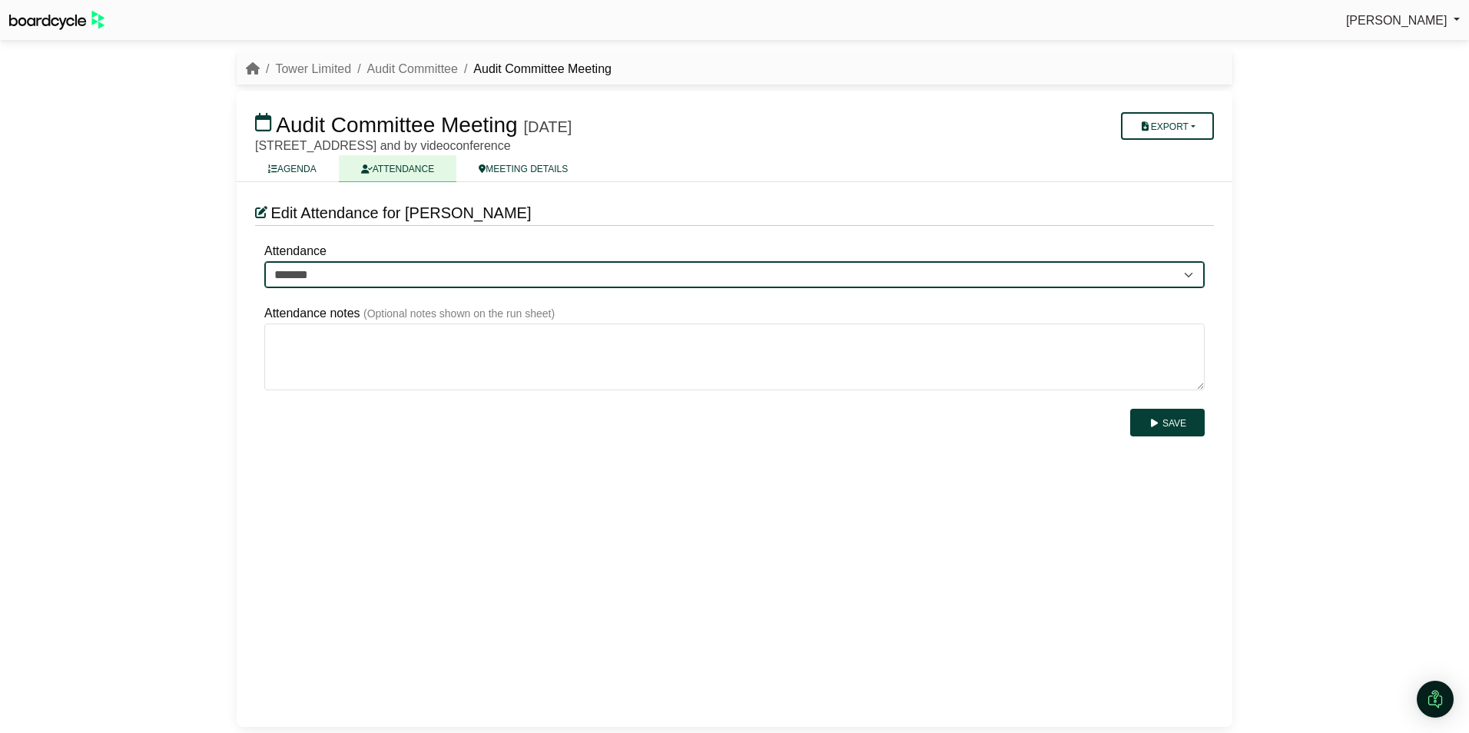
click at [303, 277] on select "******* ******* *******" at bounding box center [734, 275] width 940 height 28
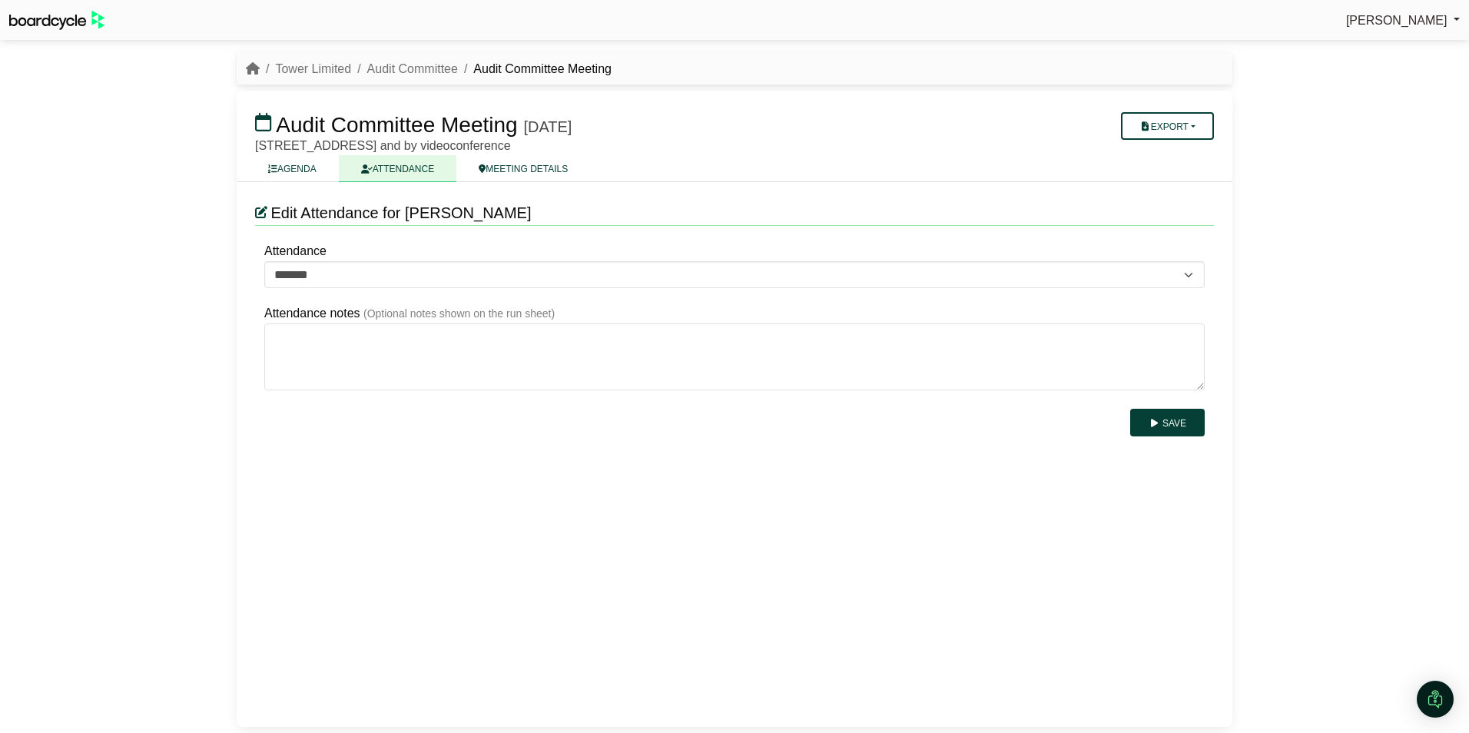
click at [171, 261] on div "[PERSON_NAME] Sign Out Tower Limited Audit Committee Audit Committee Meeting Au…" at bounding box center [734, 366] width 1469 height 733
click at [398, 66] on link "Audit Committee" at bounding box center [412, 68] width 91 height 13
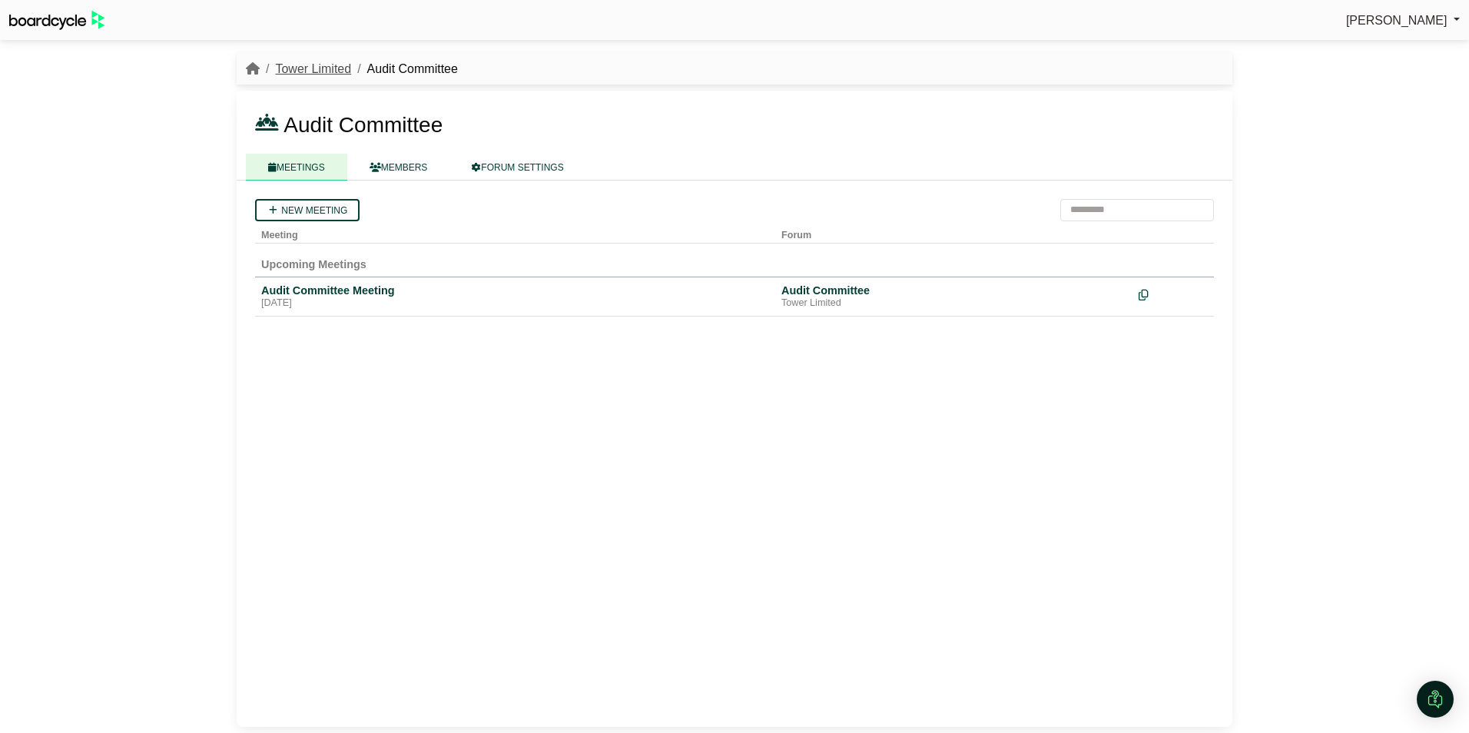
click at [292, 69] on link "Tower Limited" at bounding box center [313, 68] width 76 height 13
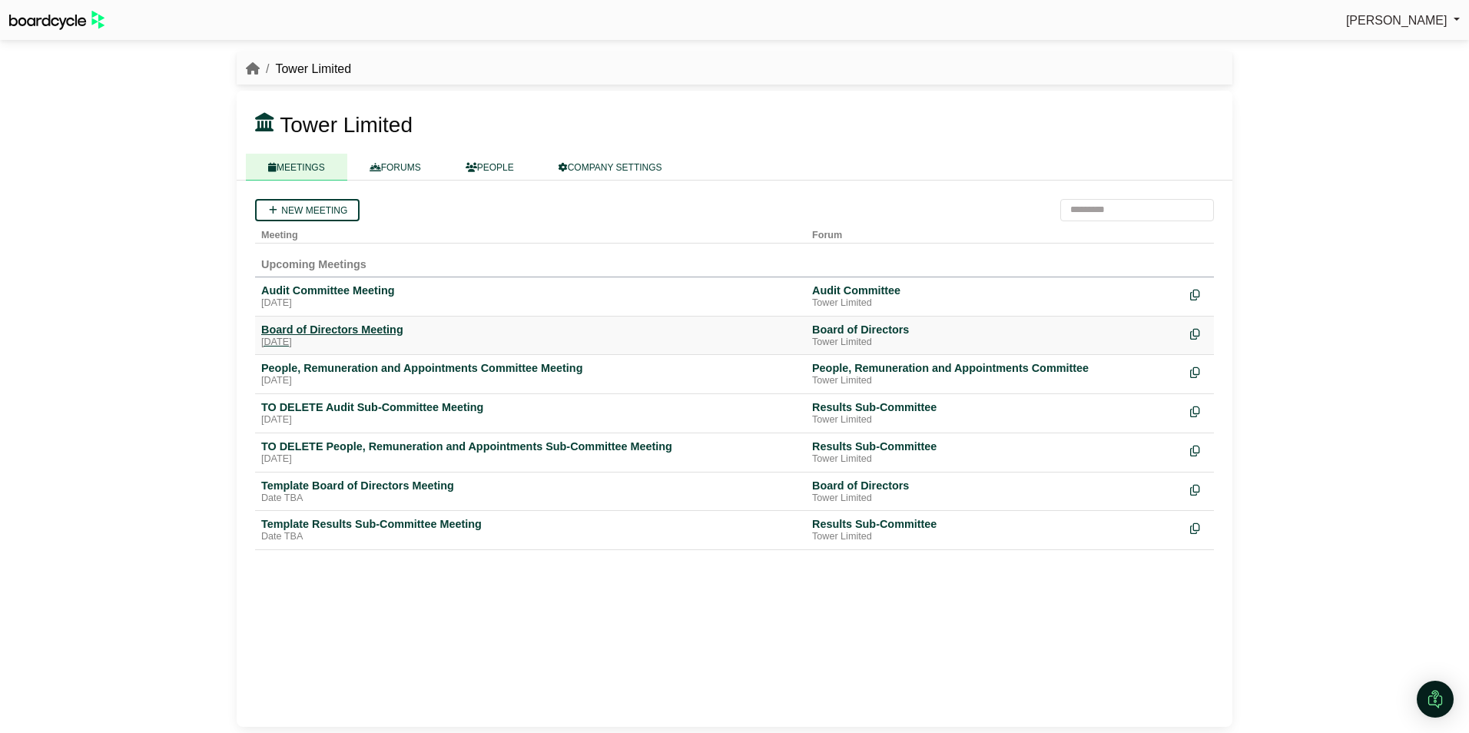
click at [313, 334] on div "Board of Directors Meeting" at bounding box center [530, 330] width 539 height 14
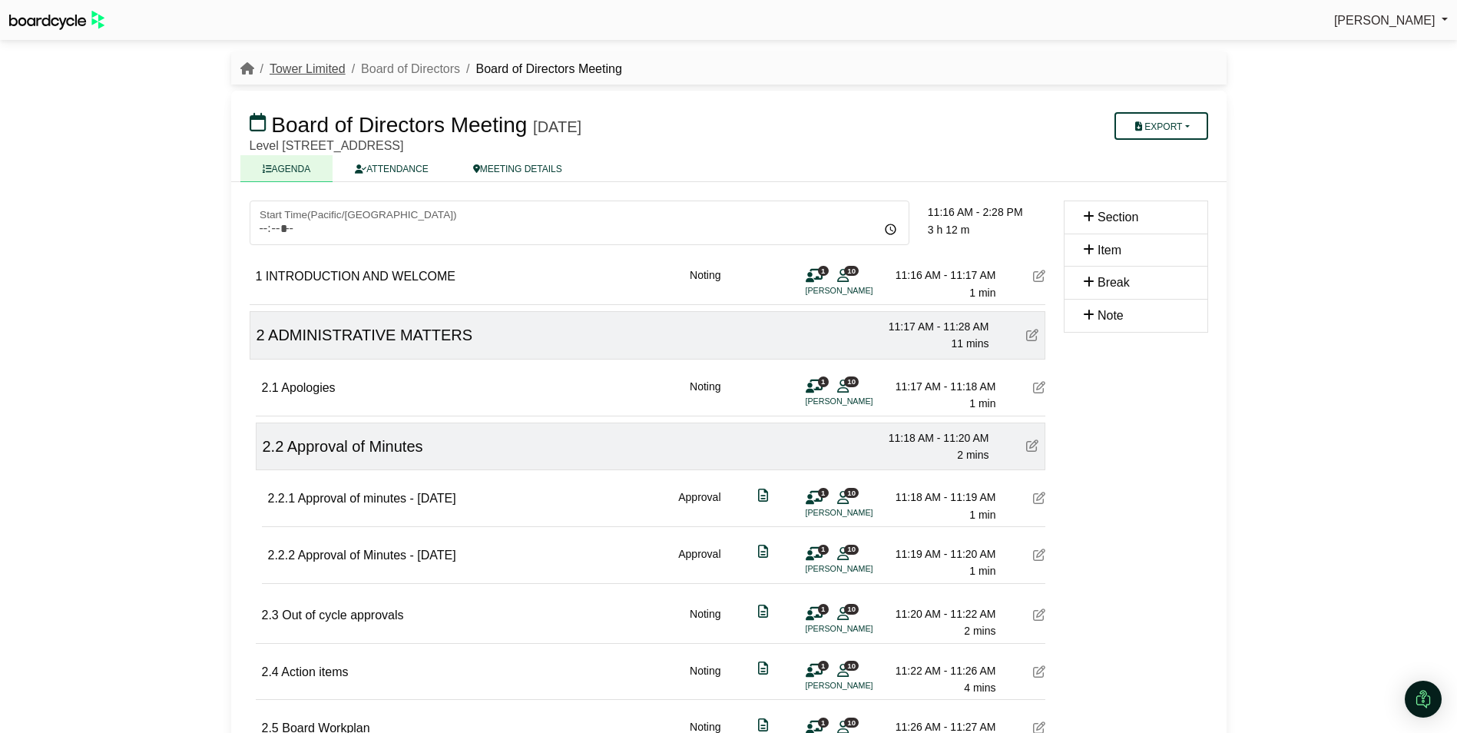
click at [293, 65] on link "Tower Limited" at bounding box center [308, 68] width 76 height 13
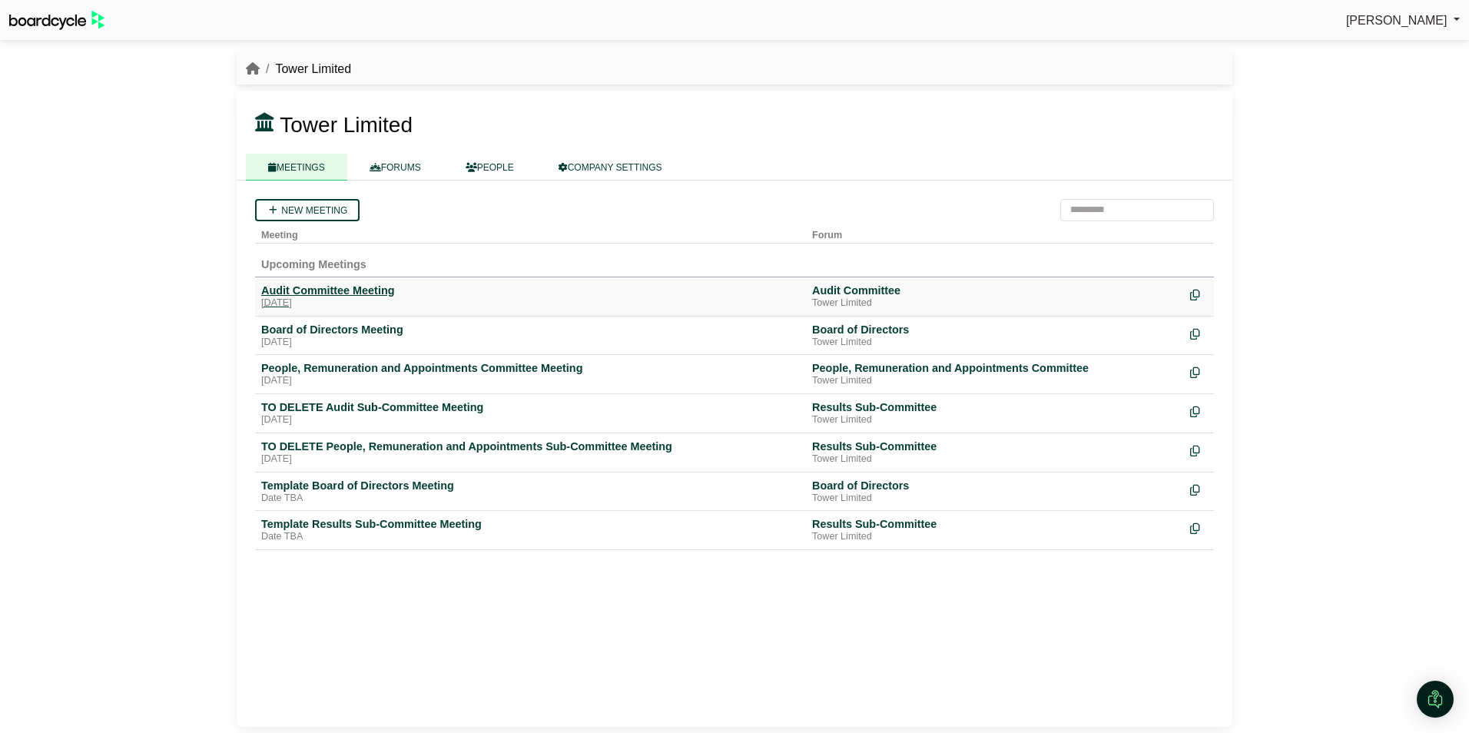
click at [335, 290] on div "Audit Committee Meeting" at bounding box center [530, 290] width 539 height 14
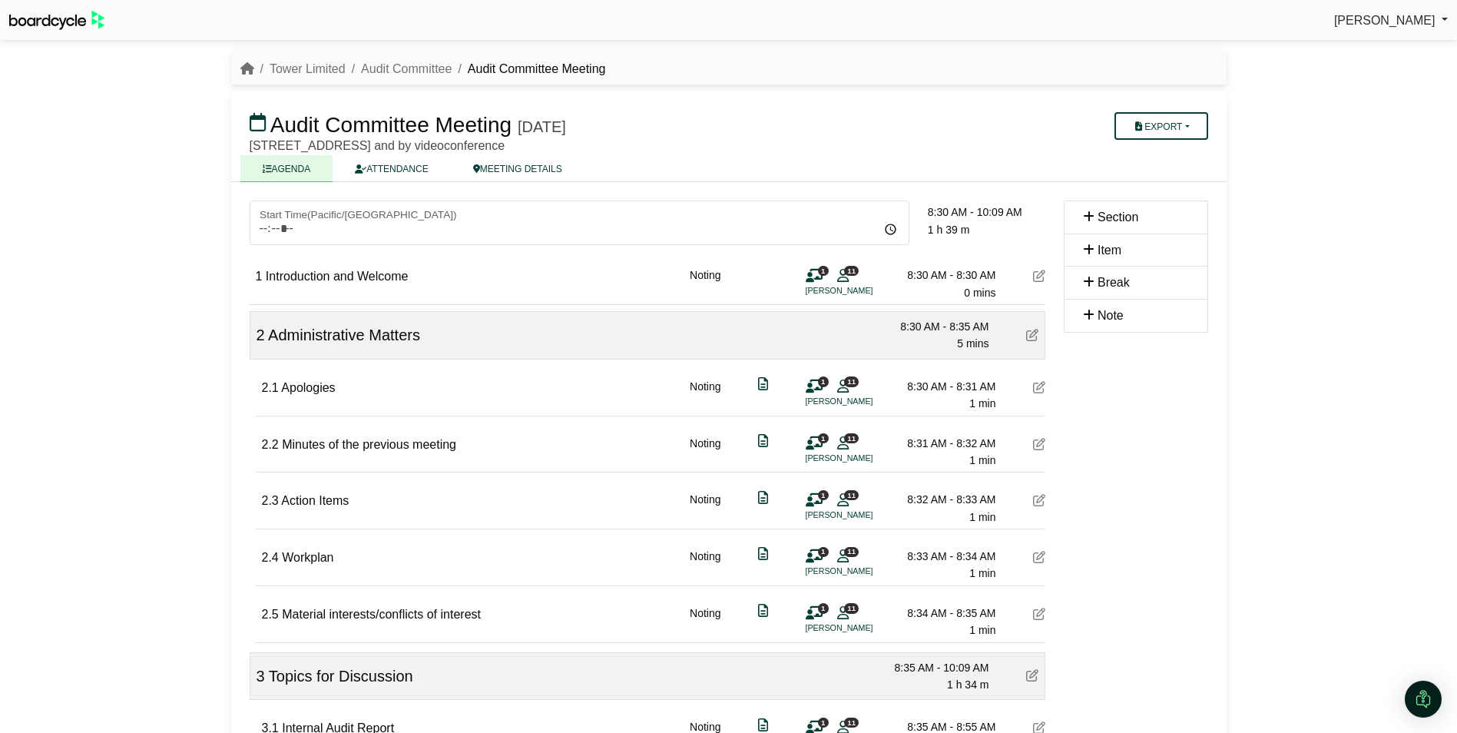
click at [1041, 274] on icon at bounding box center [1039, 276] width 12 height 12
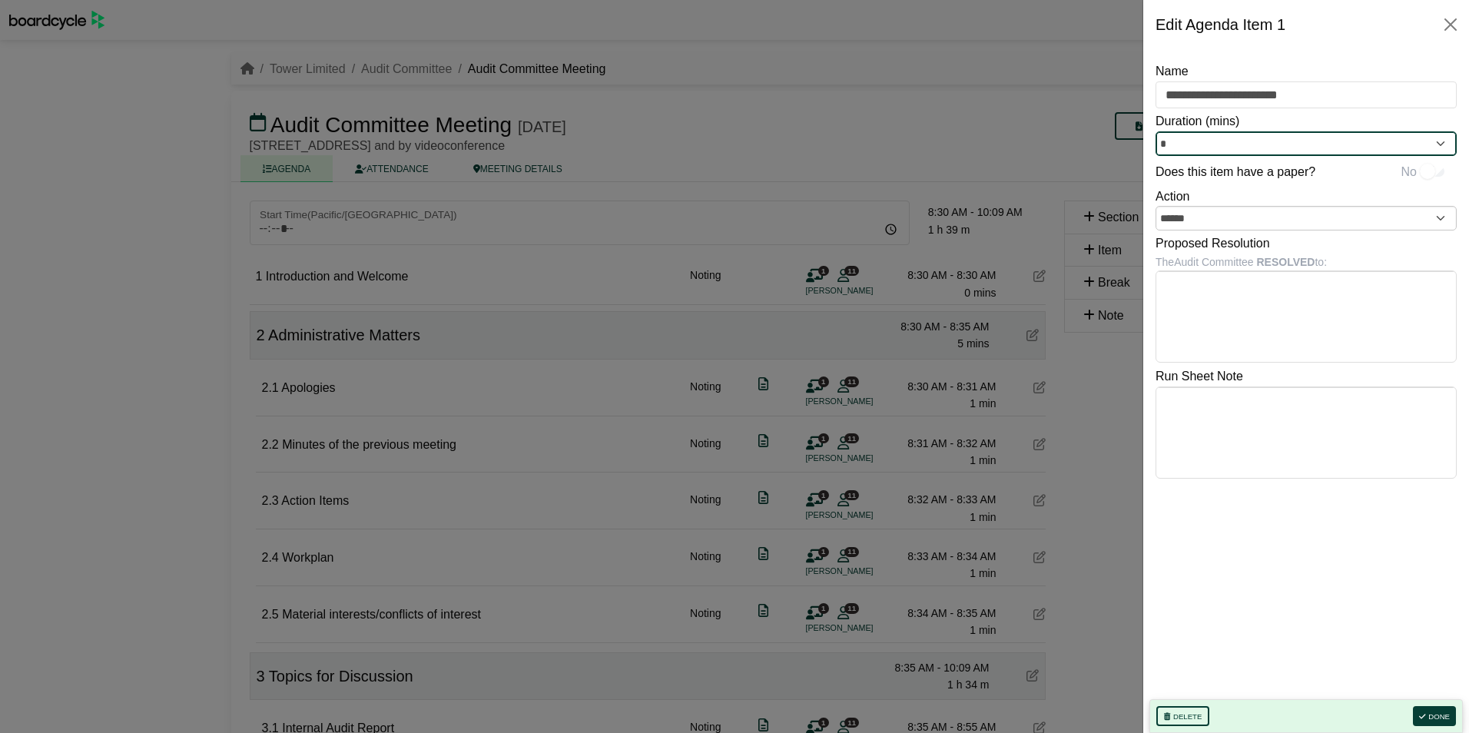
click at [1189, 148] on input "*" at bounding box center [1305, 143] width 301 height 25
type input "*"
click at [1444, 713] on button "Done" at bounding box center [1434, 716] width 43 height 20
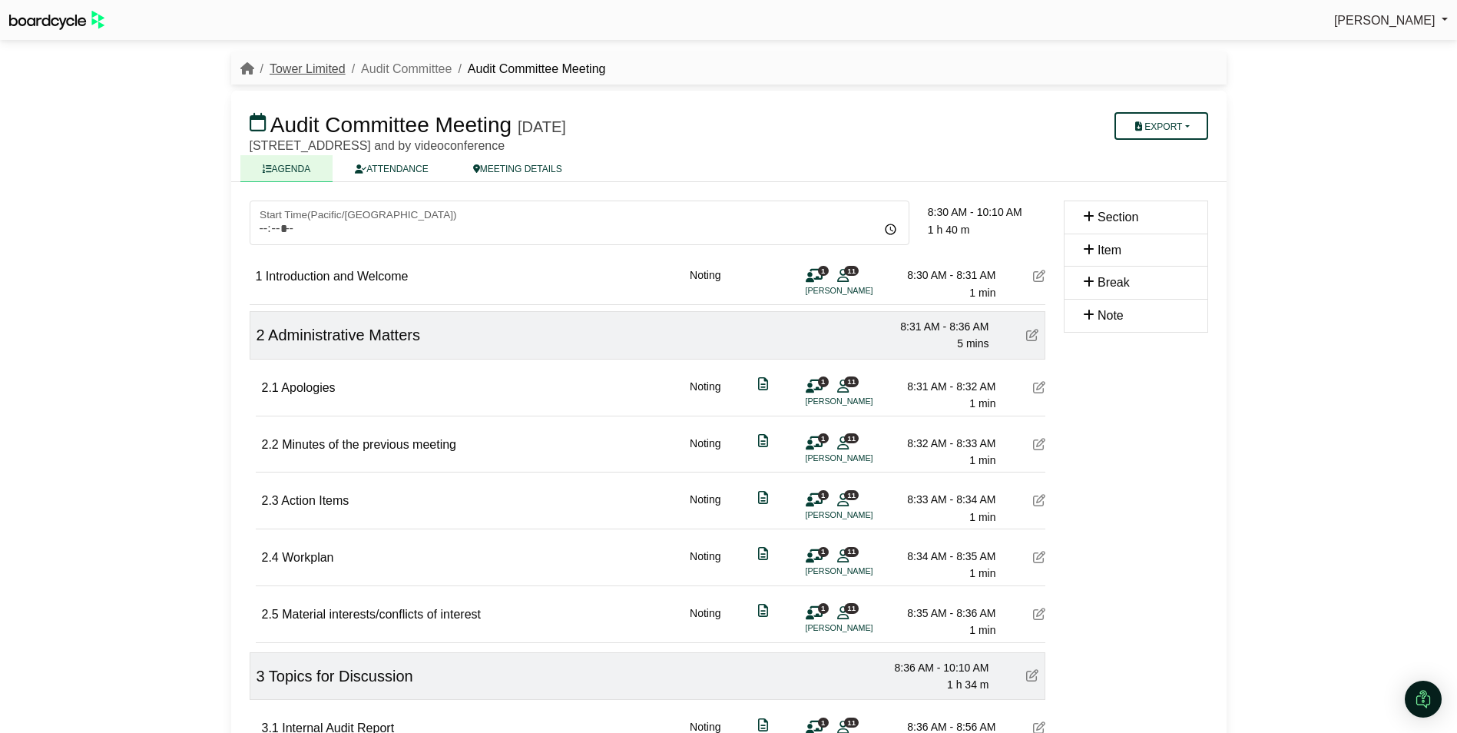
click at [310, 68] on link "Tower Limited" at bounding box center [308, 68] width 76 height 13
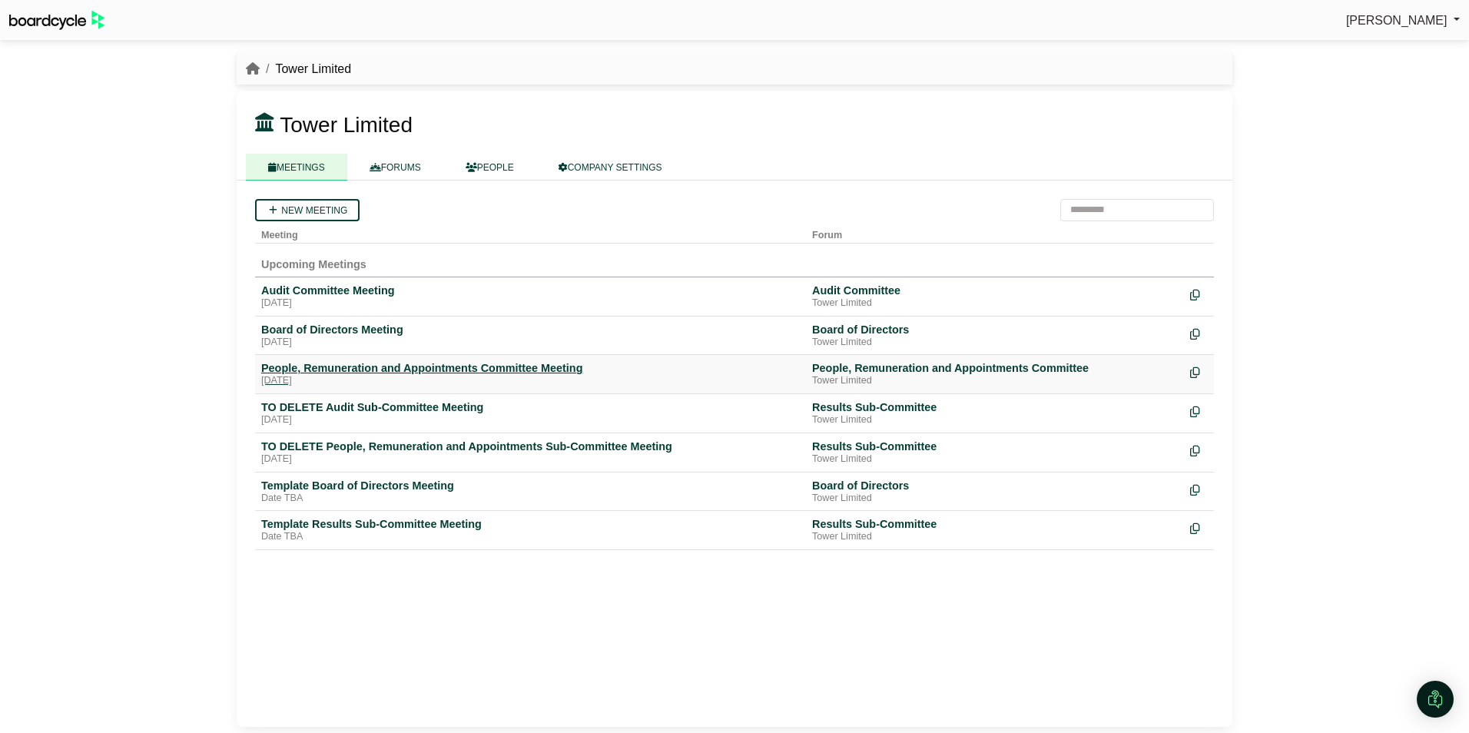
click at [301, 372] on div "People, Remuneration and Appointments Committee Meeting" at bounding box center [530, 368] width 539 height 14
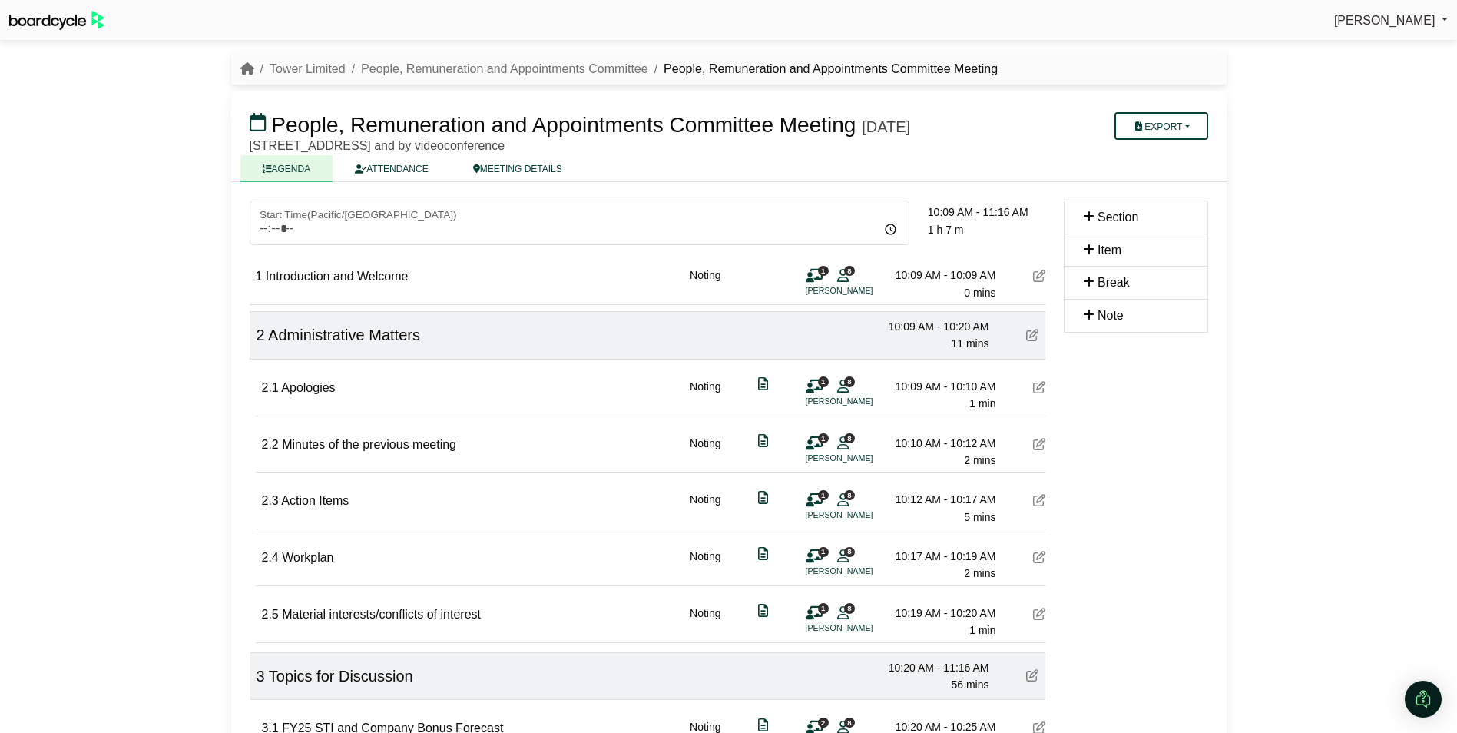
click at [1040, 282] on icon at bounding box center [1039, 276] width 12 height 12
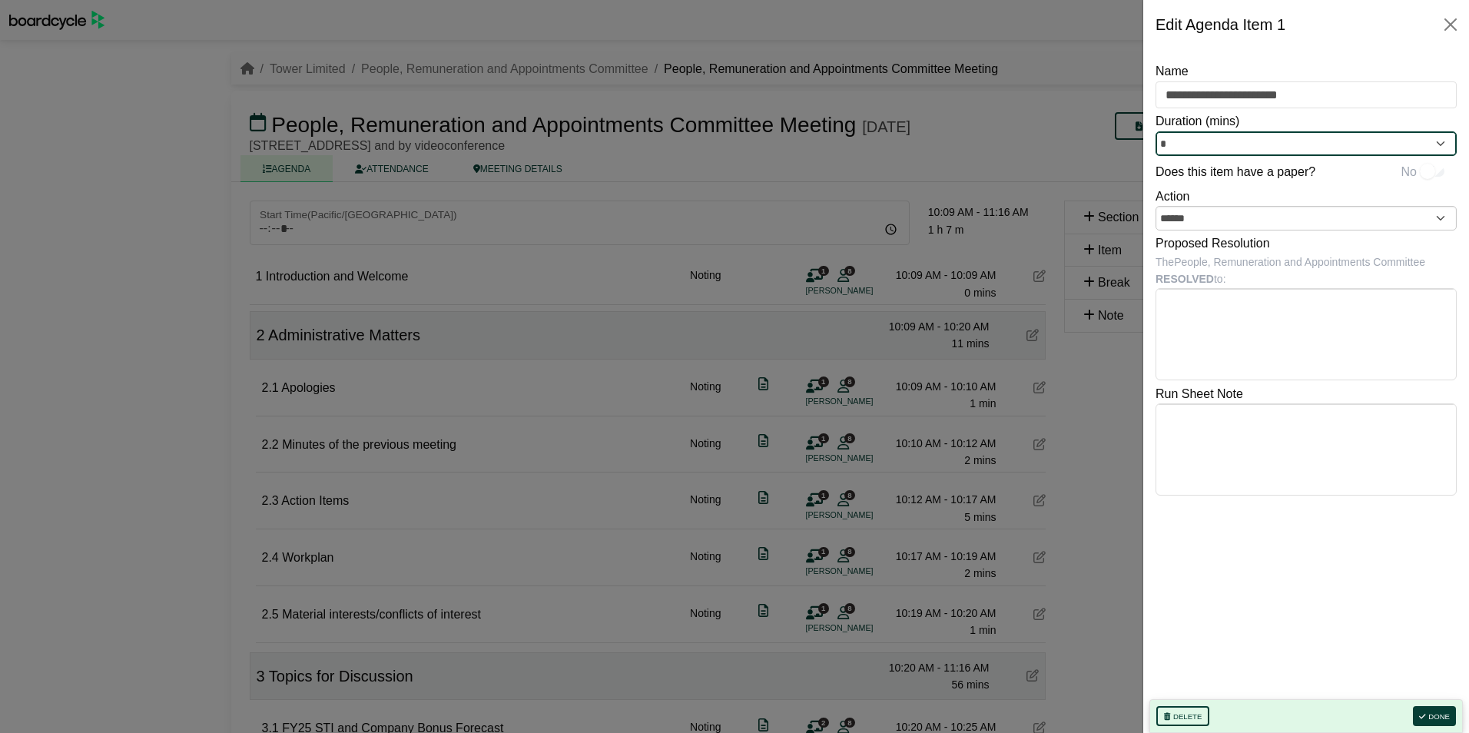
click at [1178, 146] on input "*" at bounding box center [1305, 143] width 301 height 25
type input "*"
click at [1437, 714] on button "Done" at bounding box center [1434, 716] width 43 height 20
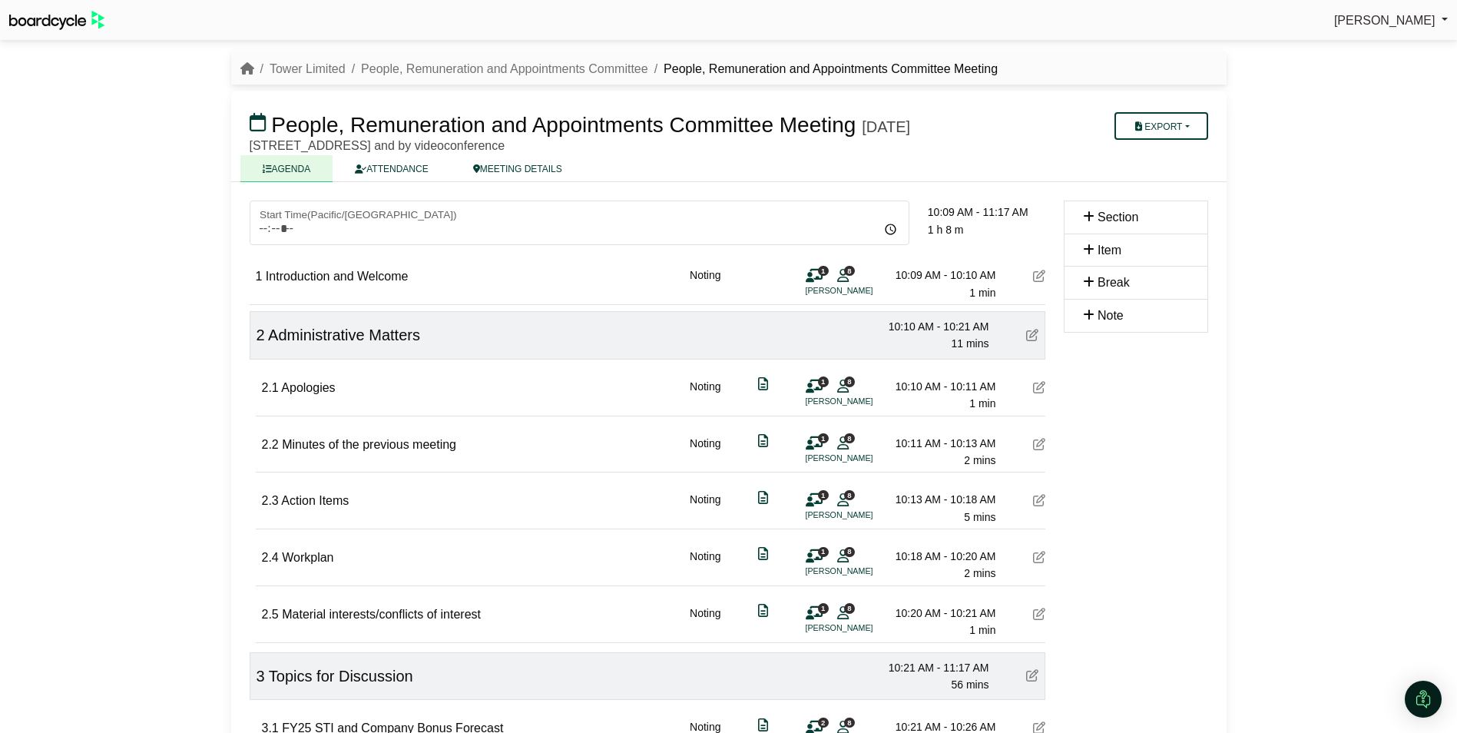
click at [321, 60] on li "Tower Limited" at bounding box center [299, 69] width 91 height 20
click at [319, 65] on link "Tower Limited" at bounding box center [308, 68] width 76 height 13
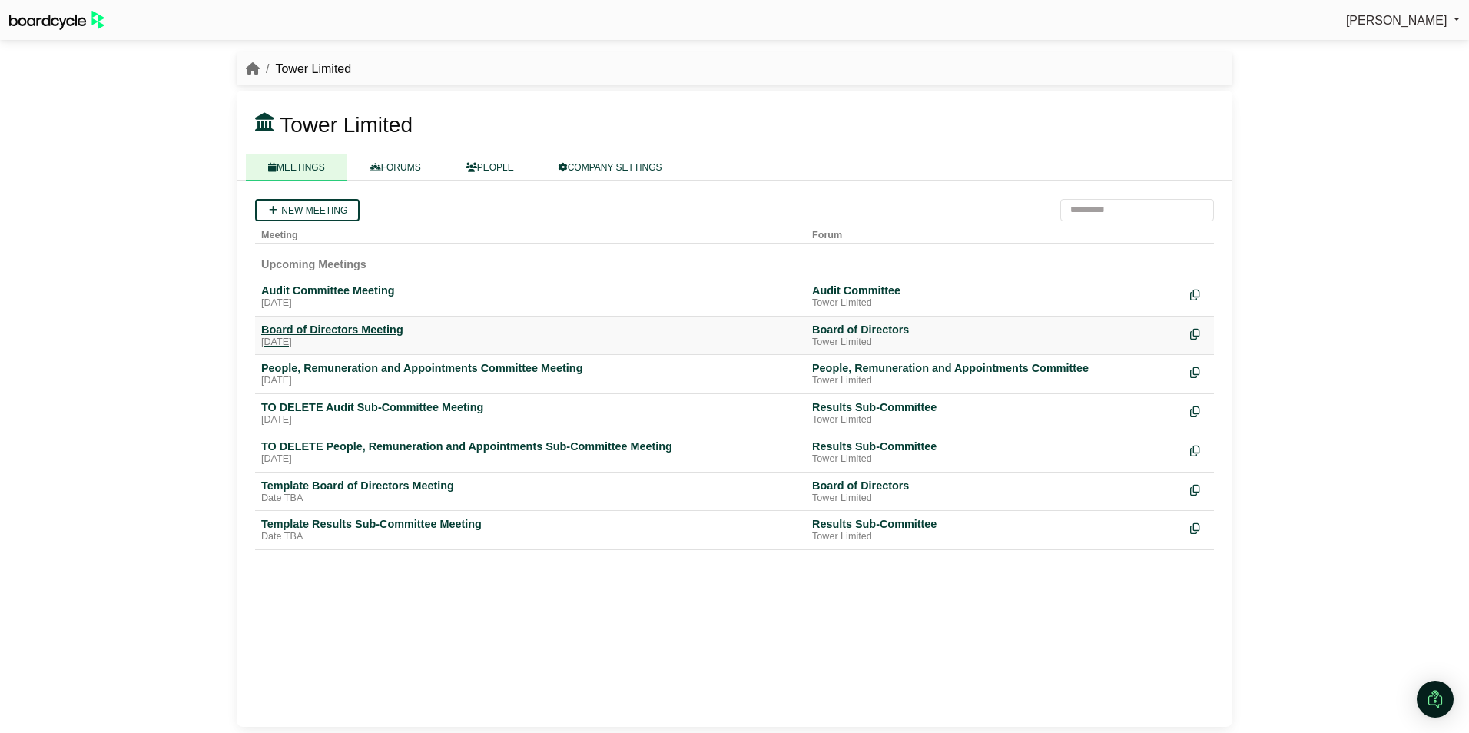
click at [324, 325] on div "Board of Directors Meeting" at bounding box center [530, 330] width 539 height 14
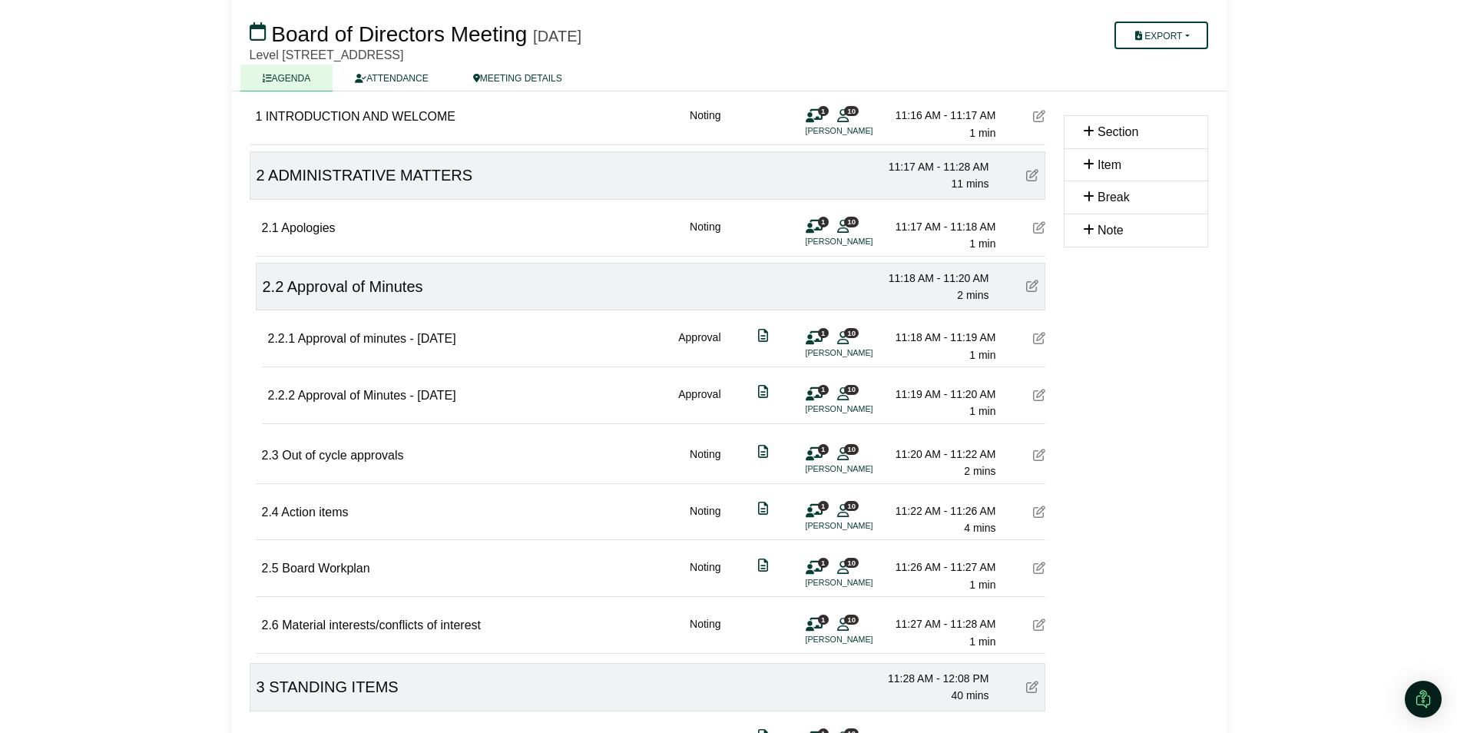
scroll to position [154, 0]
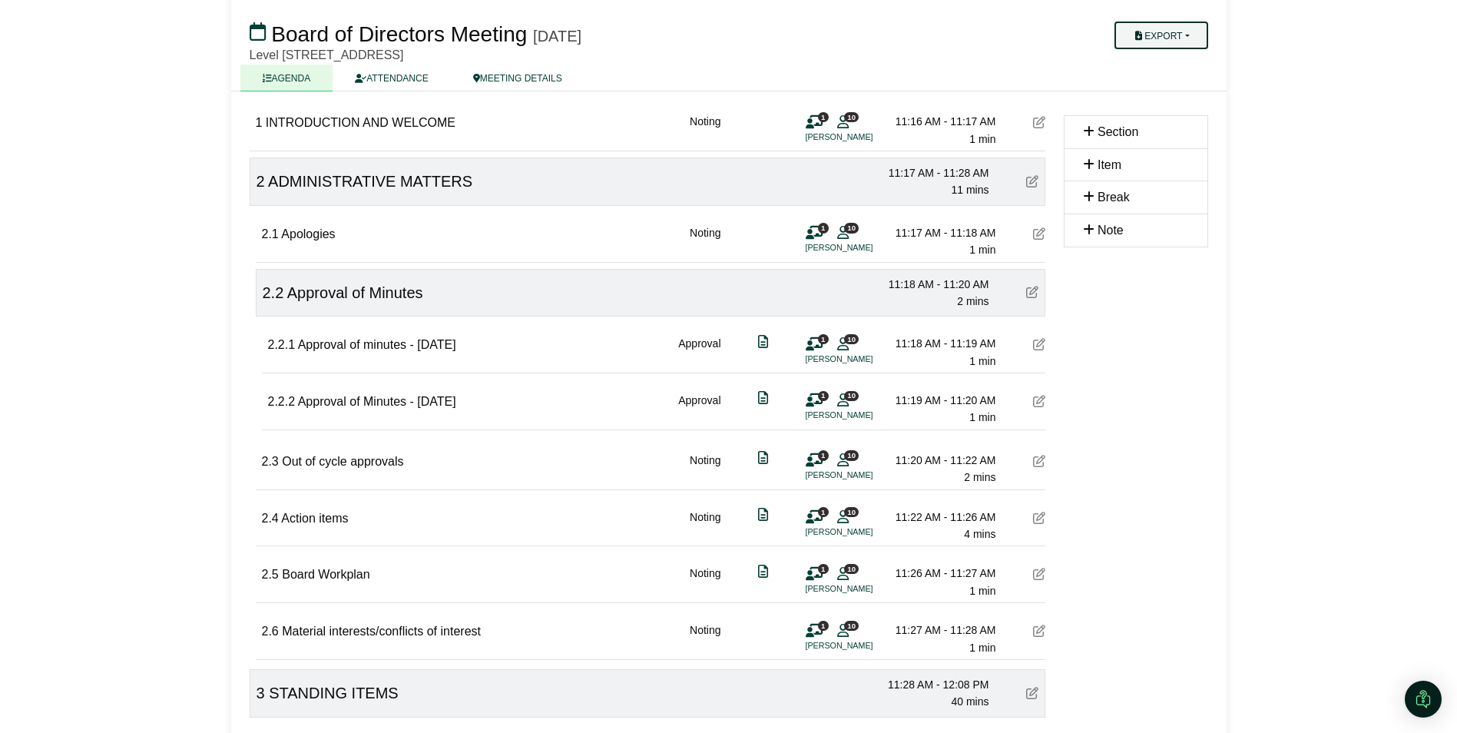
click at [1189, 35] on button "Export" at bounding box center [1161, 36] width 93 height 28
click at [1161, 62] on link "Agenda" at bounding box center [1182, 62] width 134 height 23
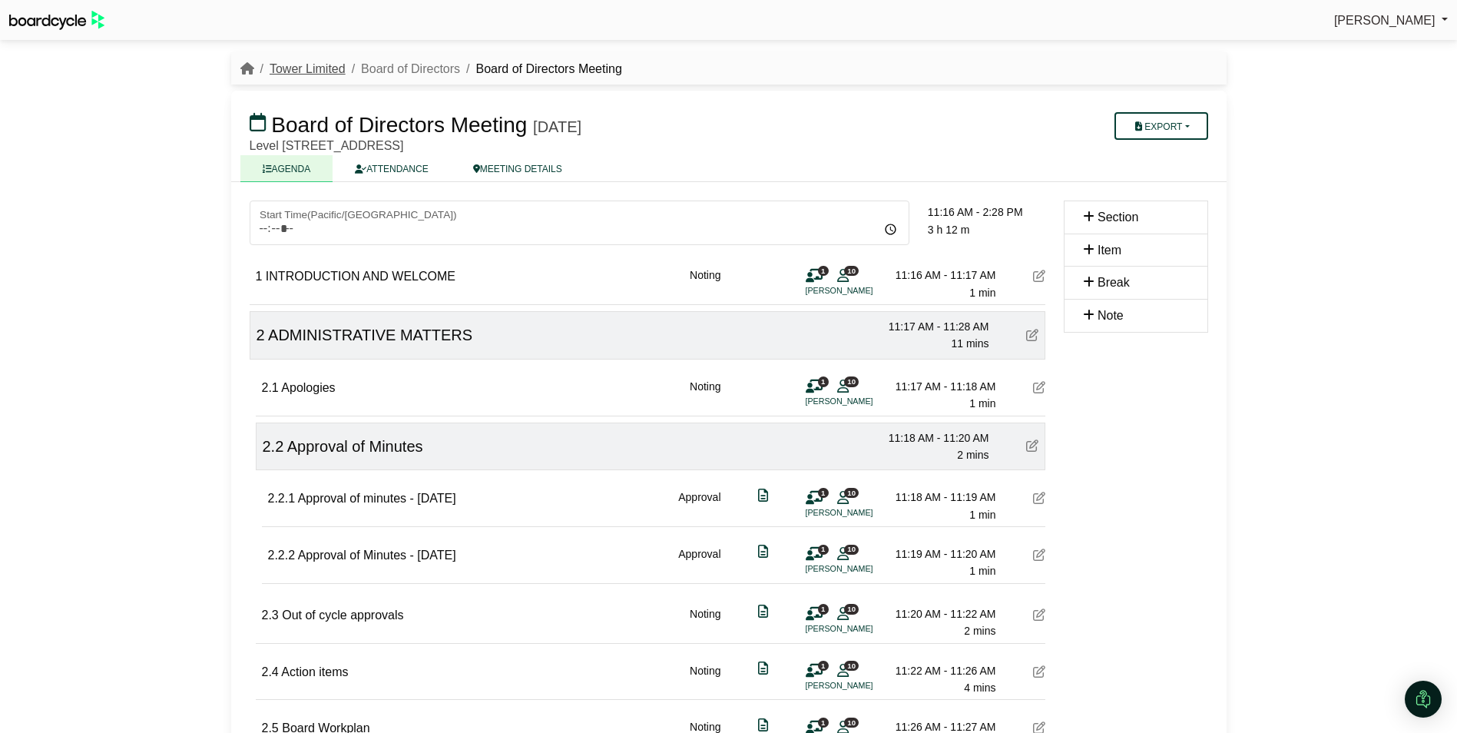
click at [305, 65] on link "Tower Limited" at bounding box center [308, 68] width 76 height 13
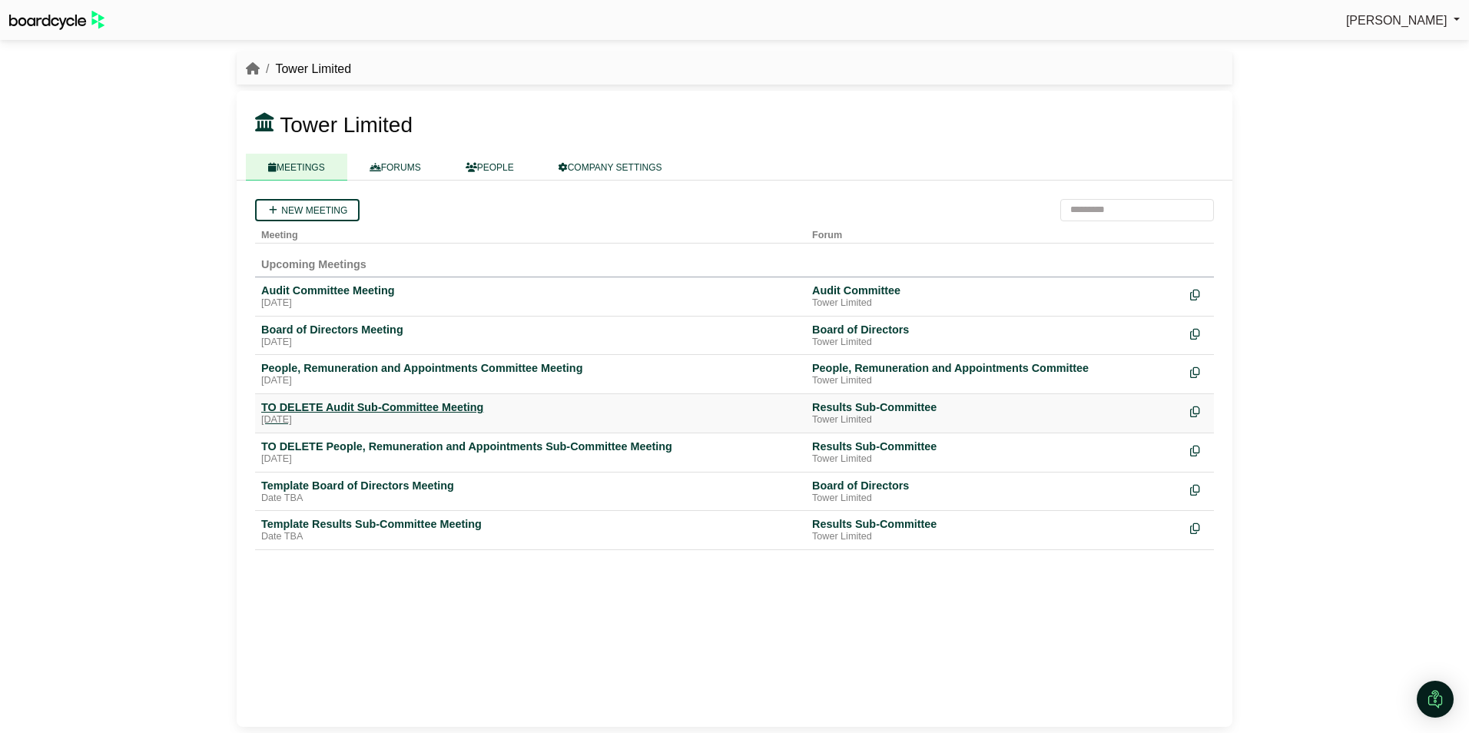
click at [353, 409] on div "TO DELETE Audit Sub-Committee Meeting" at bounding box center [530, 407] width 539 height 14
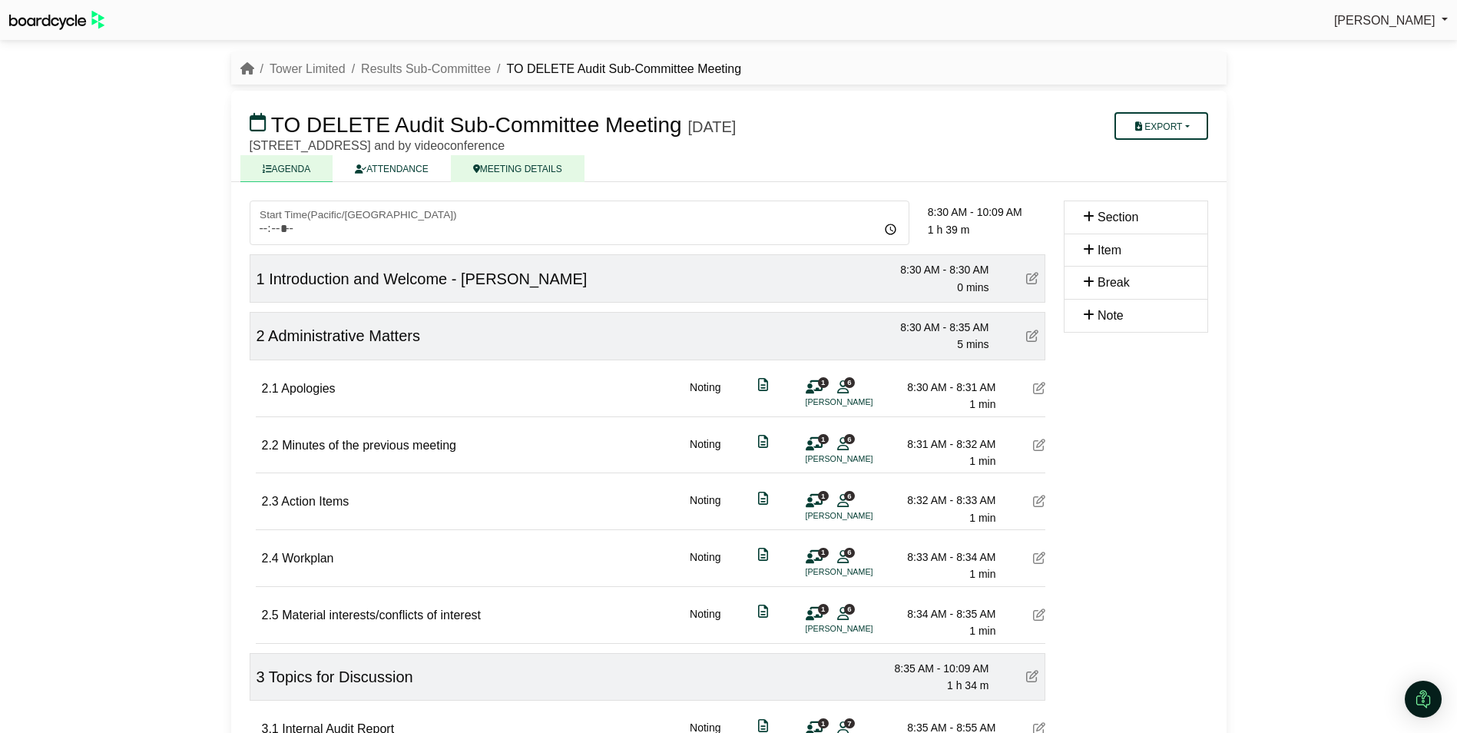
click at [536, 164] on link "MEETING DETAILS" at bounding box center [518, 168] width 134 height 27
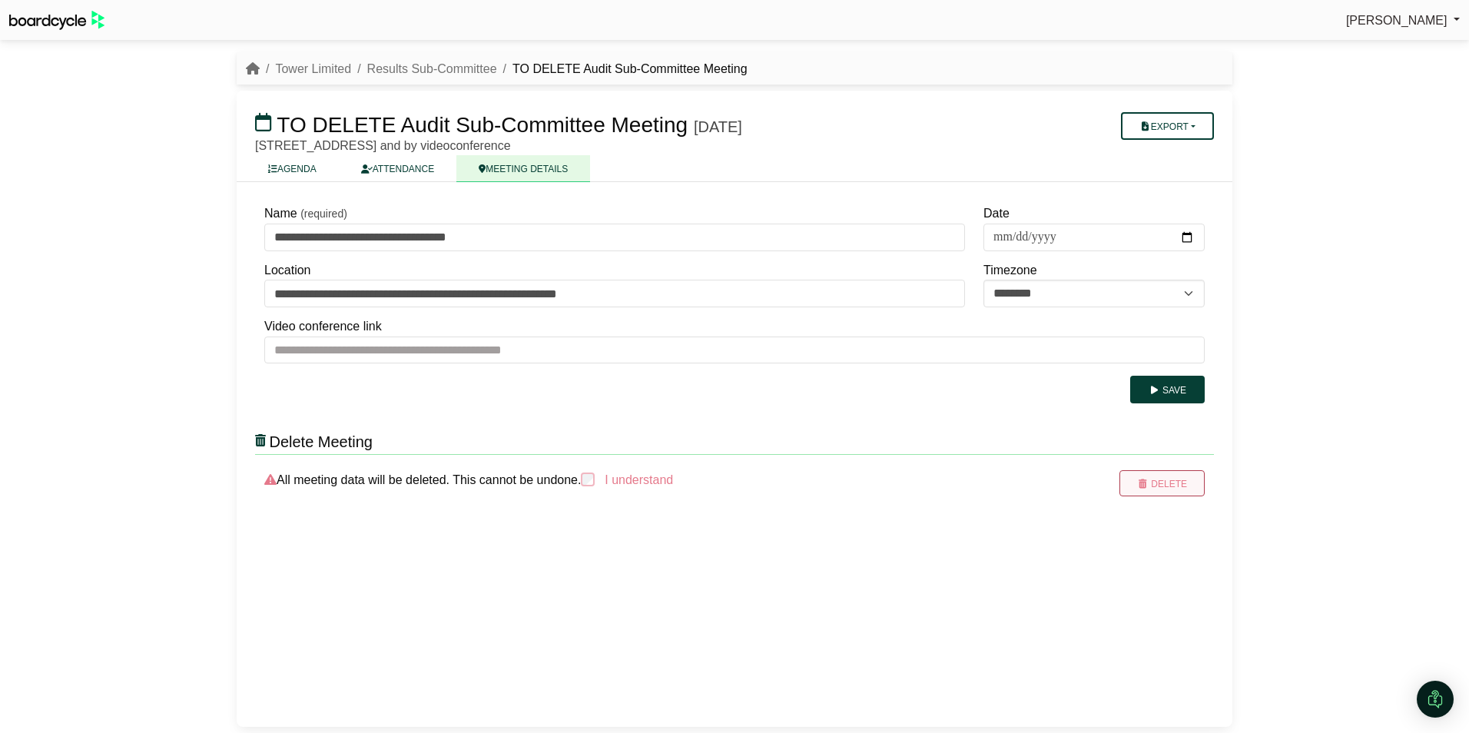
click at [1148, 483] on icon "submit" at bounding box center [1143, 483] width 12 height 9
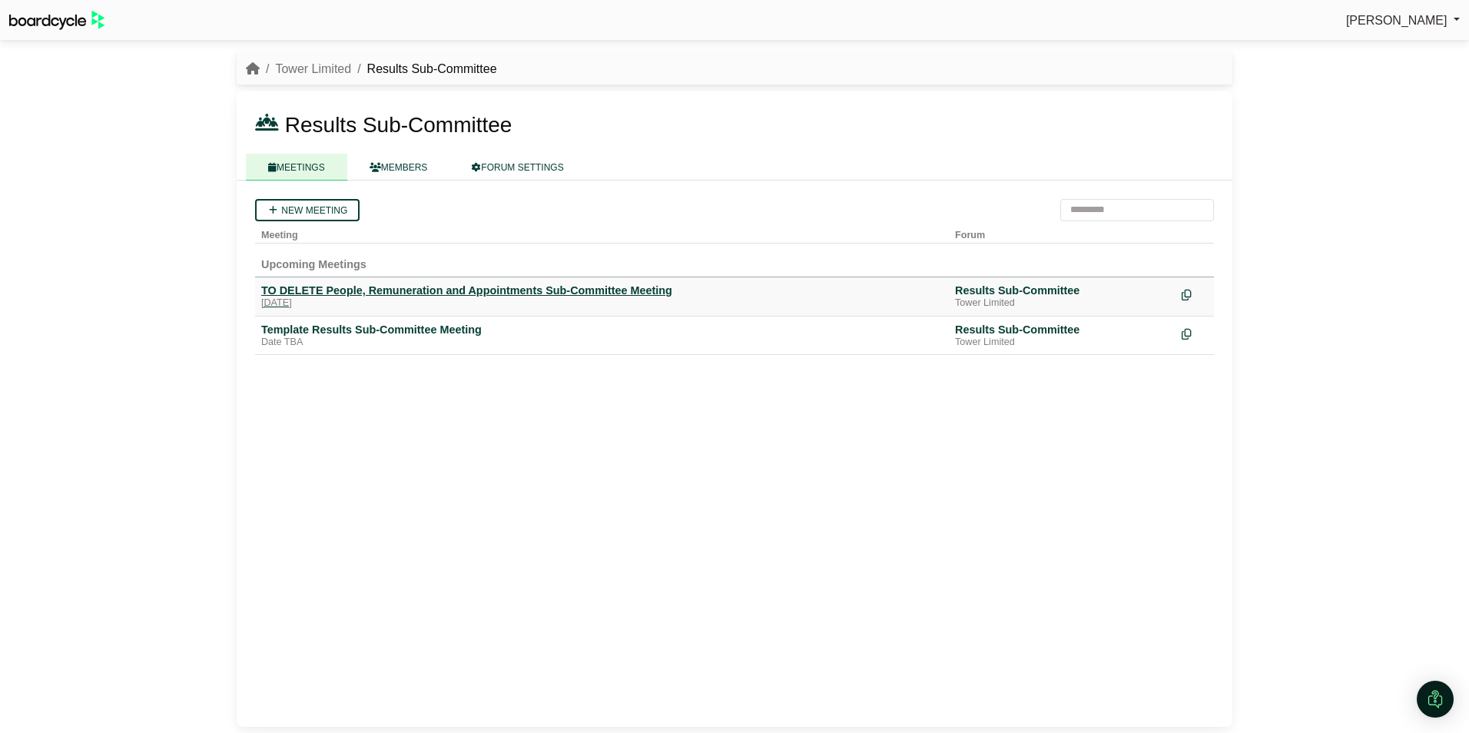
click at [459, 292] on div "TO DELETE People, Remuneration and Appointments Sub-Committee Meeting" at bounding box center [601, 290] width 681 height 14
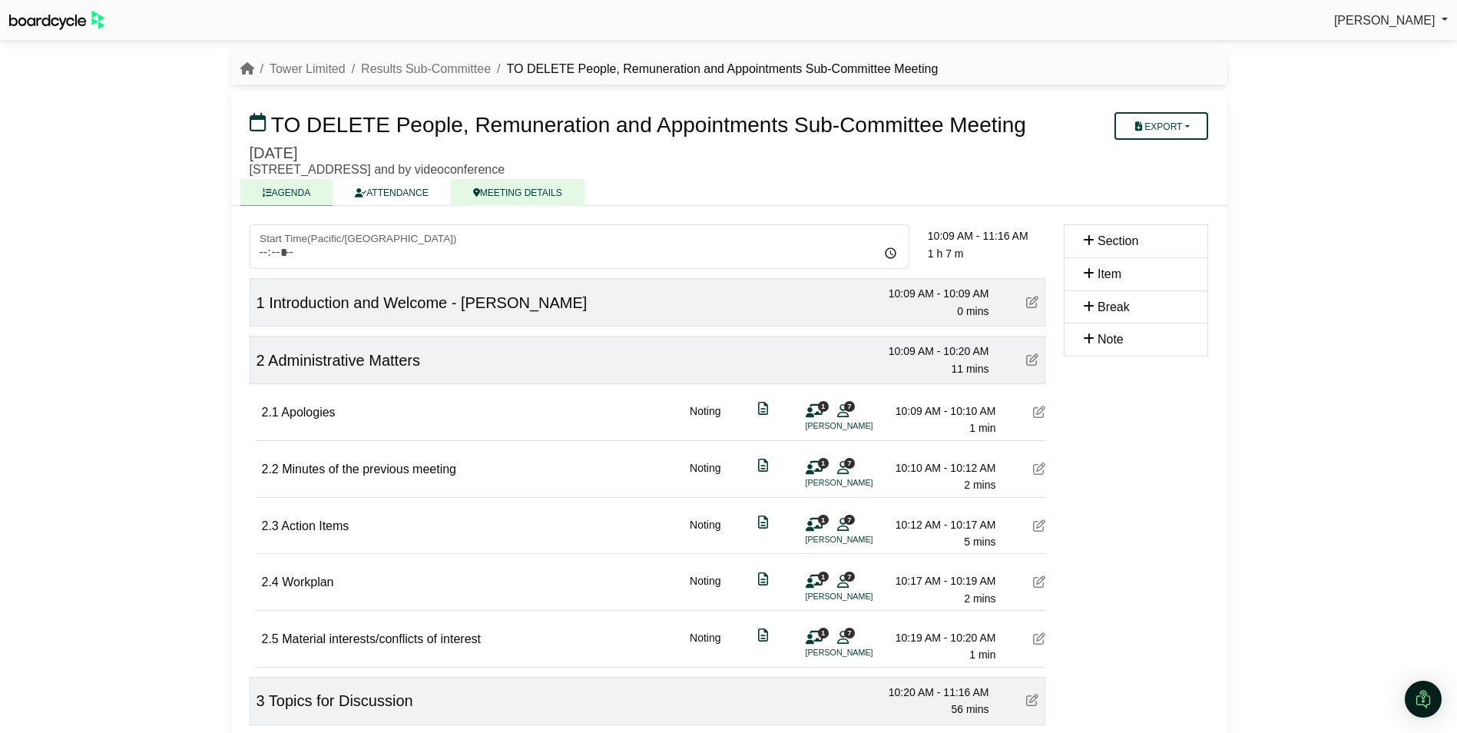
click at [509, 193] on link "MEETING DETAILS" at bounding box center [518, 192] width 134 height 27
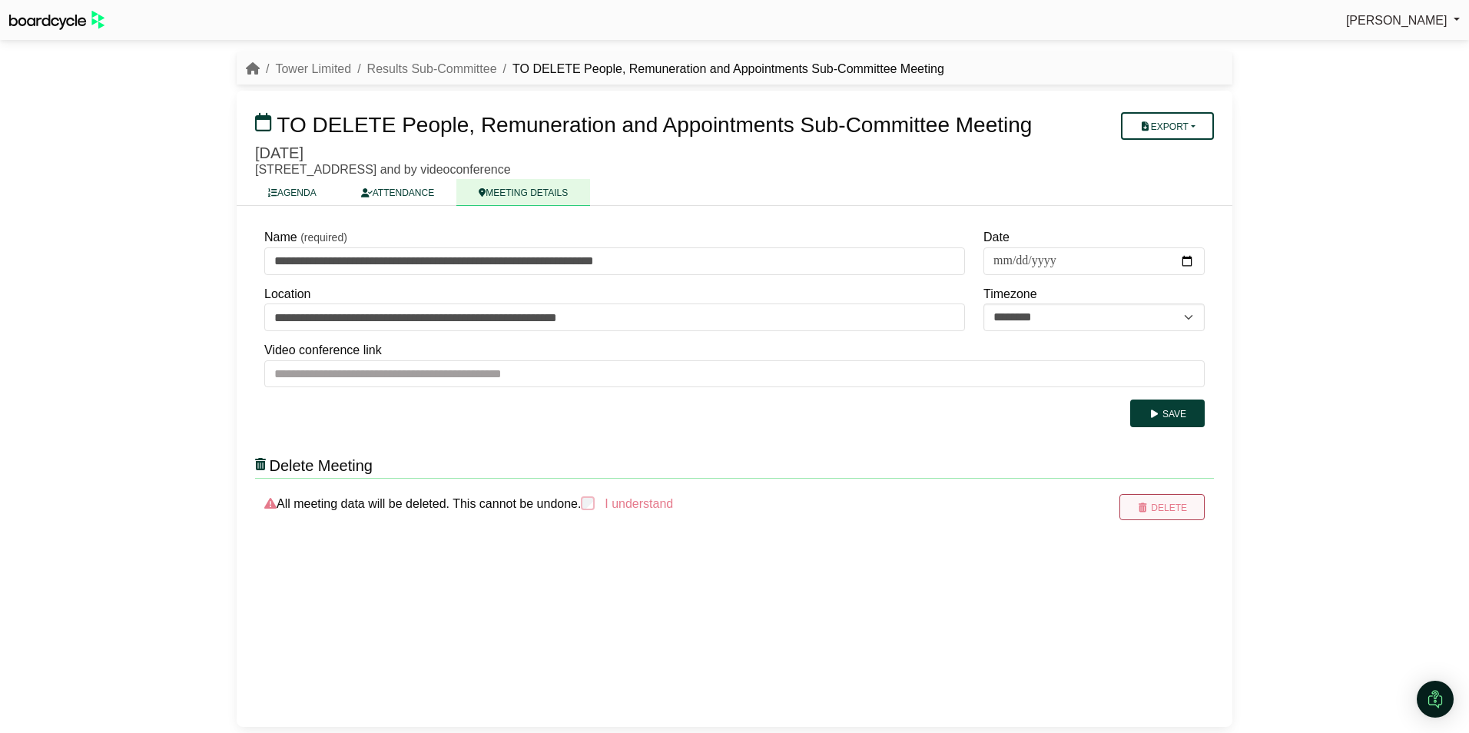
click at [1167, 512] on button "Delete" at bounding box center [1161, 507] width 85 height 26
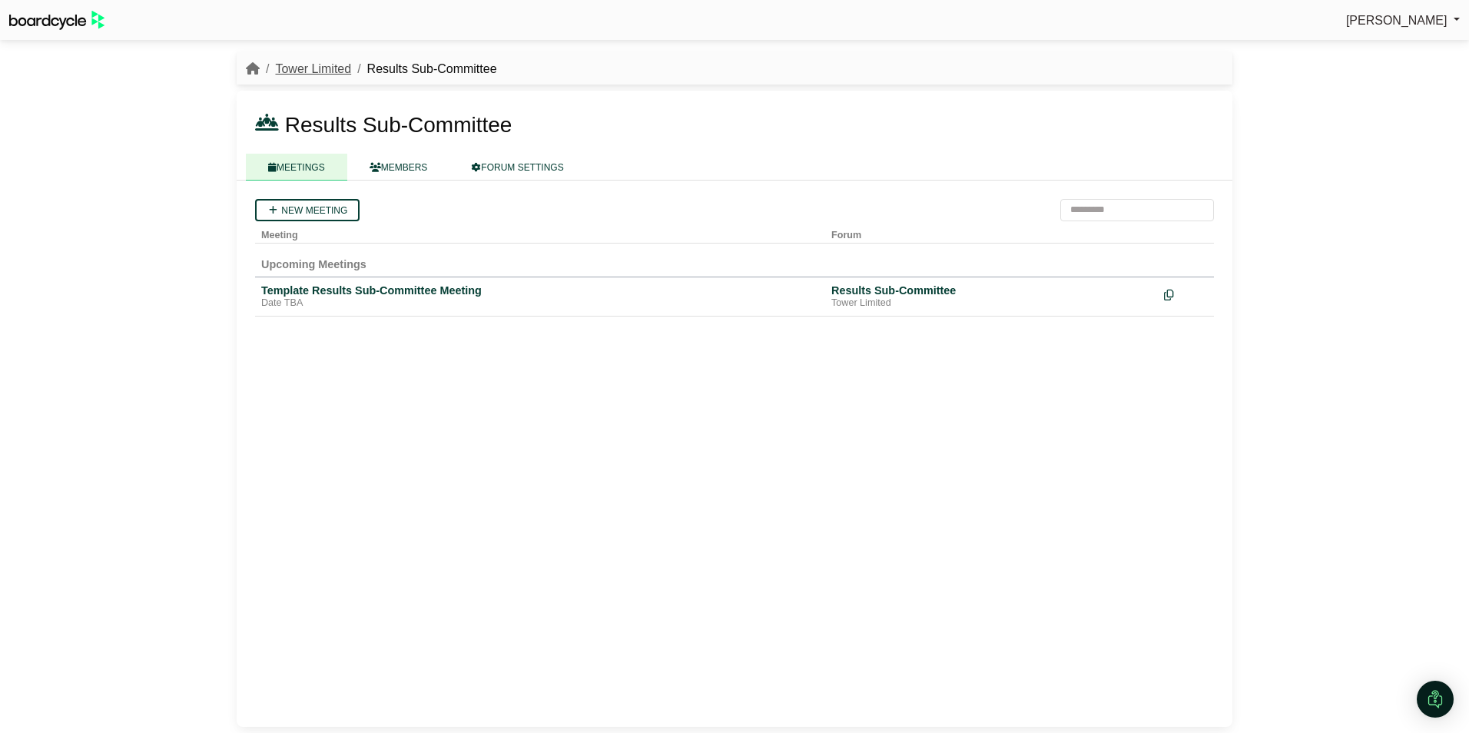
click at [323, 65] on link "Tower Limited" at bounding box center [313, 68] width 76 height 13
